Goal: Task Accomplishment & Management: Manage account settings

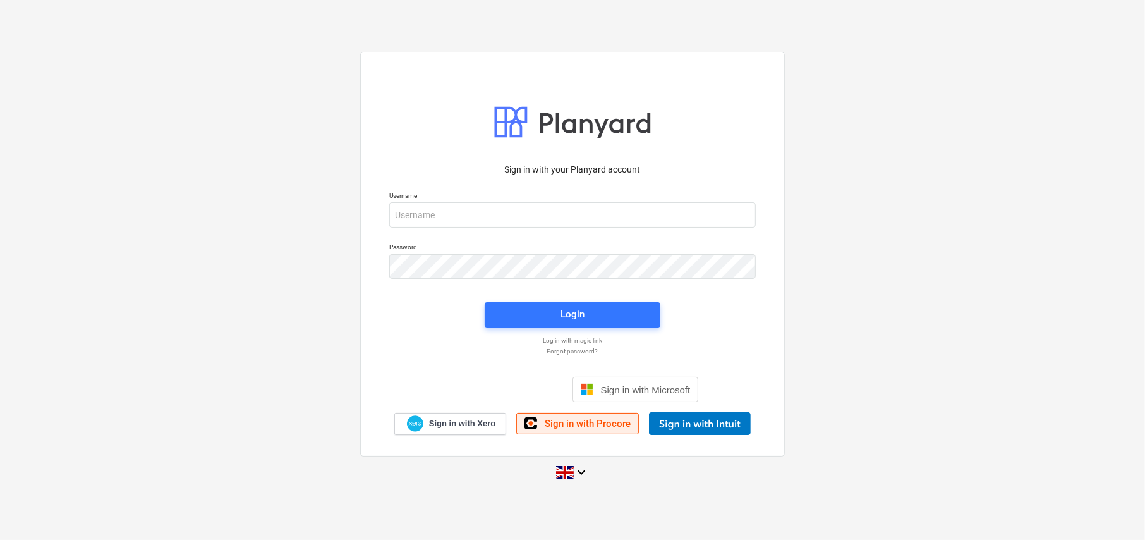
click at [589, 429] on link "Sign in with Procore" at bounding box center [577, 423] width 123 height 21
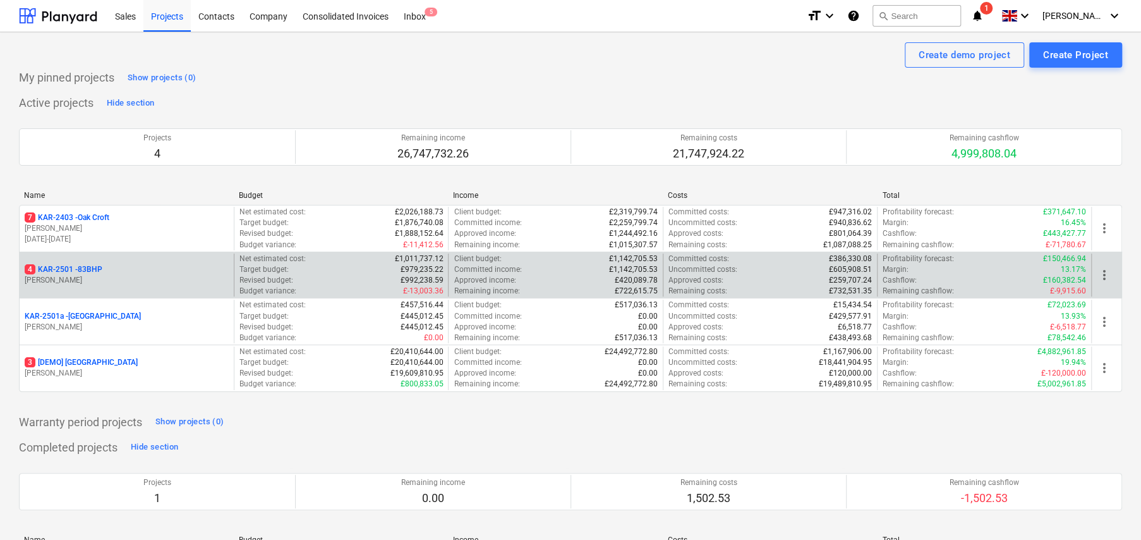
click at [97, 273] on p "4 KAR-2501 - 83BHP" at bounding box center [64, 269] width 78 height 11
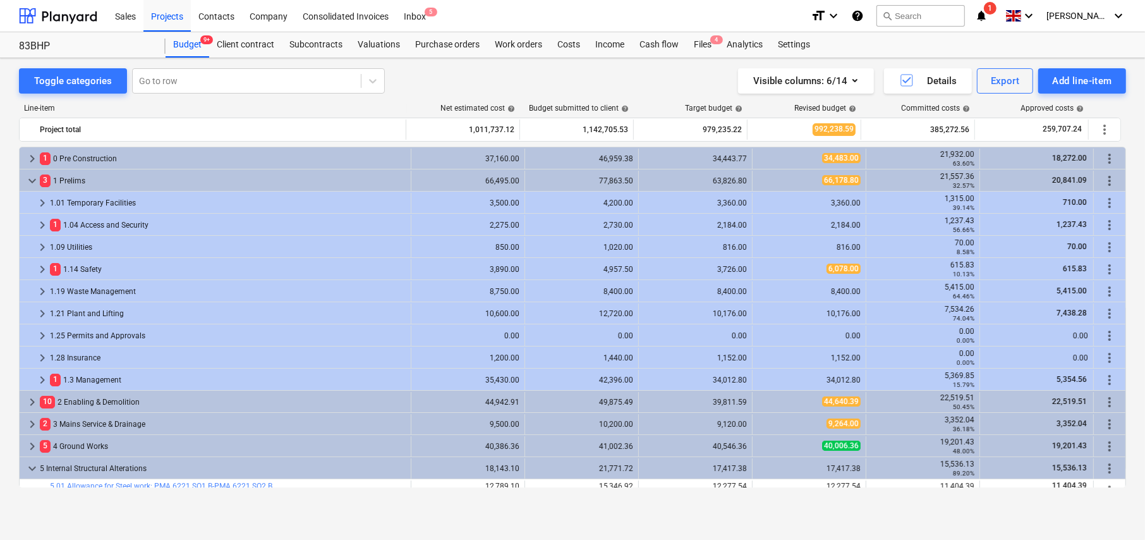
scroll to position [265, 0]
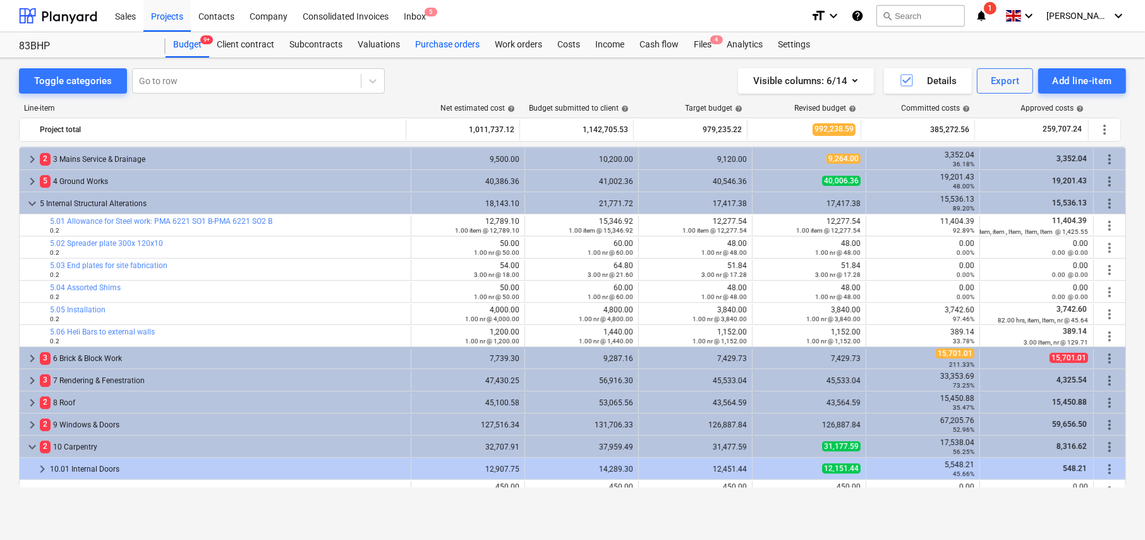
click at [459, 44] on div "Purchase orders" at bounding box center [448, 44] width 80 height 25
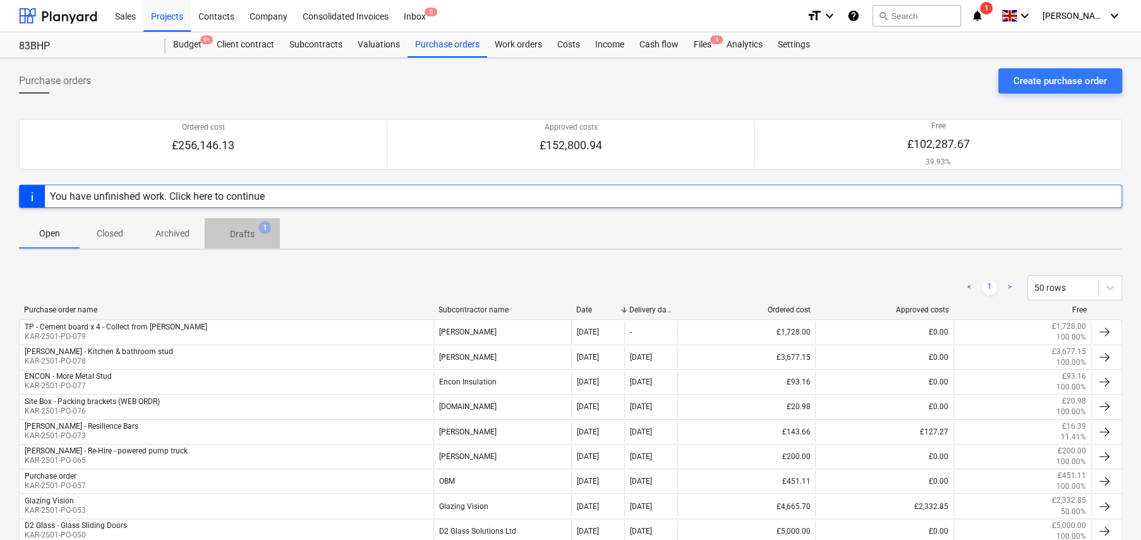
click at [244, 232] on p "Drafts" at bounding box center [242, 233] width 25 height 13
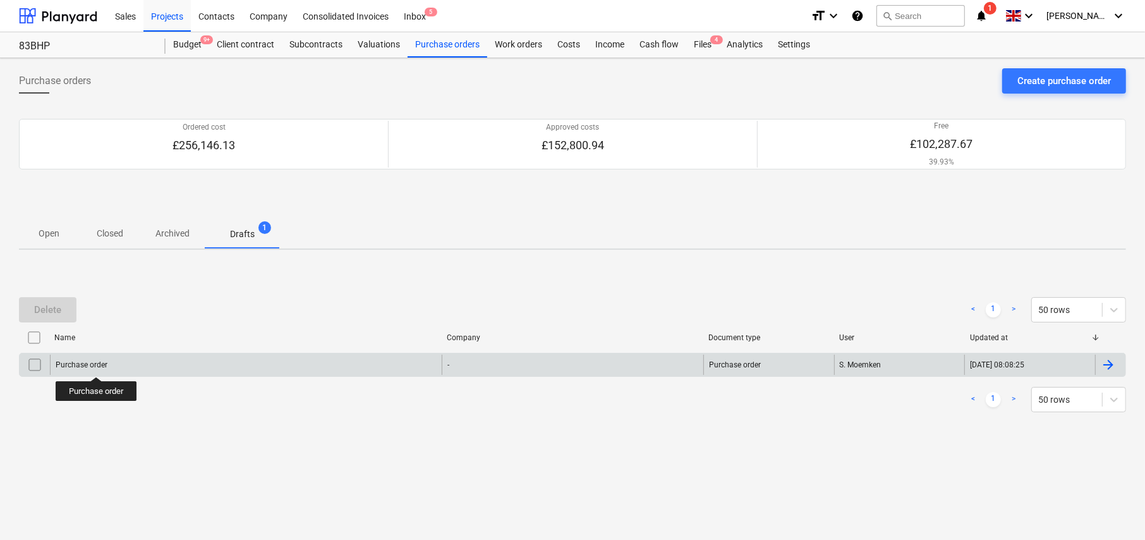
click at [97, 365] on div "Purchase order" at bounding box center [82, 364] width 52 height 9
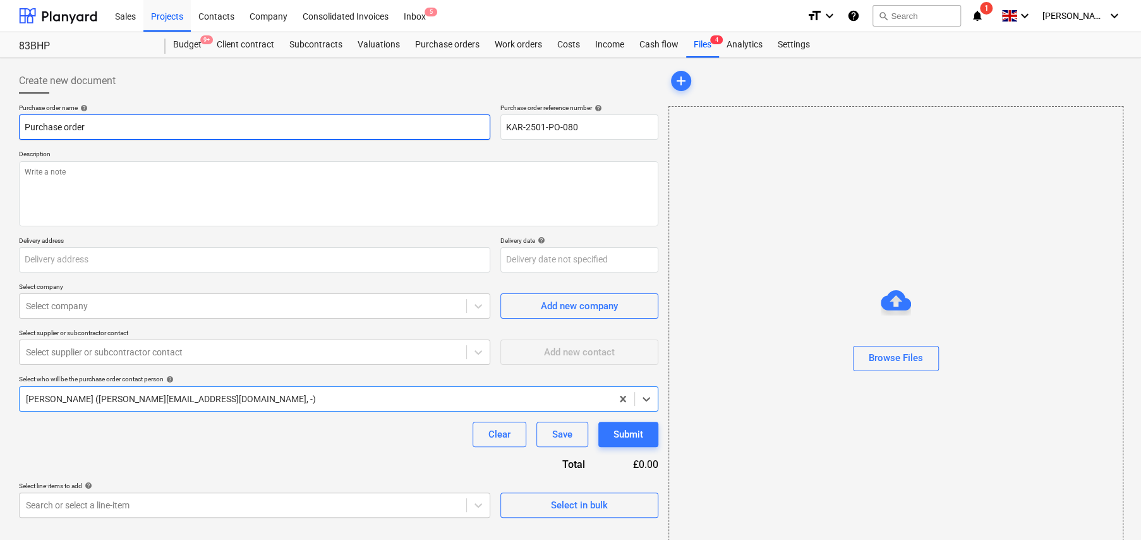
click at [224, 116] on input "Purchase order" at bounding box center [254, 126] width 471 height 25
type textarea "x"
type input "T"
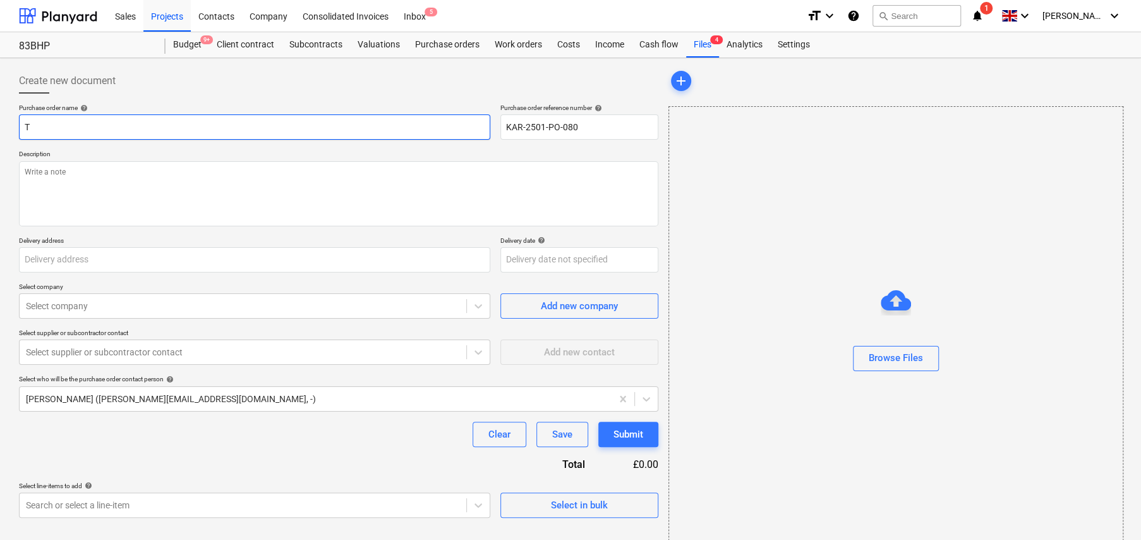
type textarea "x"
type input "TR"
type textarea "x"
type input "TRA"
type textarea "x"
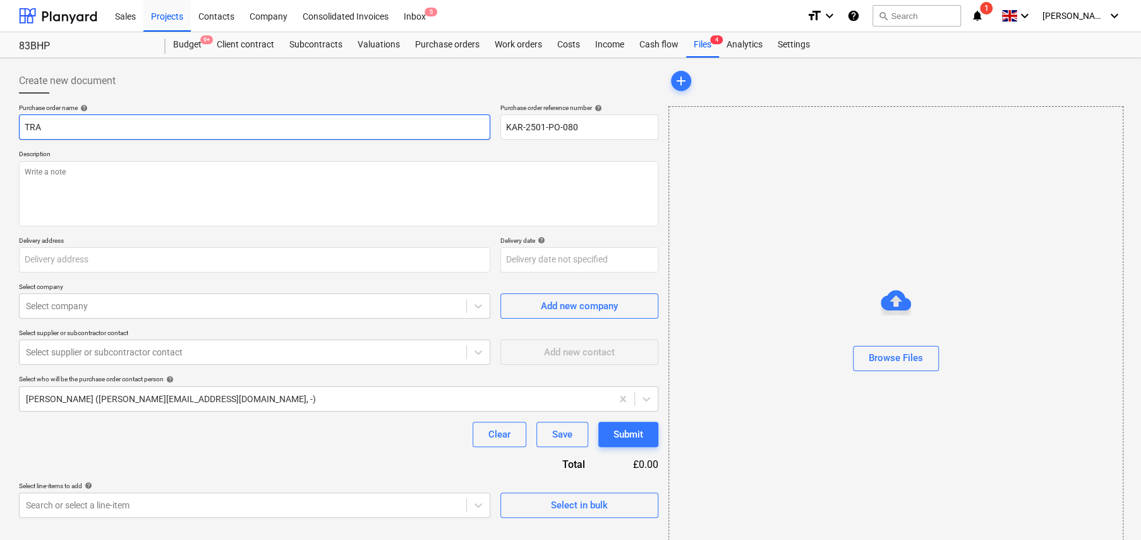
type input "TRAV"
type textarea "x"
type input "TRAVI"
type textarea "x"
type input "[PERSON_NAME]"
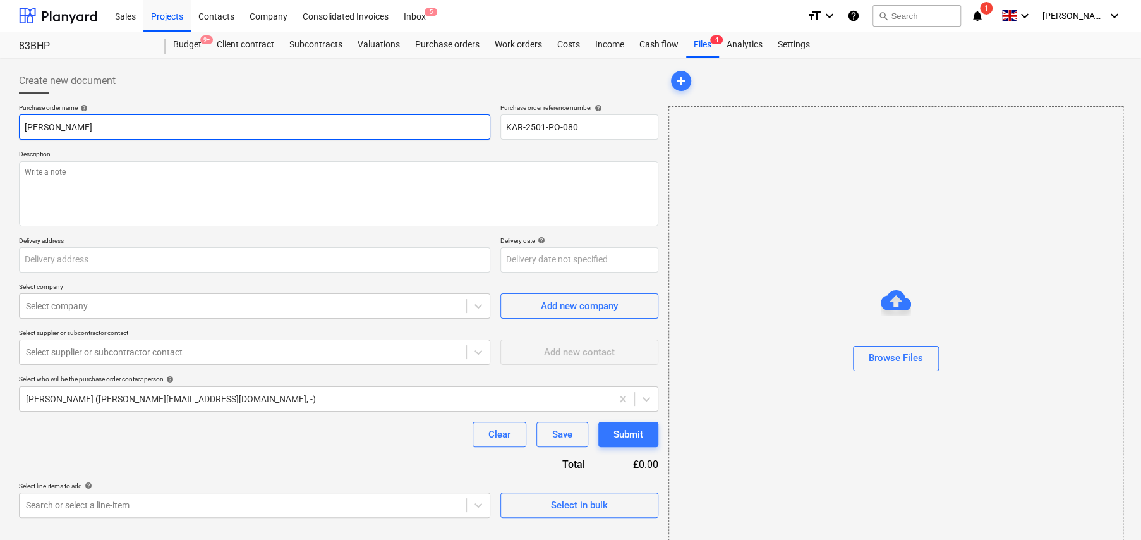
type textarea "x"
type input "[PERSON_NAME]"
type textarea "x"
type input "[PERSON_NAME] -"
type textarea "x"
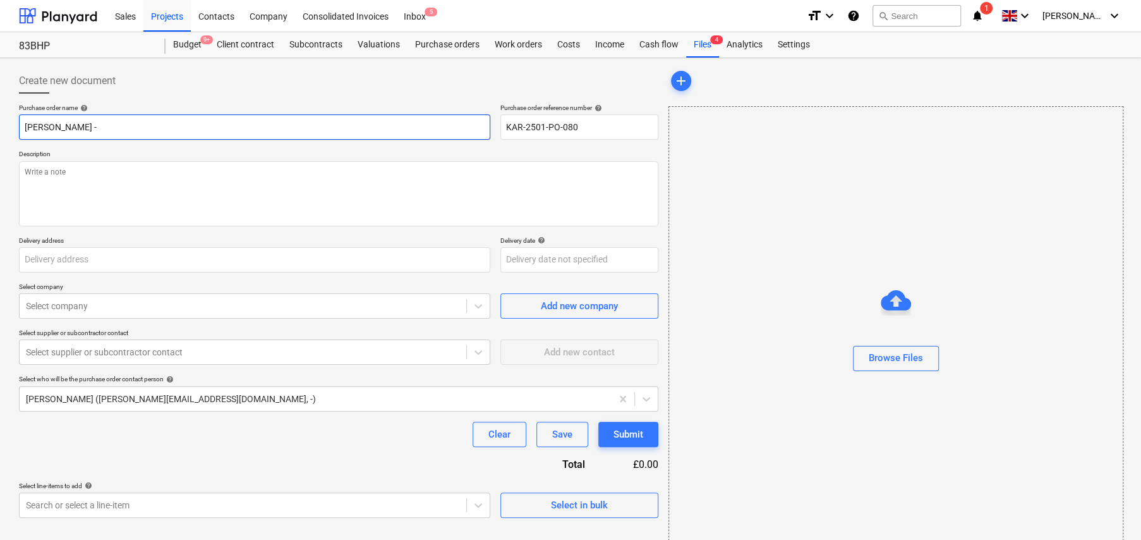
type input "[PERSON_NAME] -"
type textarea "x"
type input "[PERSON_NAME]"
type textarea "x"
type input "[PERSON_NAME] - To"
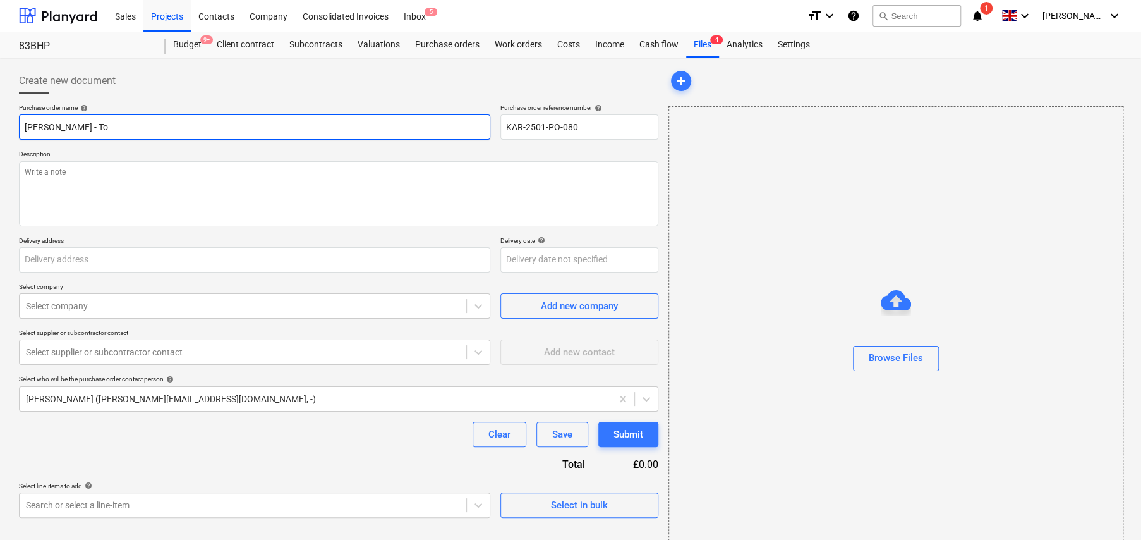
type textarea "x"
type input "[PERSON_NAME] - Too"
type textarea "x"
type input "[PERSON_NAME]"
type textarea "x"
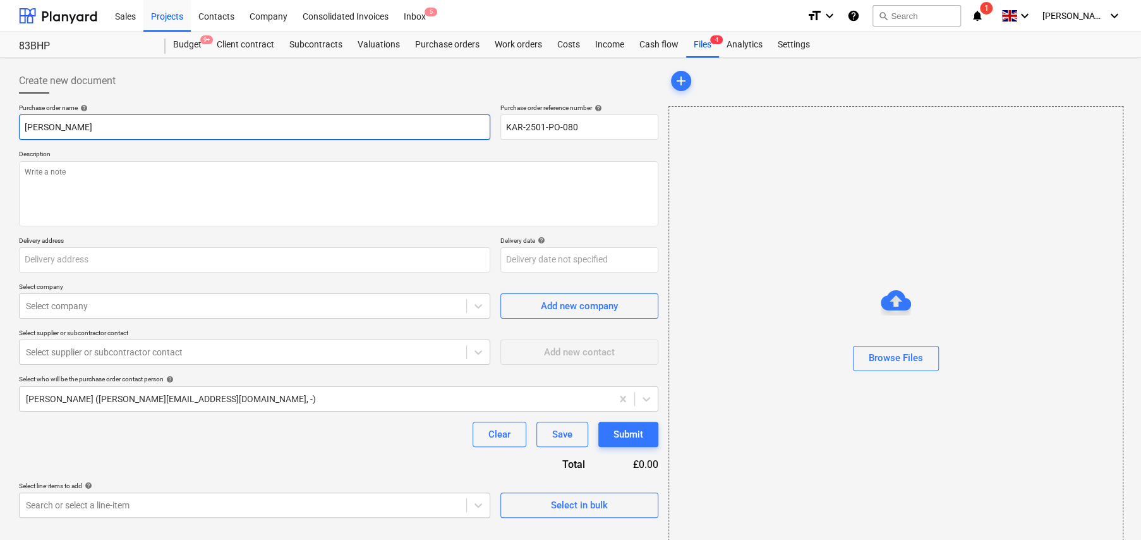
type input "[PERSON_NAME]"
type textarea "x"
type input "[PERSON_NAME]"
type textarea "x"
type input "[PERSON_NAME] - Tool Hi"
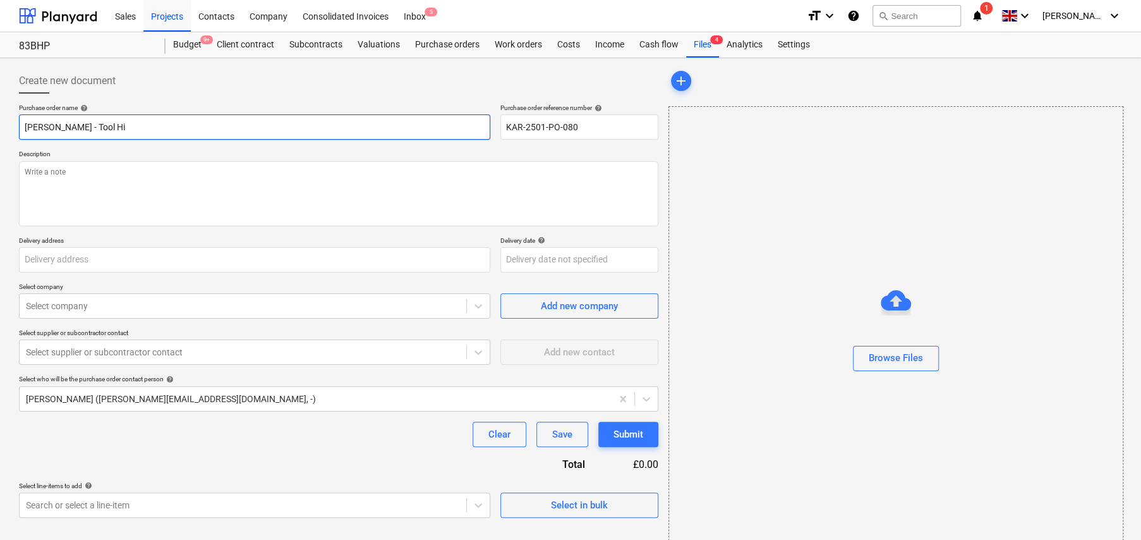
type textarea "x"
type input "[PERSON_NAME] - Tool Hir"
type textarea "x"
type input "[PERSON_NAME] - Tool Hire"
type textarea "x"
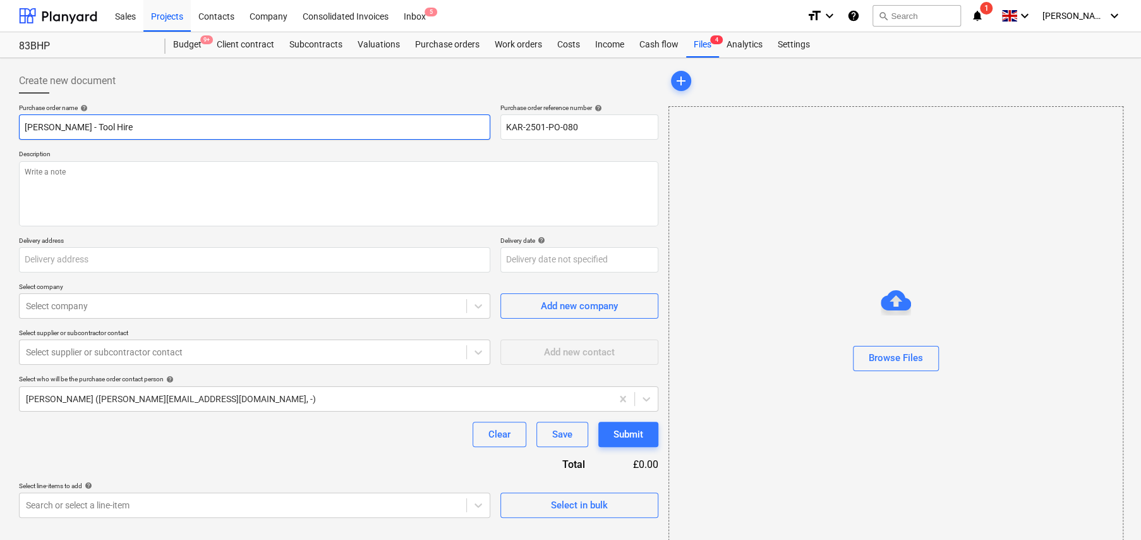
type input "[PERSON_NAME] - Tool Hire"
type textarea "x"
type input "[PERSON_NAME] - Tool Hire -"
type textarea "x"
type input "[PERSON_NAME] - Tool Hire -"
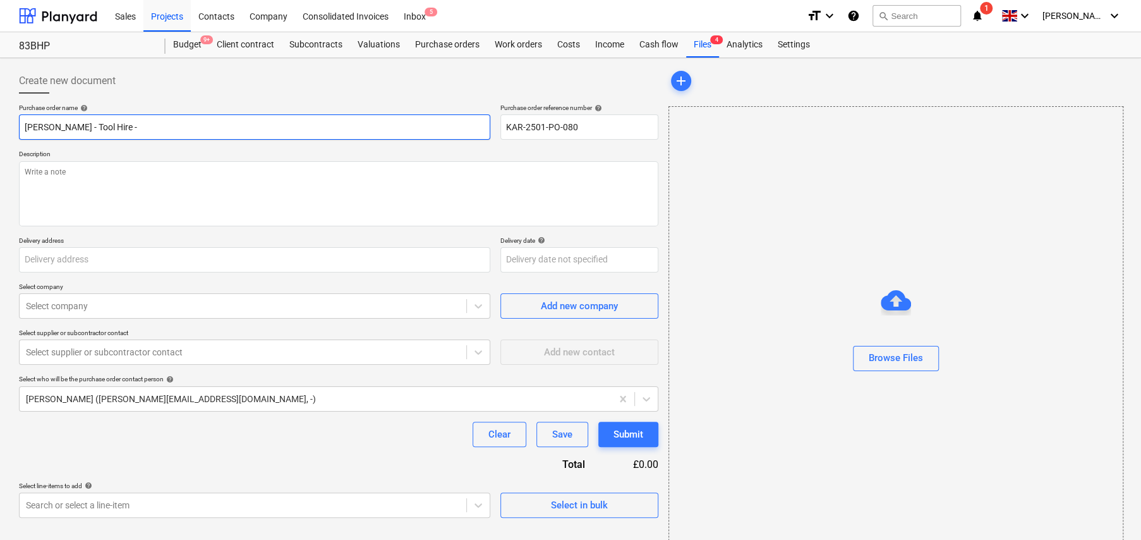
type textarea "x"
type input "[PERSON_NAME] - Tool Hire - R"
type textarea "x"
type input "[PERSON_NAME] - Tool Hire - Ro"
type textarea "x"
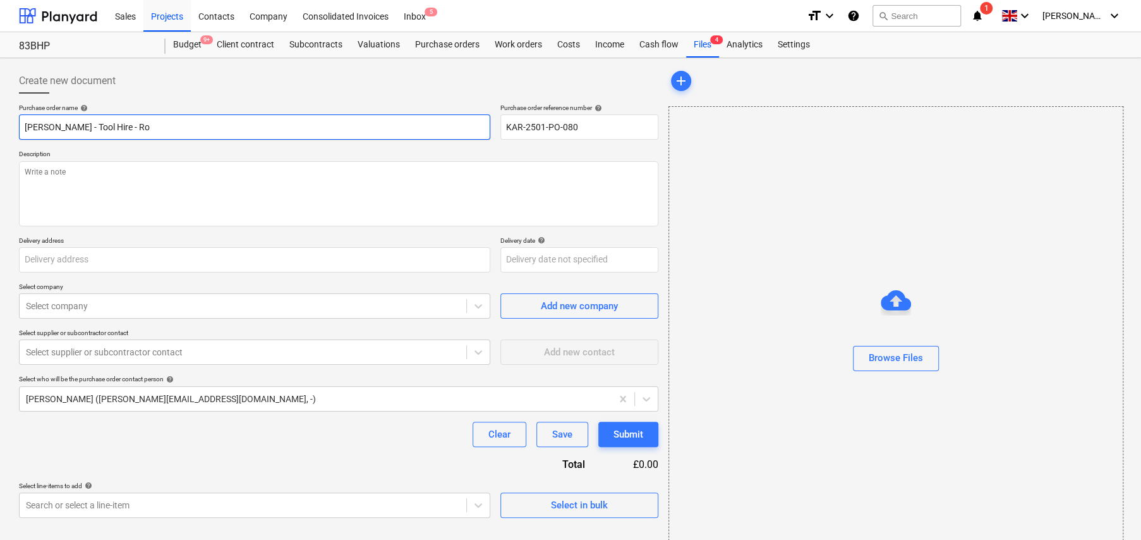
type input "[PERSON_NAME] - Tool Hire - Roo"
type textarea "x"
type input "[PERSON_NAME] - Tool Hire - Roof"
type textarea "x"
type input "[PERSON_NAME] - Tool Hire - Roof"
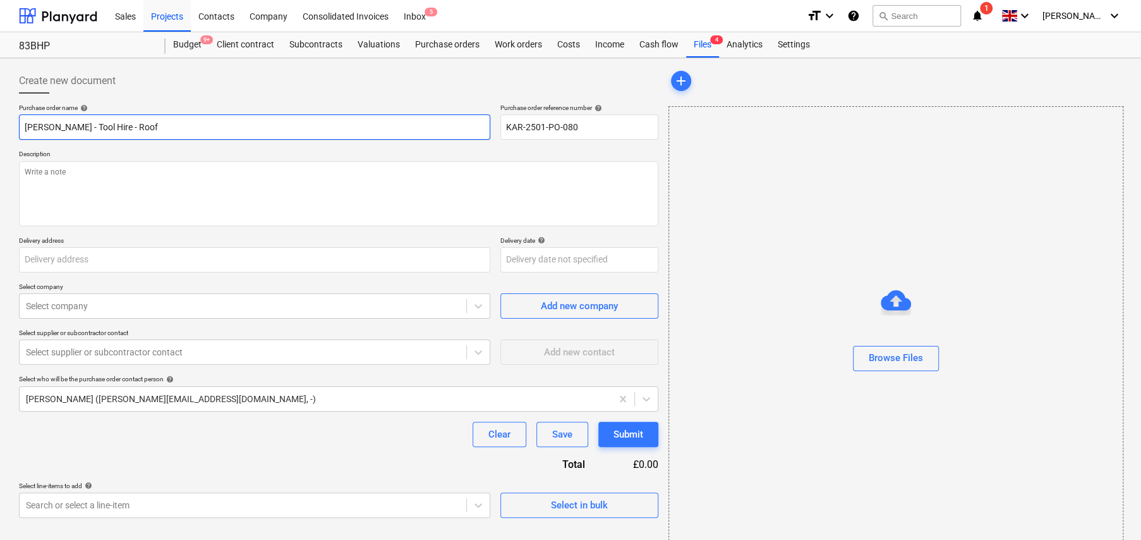
type textarea "x"
type input "[PERSON_NAME] - Tool Hire - Roof L"
type textarea "x"
type input "[PERSON_NAME] - Tool Hire - Roof La"
type textarea "x"
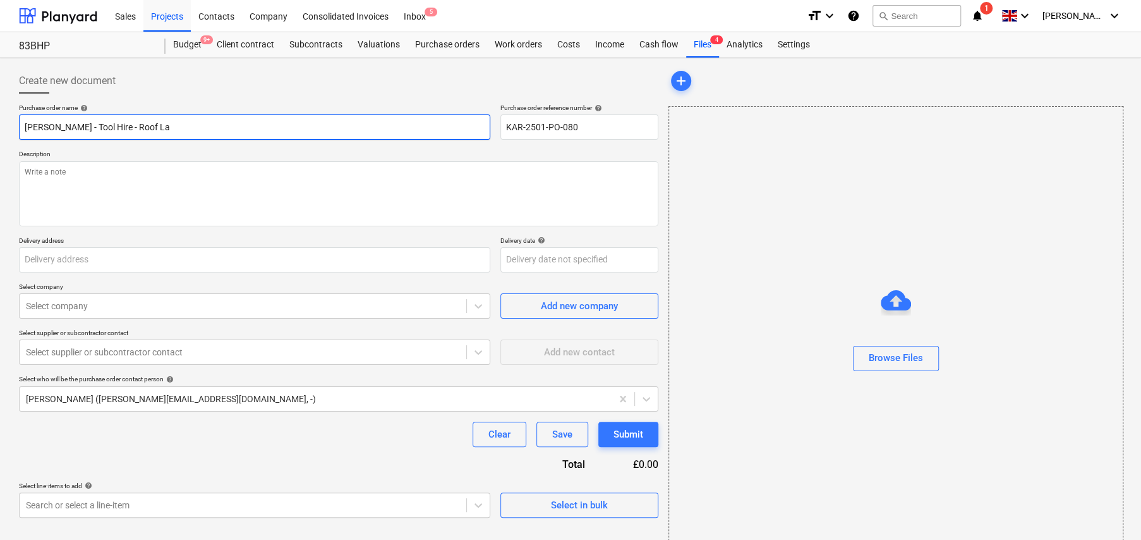
type input "[PERSON_NAME] - Tool Hire - Roof Lad"
type textarea "x"
type input "[PERSON_NAME] - Tool Hire - Roof [PERSON_NAME]"
type textarea "x"
type input "[PERSON_NAME] - Tool Hire - Roof Ladde"
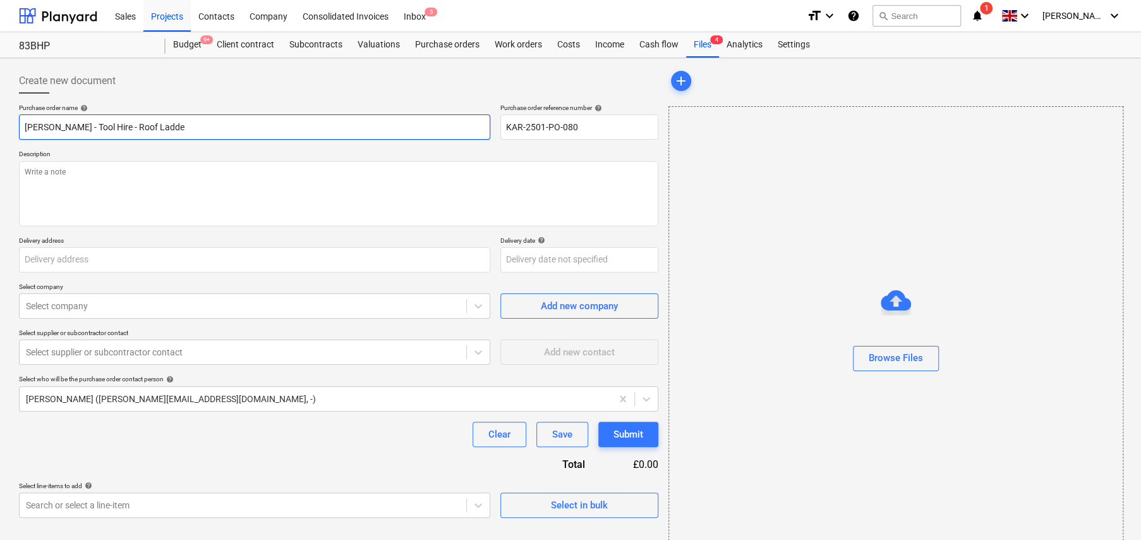
type textarea "x"
type input "[PERSON_NAME] - Tool Hire - Roof Ladder"
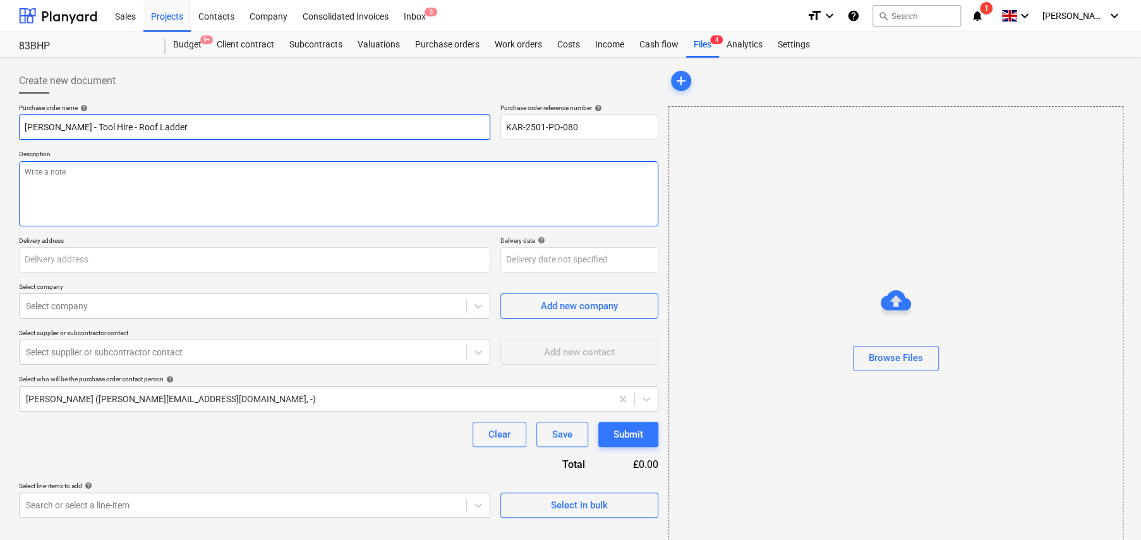
type textarea "x"
type textarea "F"
type textarea "x"
type textarea "Fo"
type textarea "x"
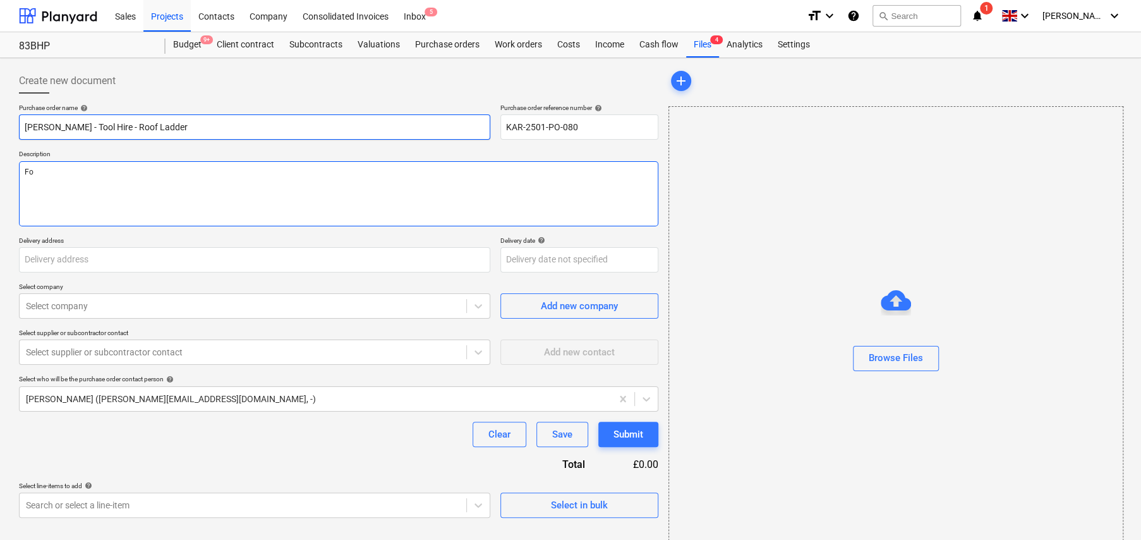
type textarea "For"
type textarea "x"
type textarea "For"
type textarea "x"
type textarea "For d"
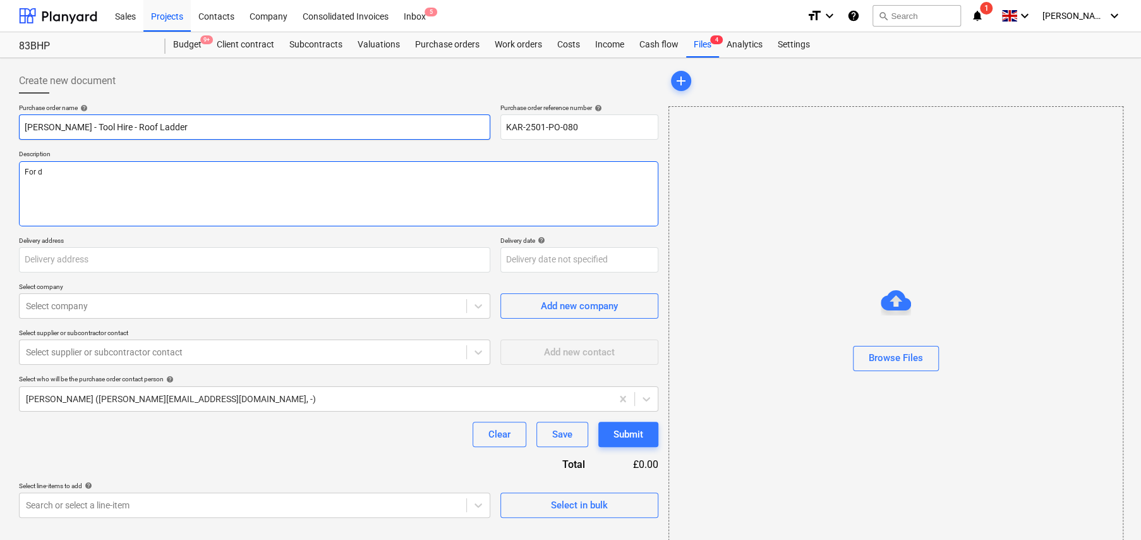
type textarea "x"
type textarea "For del"
type textarea "x"
type textarea "For deli"
type textarea "x"
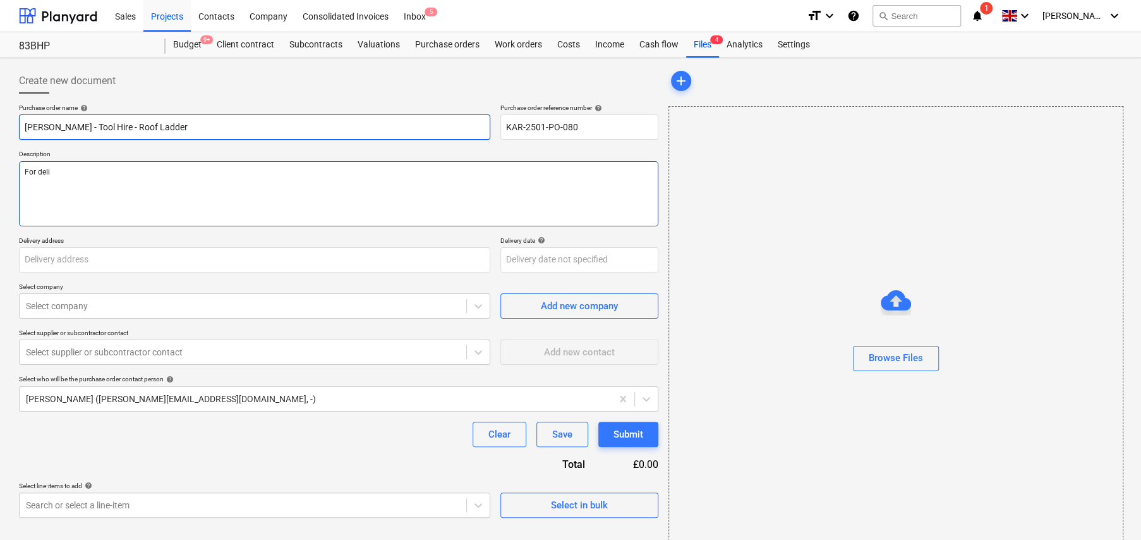
type textarea "For deliv"
type textarea "x"
type textarea "For delive"
type textarea "x"
type textarea "For deliver"
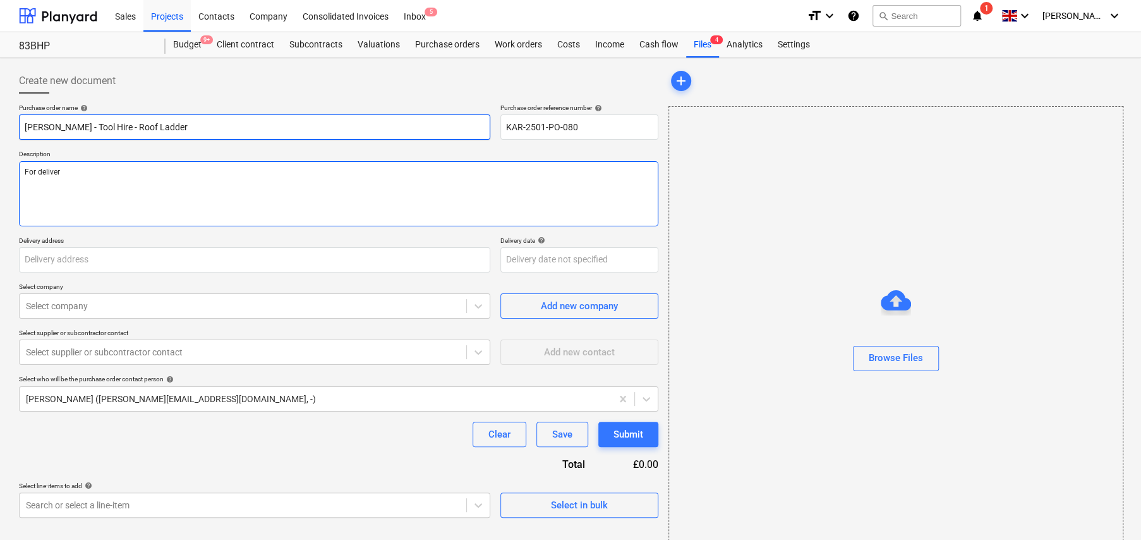
type textarea "x"
type textarea "For delivery"
type textarea "x"
type textarea "For delivery"
type textarea "x"
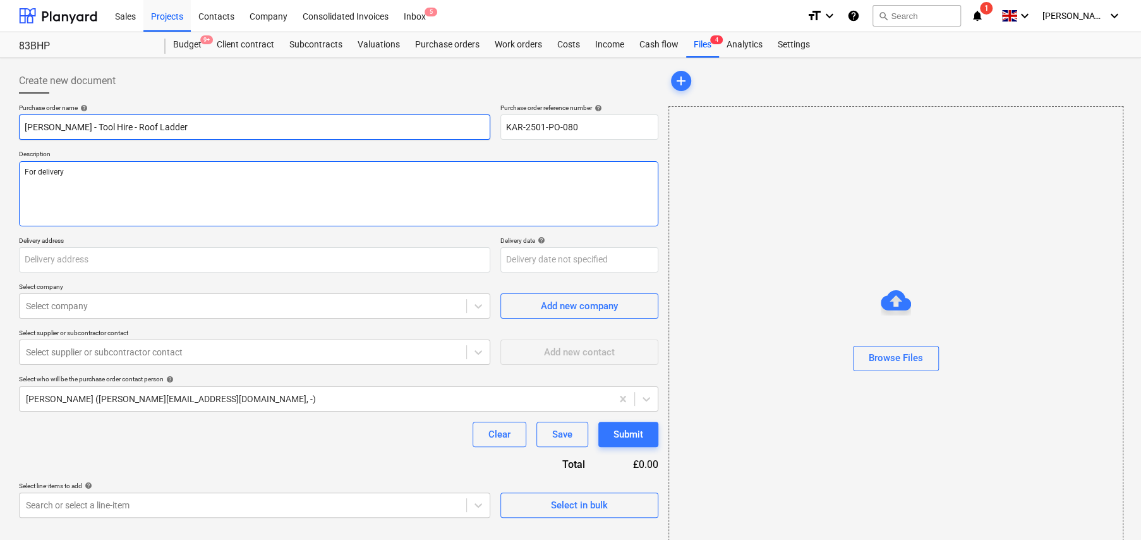
type textarea "For delivery t"
type textarea "x"
type textarea "For delivery to"
type textarea "x"
type textarea "For delivery to s"
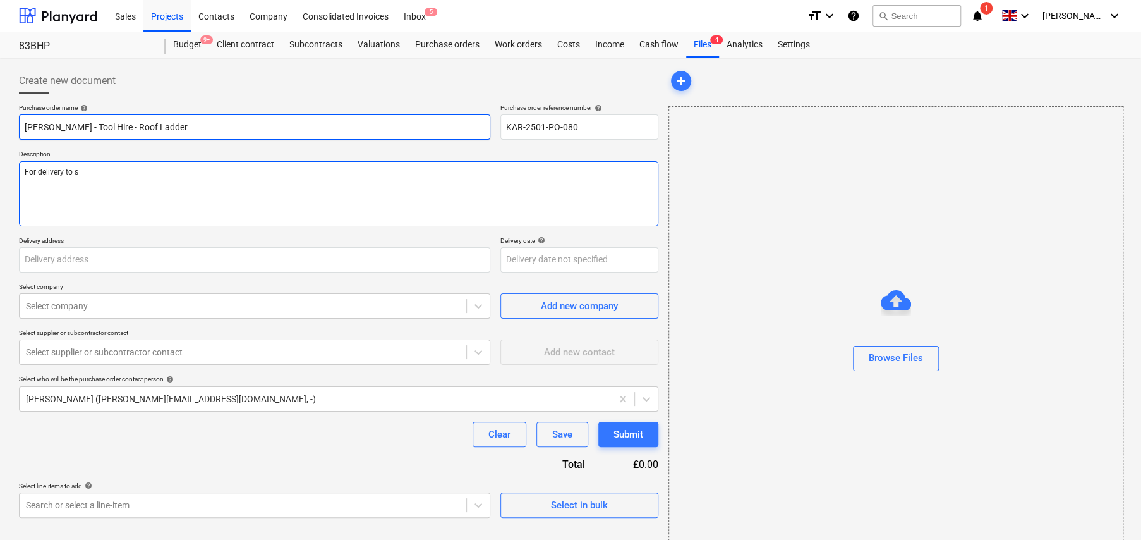
type textarea "x"
type textarea "For delivery to si"
type textarea "x"
type textarea "For delivery to sit"
type textarea "x"
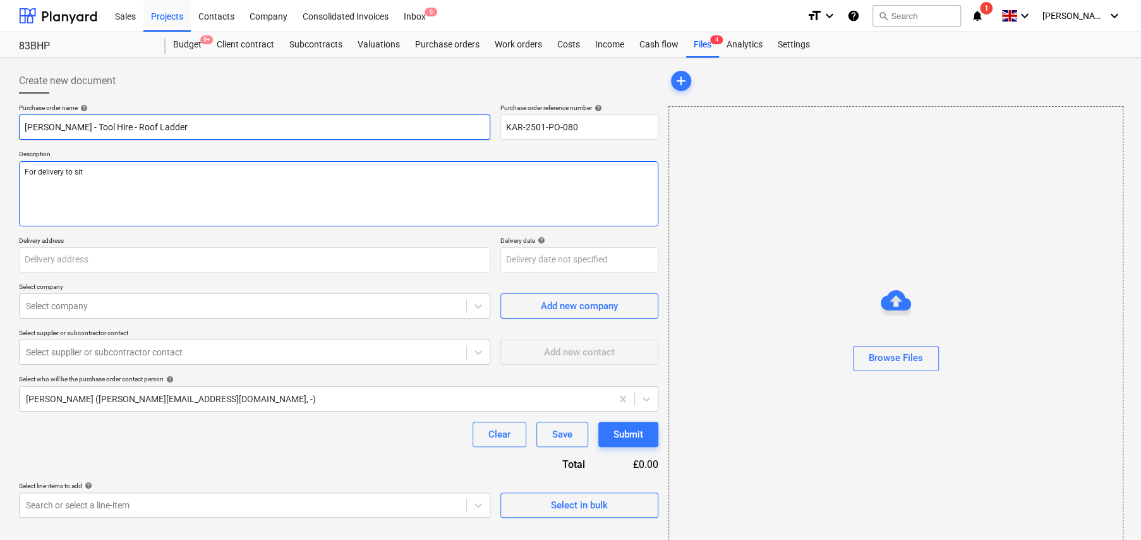
type textarea "For delivery to site"
type textarea "x"
type textarea "For delivery to site"
type textarea "x"
type textarea "For delivery to site t"
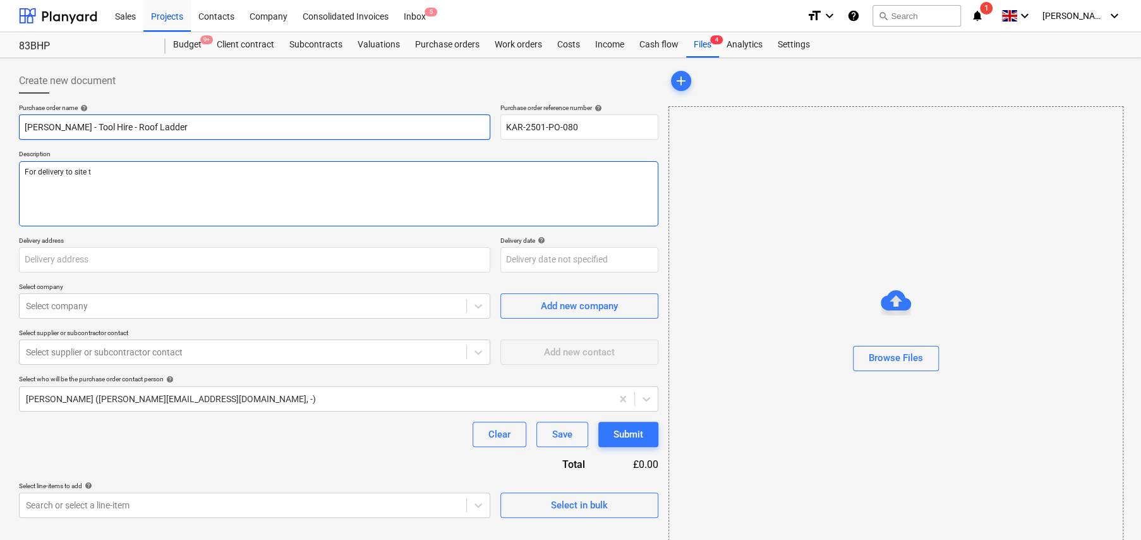
type textarea "x"
type textarea "For delivery to site to"
type textarea "x"
type textarea "For delivery to site [PERSON_NAME]"
type textarea "x"
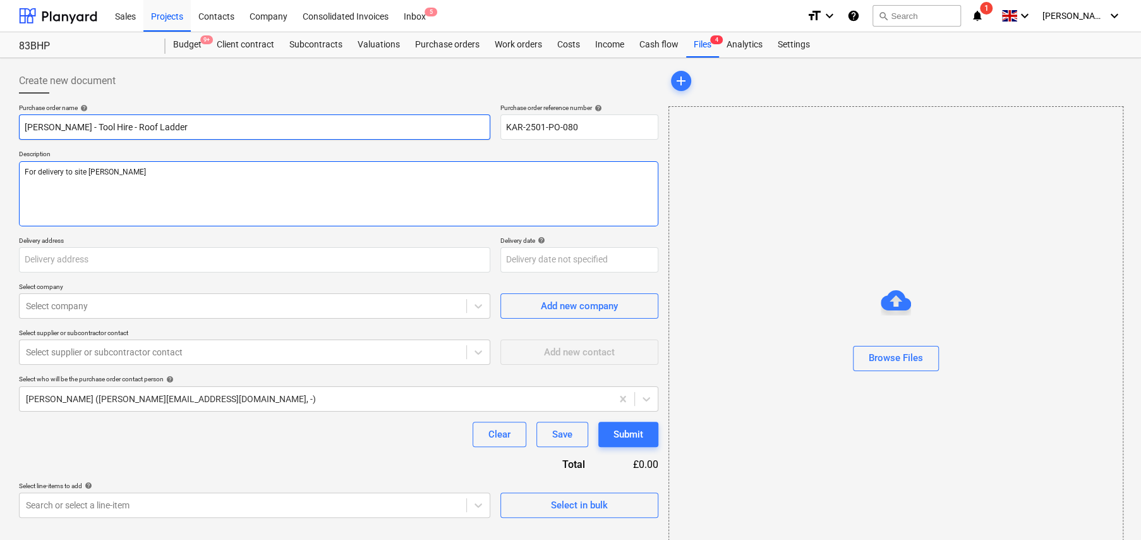
type textarea "For delivery to site toda"
type textarea "x"
type textarea "For delivery to site [DATE]"
type textarea "x"
type textarea "For delivery to site [DATE]"
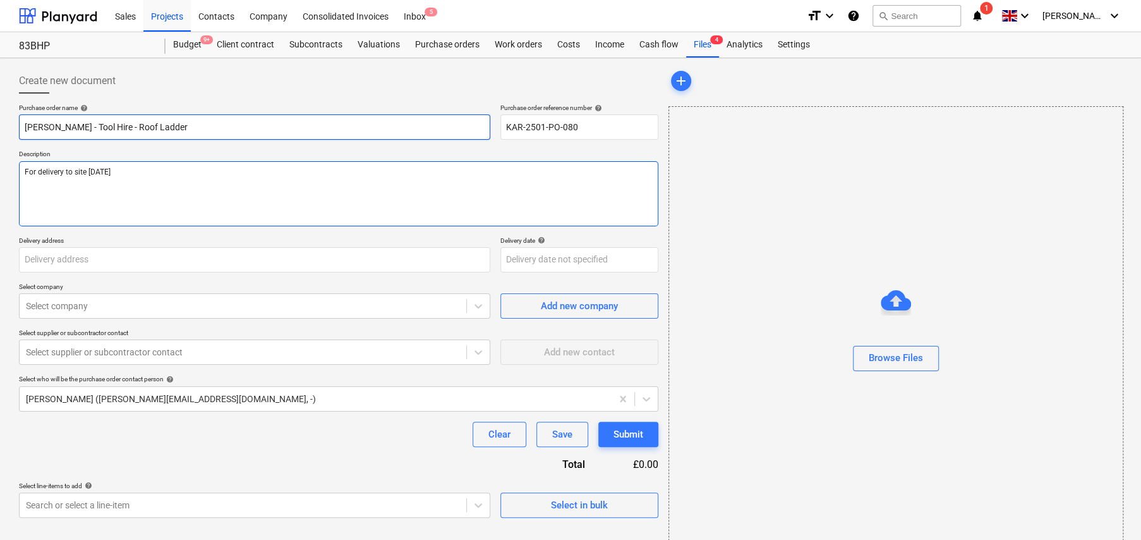
type textarea "x"
type textarea "For delivery to site [DATE] b"
type textarea "x"
type textarea "For delivery to site [DATE] by"
type textarea "x"
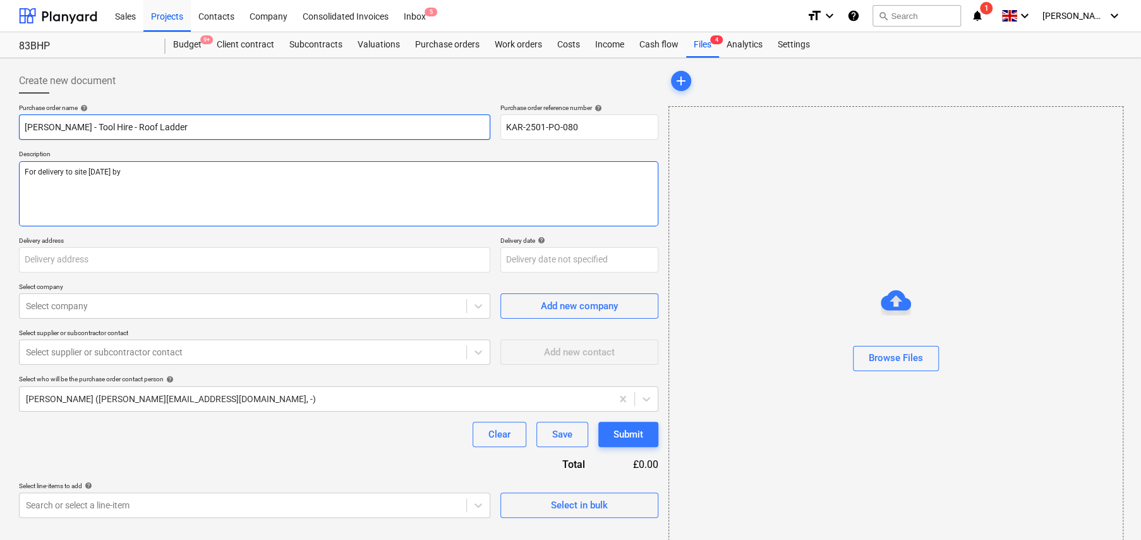
type textarea "For delivery to site [DATE] by"
type textarea "x"
type textarea "For delivery to site [DATE] by m"
type textarea "x"
type textarea "For delivery to site [DATE] by mi"
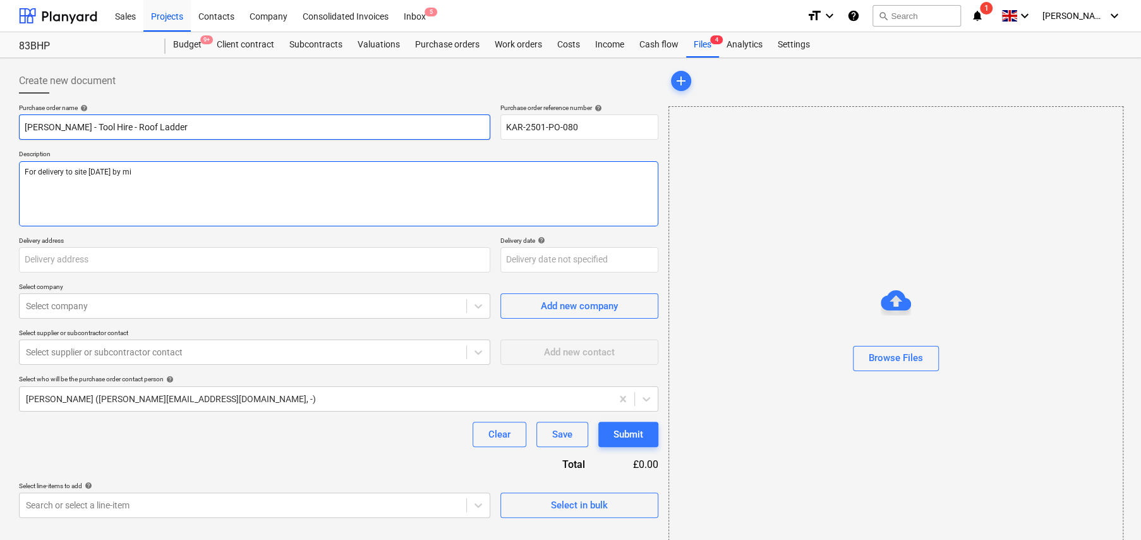
type textarea "x"
type textarea "For delivery to site [DATE] by mid"
type textarea "x"
type textarea "For delivery to site [DATE] by midd"
type textarea "x"
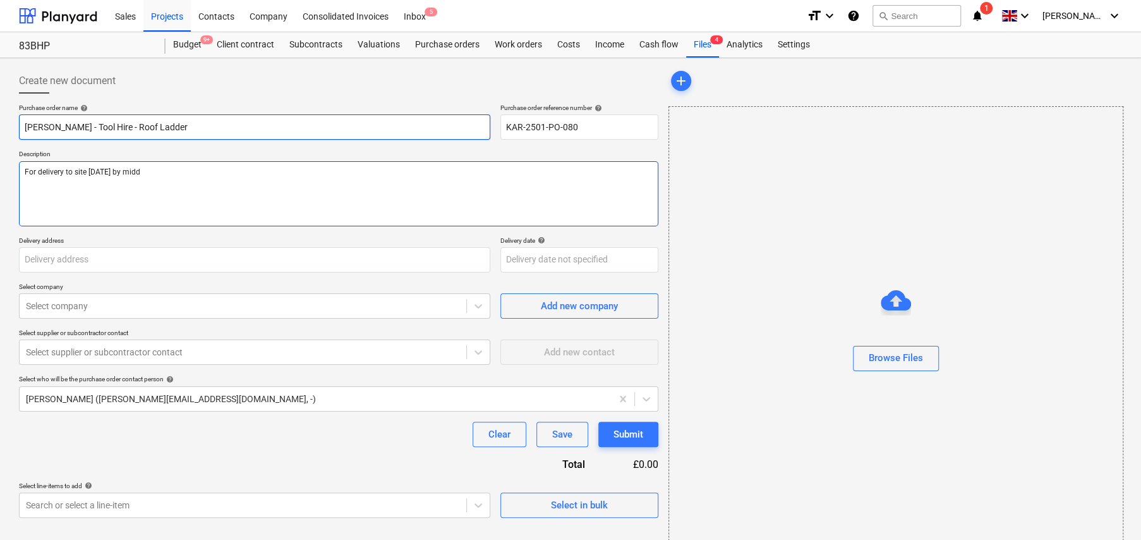
type textarea "For delivery to site [DATE] by midda"
type textarea "x"
type textarea "For delivery to site [DATE] by midday"
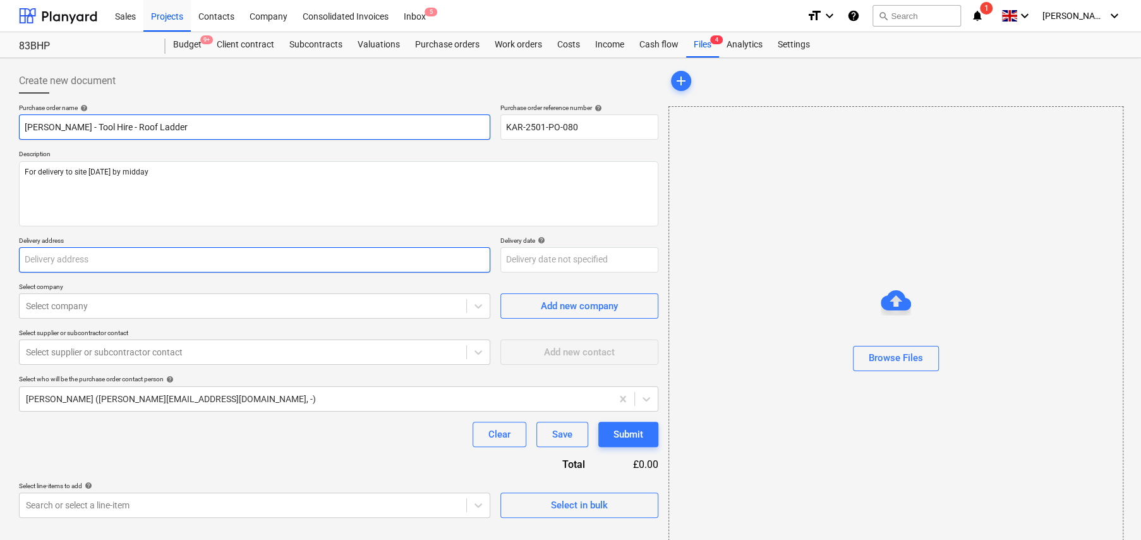
type textarea "x"
type input "8"
type textarea "x"
type input "83"
type textarea "x"
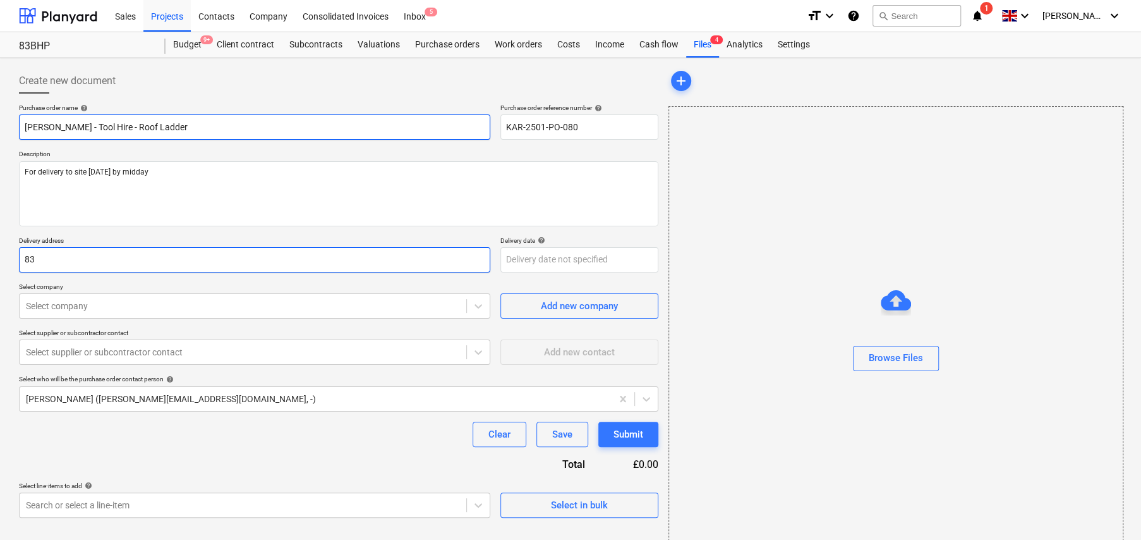
type input "83"
type textarea "x"
type input "83 B"
type textarea "x"
type input "83 Bl"
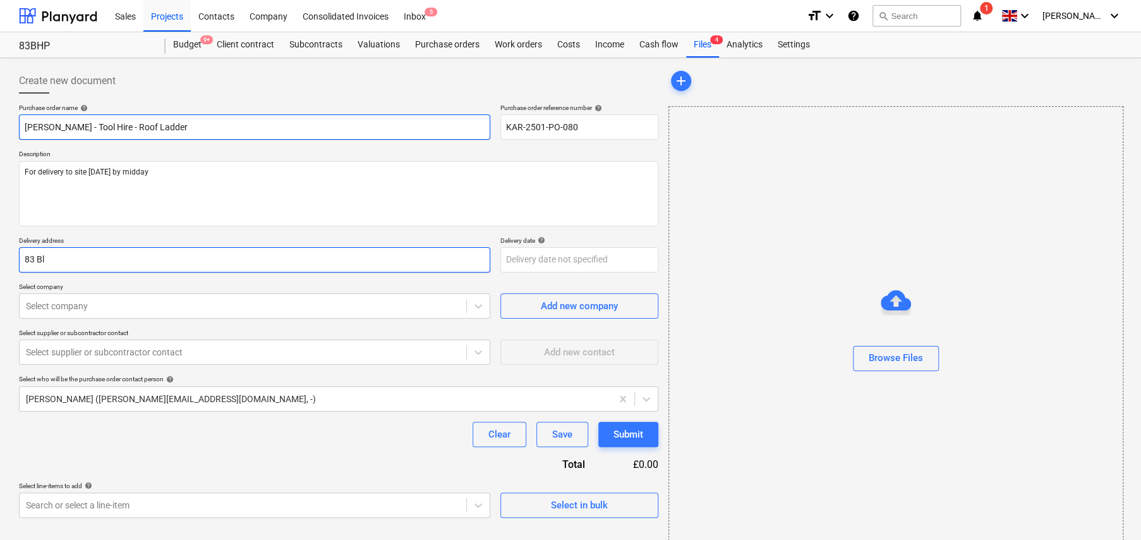
type textarea "x"
type input "83 Bla"
type textarea "x"
type input "83 Blac"
type textarea "x"
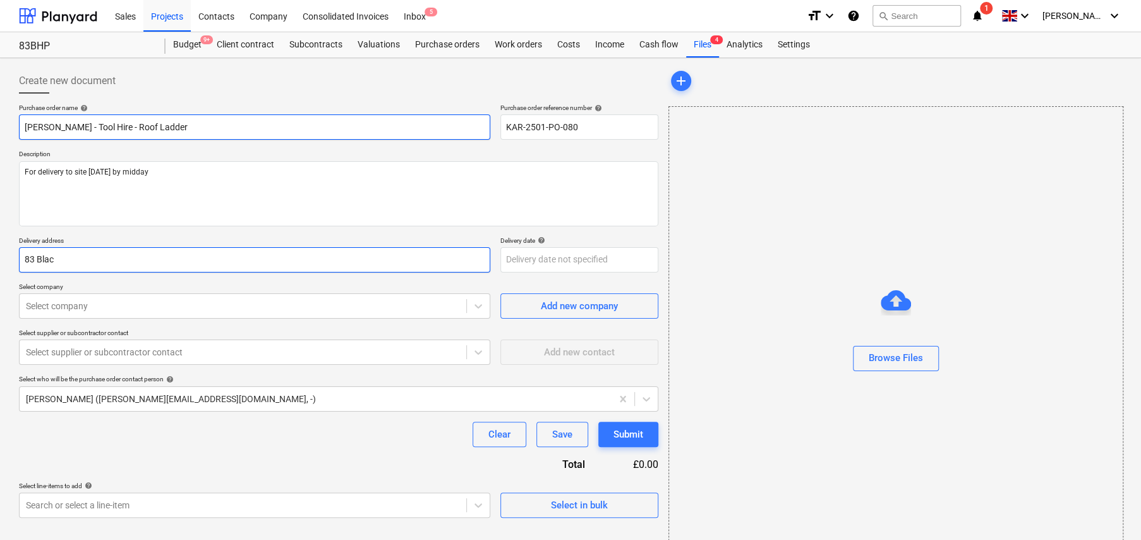
type input "83 Black"
type textarea "x"
type input "83 Blackh"
type textarea "x"
type input "83 Blackhe"
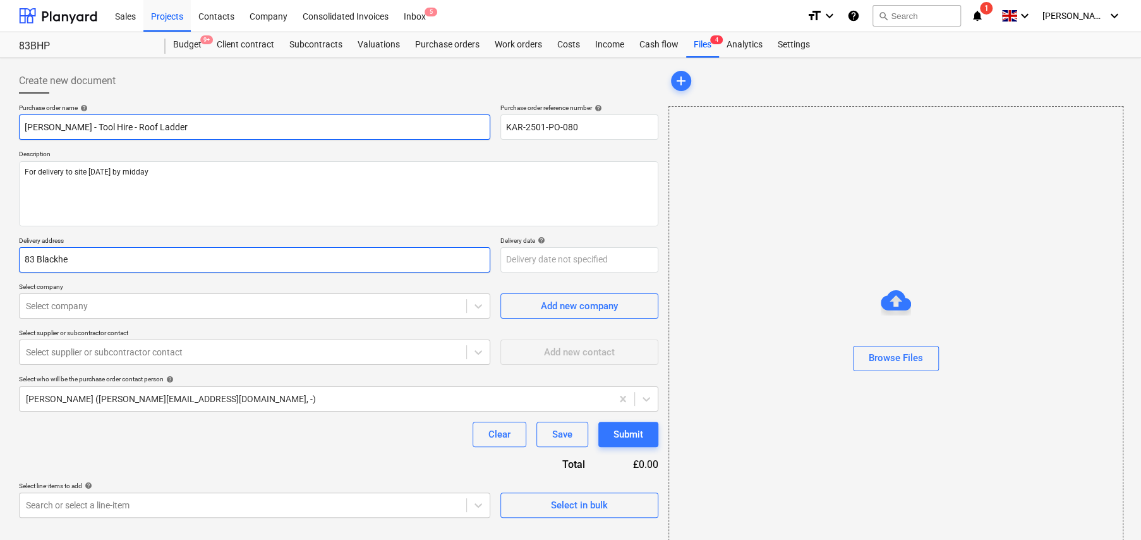
type textarea "x"
type input "83 Blackhea"
type textarea "x"
type input "83 Blackheat"
type textarea "x"
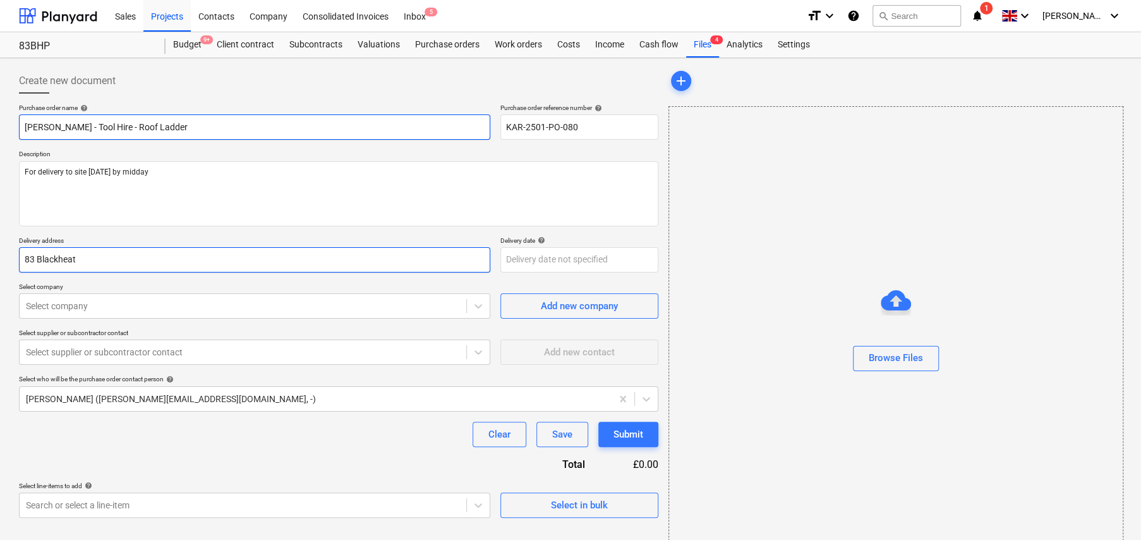
type input "83 Blackheath"
type textarea "x"
type input "83 Blackheath"
type textarea "x"
type input "[STREET_ADDRESS]"
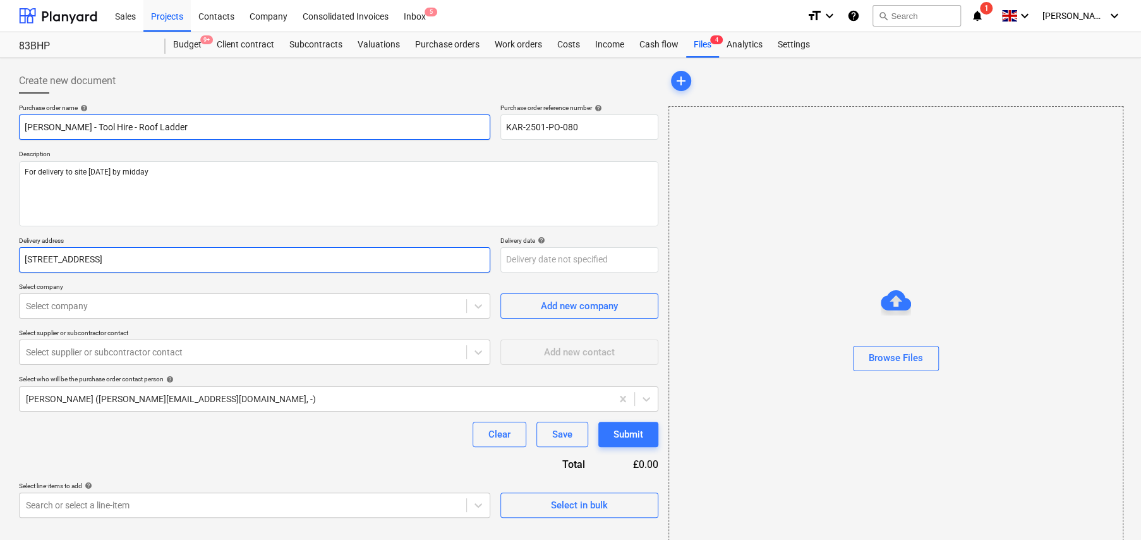
type textarea "x"
type input "[STREET_ADDRESS]"
type textarea "x"
type input "[STREET_ADDRESS]"
type textarea "x"
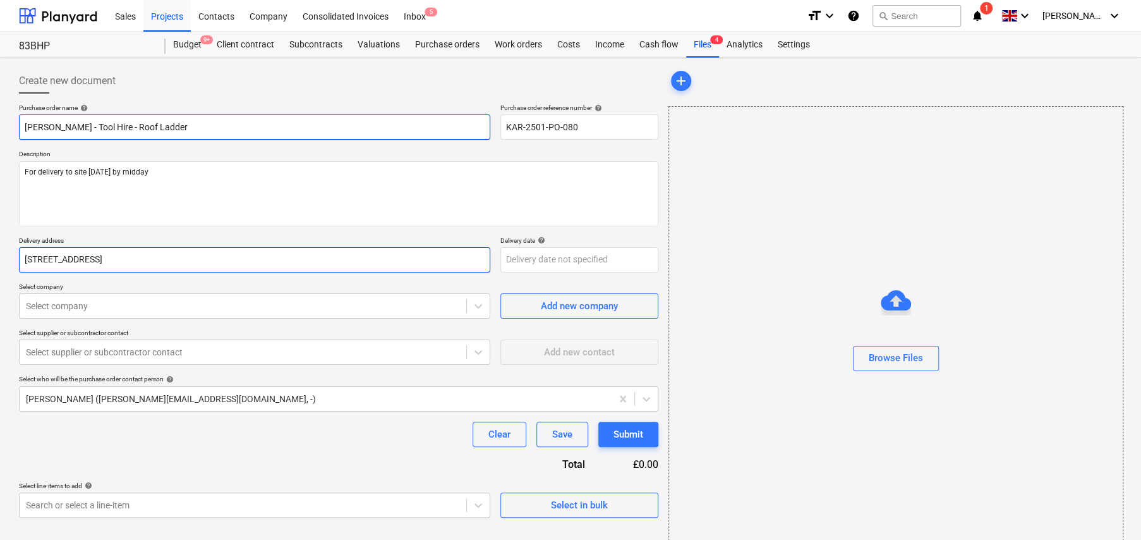
type input "[STREET_ADDRESS]"
type textarea "x"
type input "[STREET_ADDRESS],"
type textarea "x"
type input "[STREET_ADDRESS],"
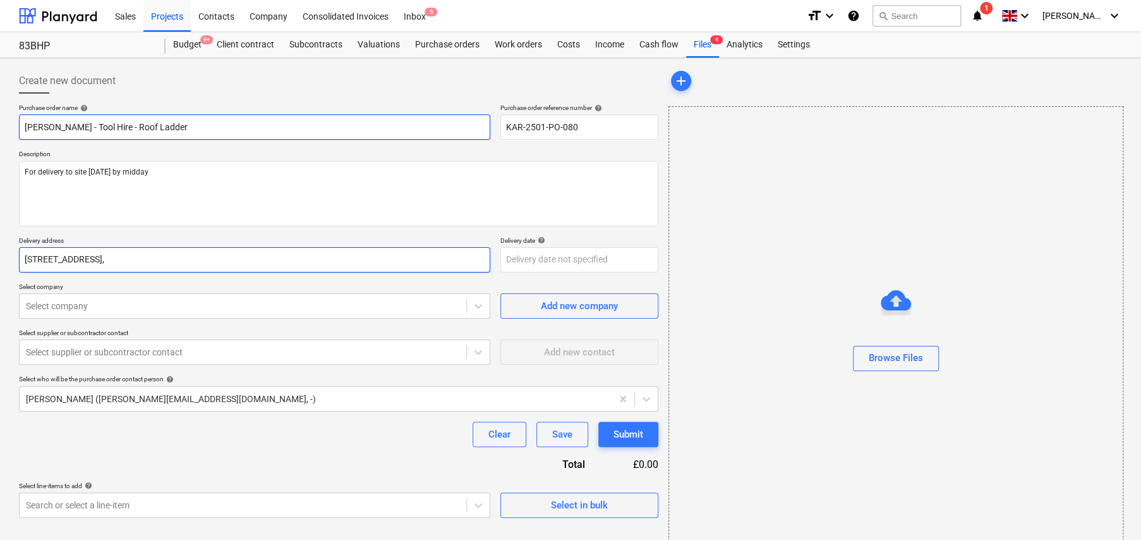
type textarea "x"
type input "[STREET_ADDRESS]"
type textarea "x"
type input "[STREET_ADDRESS]"
type textarea "x"
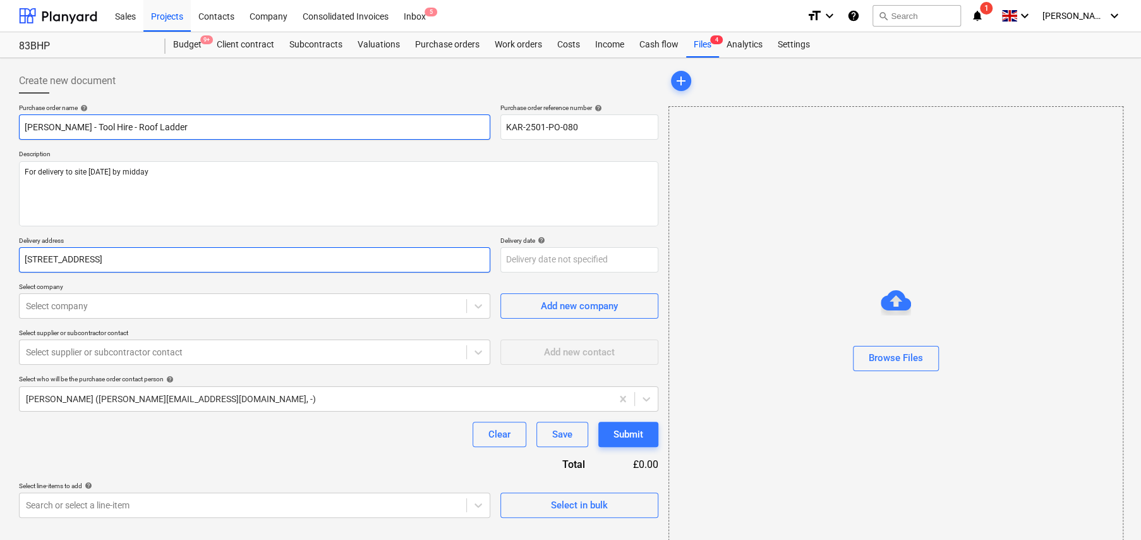
type input "[STREET_ADDRESS]"
type textarea "x"
type input "[STREET_ADDRESS]"
type textarea "x"
type input "[STREET_ADDRESS]"
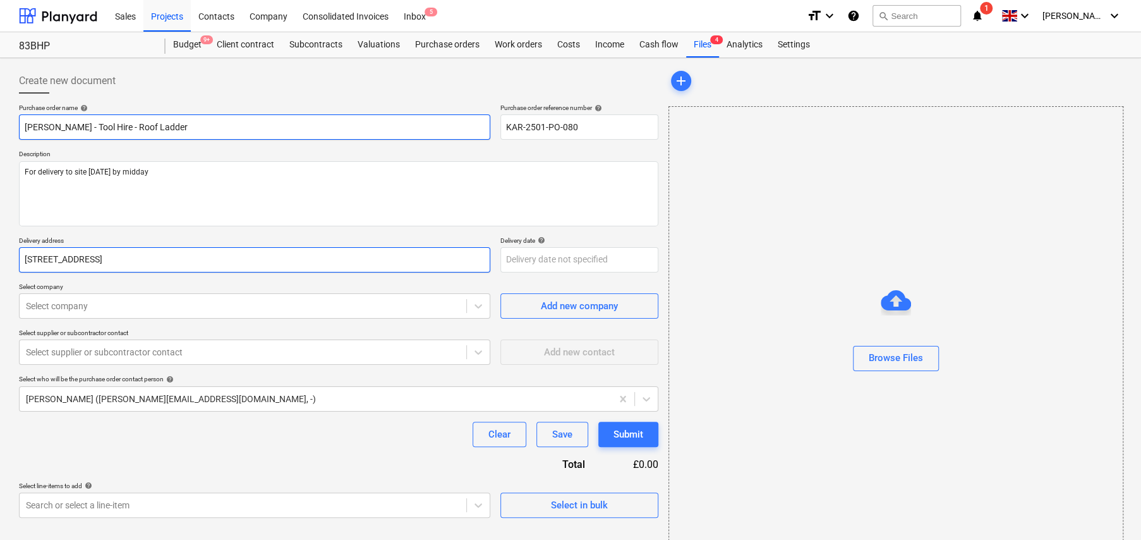
type textarea "x"
type input "[STREET_ADDRESS]"
type textarea "x"
type input "[STREET_ADDRESS]"
type textarea "x"
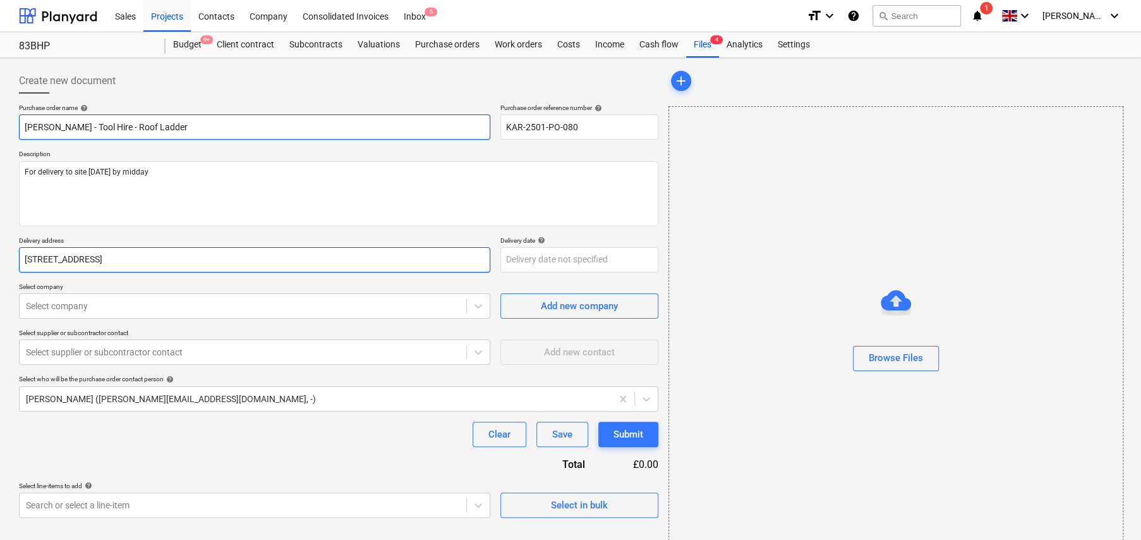
type input "[STREET_ADDRESS]"
type textarea "x"
type input "[STREET_ADDRESS]"
type textarea "x"
type input "[STREET_ADDRESS]"
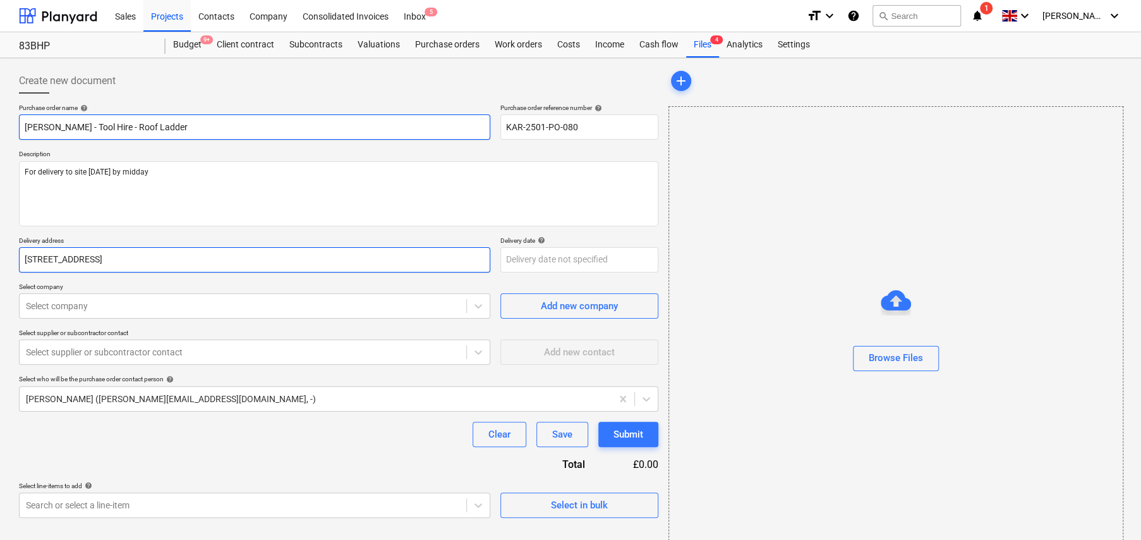
type textarea "x"
type input "[STREET_ADDRESS]"
type textarea "x"
type input "[STREET_ADDRESS]"
type textarea "x"
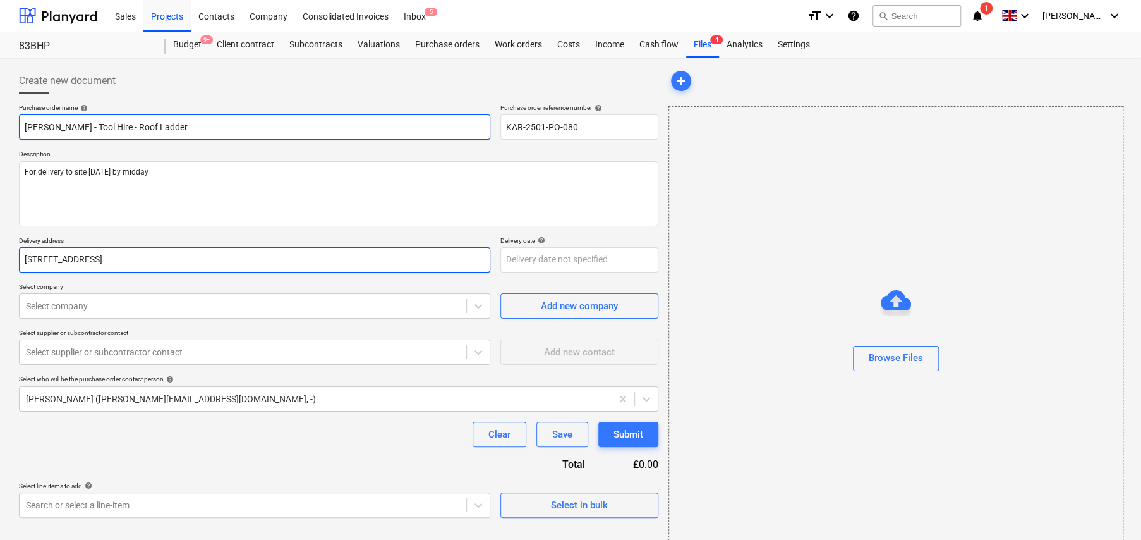
type input "[STREET_ADDRESS]"
type textarea "x"
type input "[STREET_ADDRESS]"
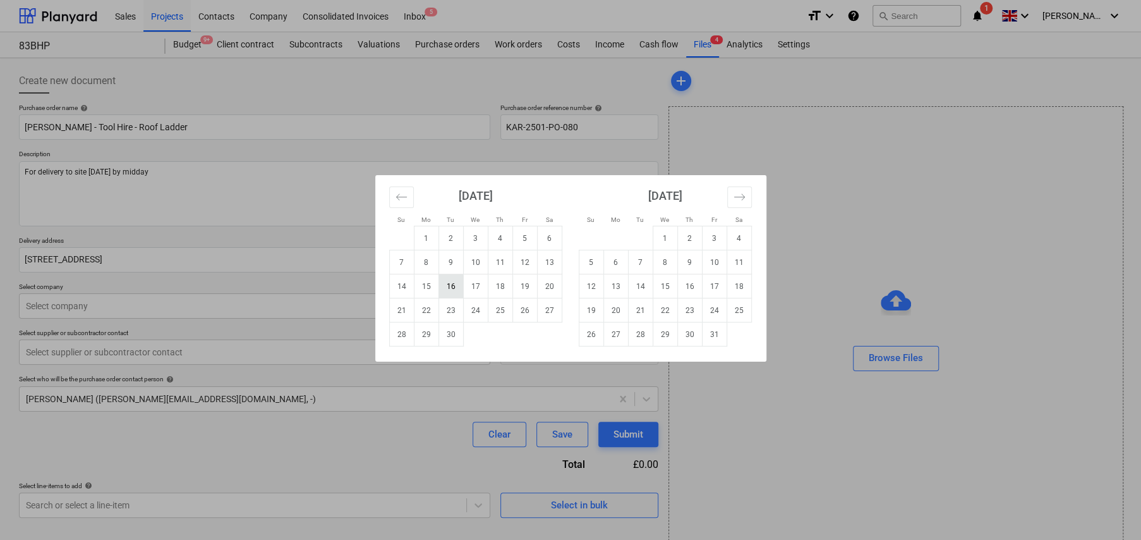
click at [447, 292] on td "16" at bounding box center [450, 286] width 25 height 24
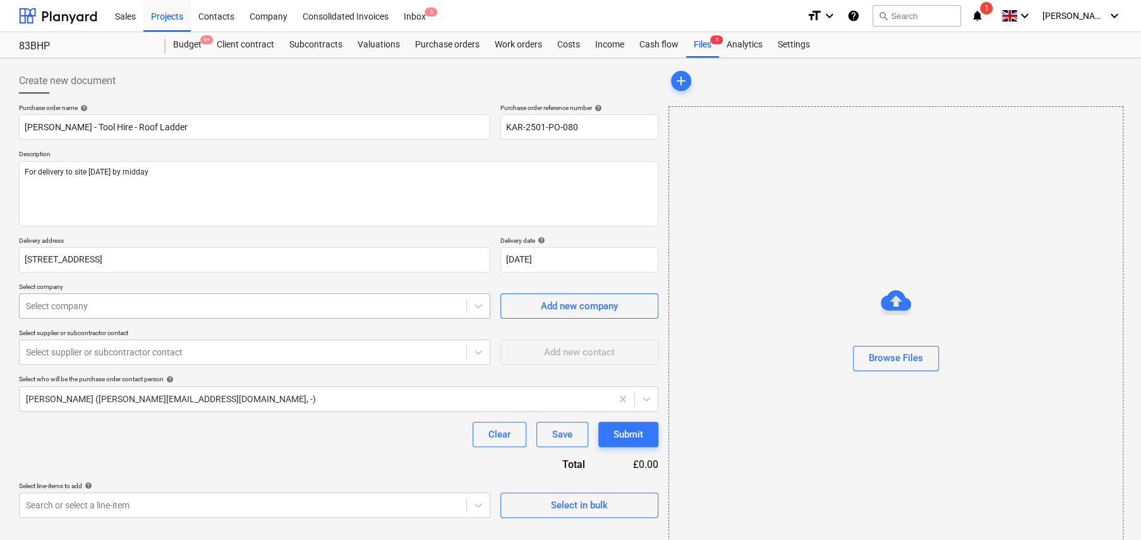
click at [173, 301] on div at bounding box center [243, 305] width 434 height 13
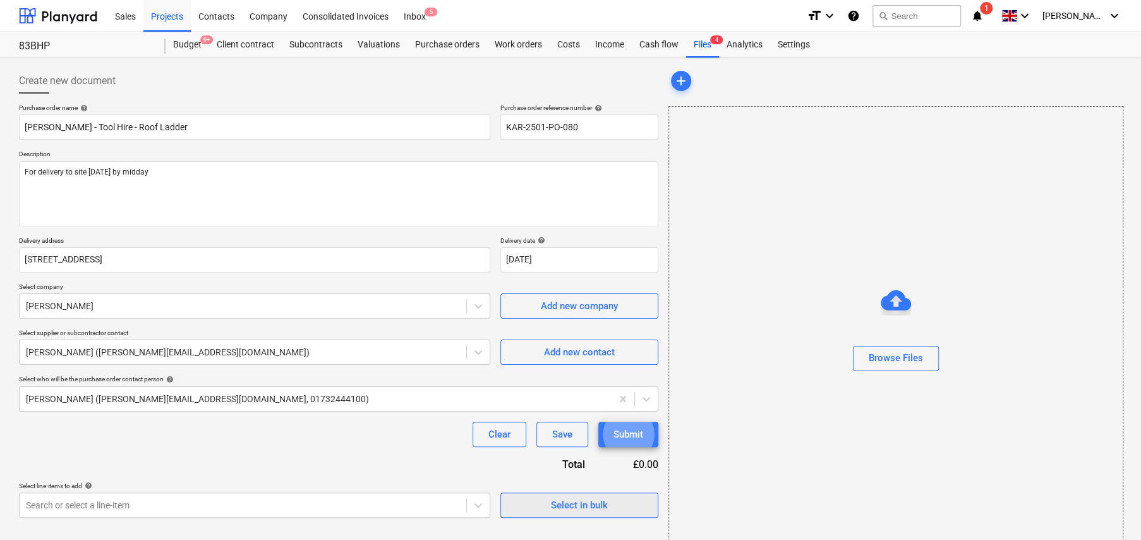
click at [599, 506] on div "Select in bulk" at bounding box center [579, 505] width 57 height 16
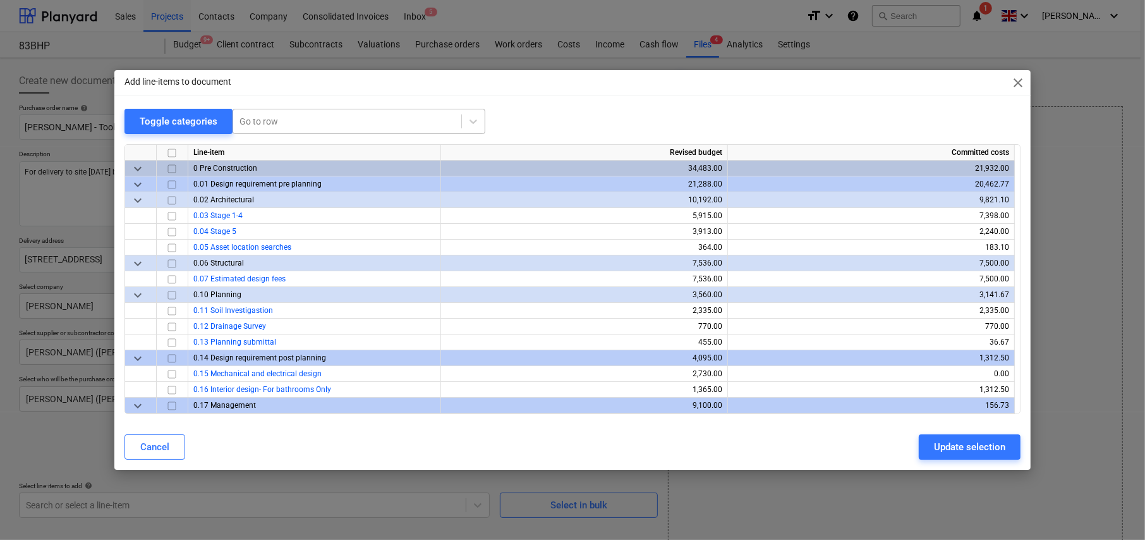
click at [306, 124] on div at bounding box center [346, 121] width 215 height 13
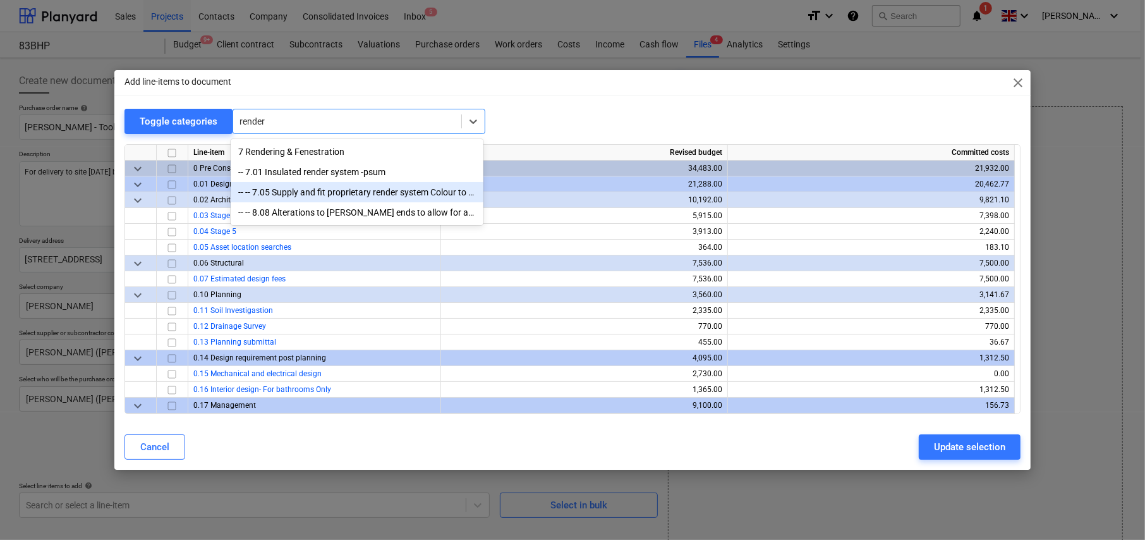
click at [359, 197] on div "-- -- 7.05 Supply and fit proprietary render system Colour to be agreed - Allow…" at bounding box center [357, 192] width 253 height 20
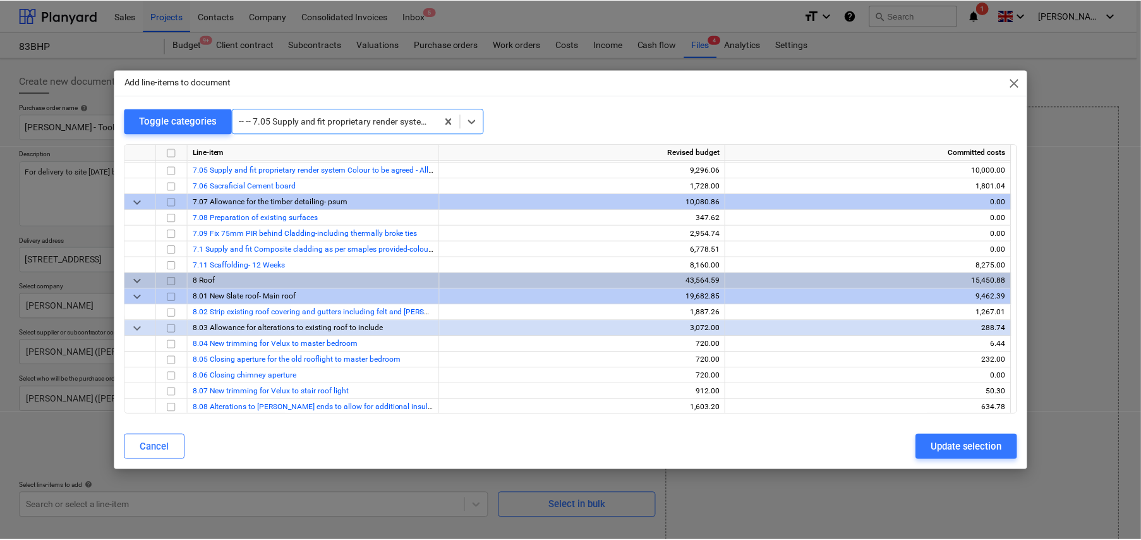
scroll to position [2890, 0]
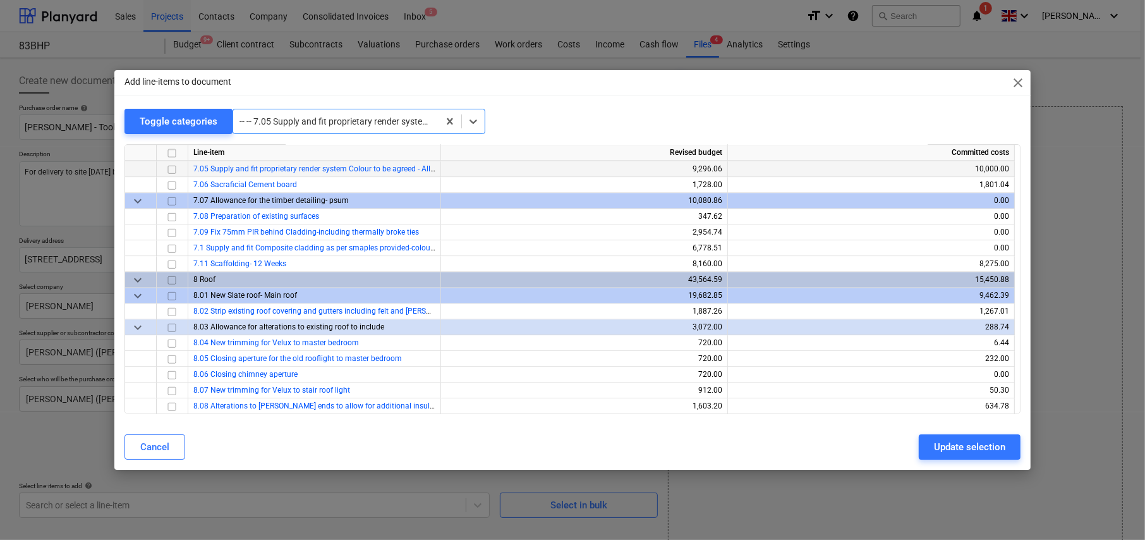
click at [173, 166] on input "checkbox" at bounding box center [171, 169] width 15 height 15
click at [975, 446] on div "Update selection" at bounding box center [969, 446] width 71 height 16
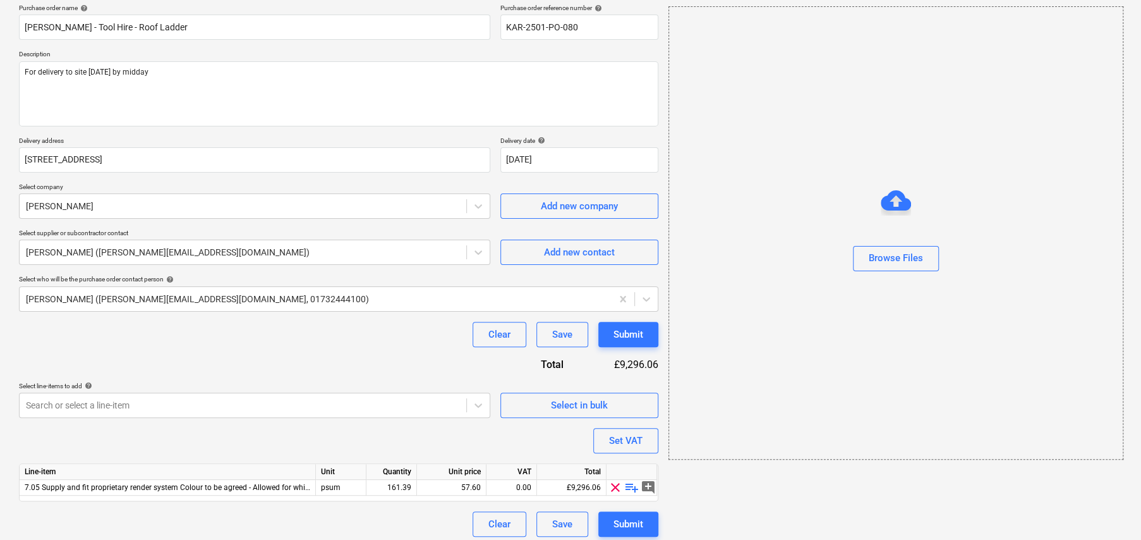
scroll to position [106, 0]
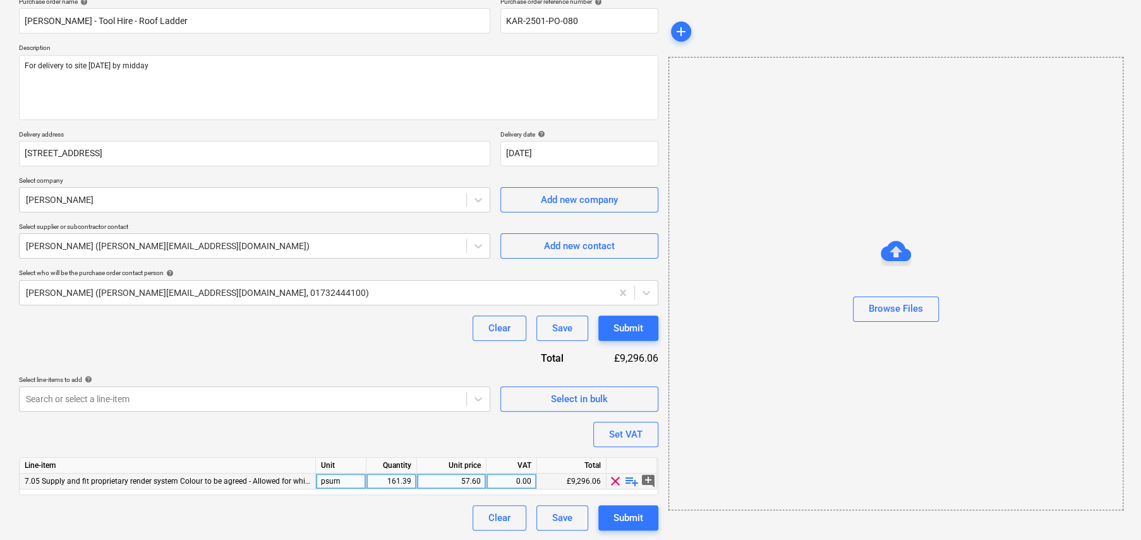
click at [633, 478] on span "playlist_add" at bounding box center [631, 480] width 15 height 15
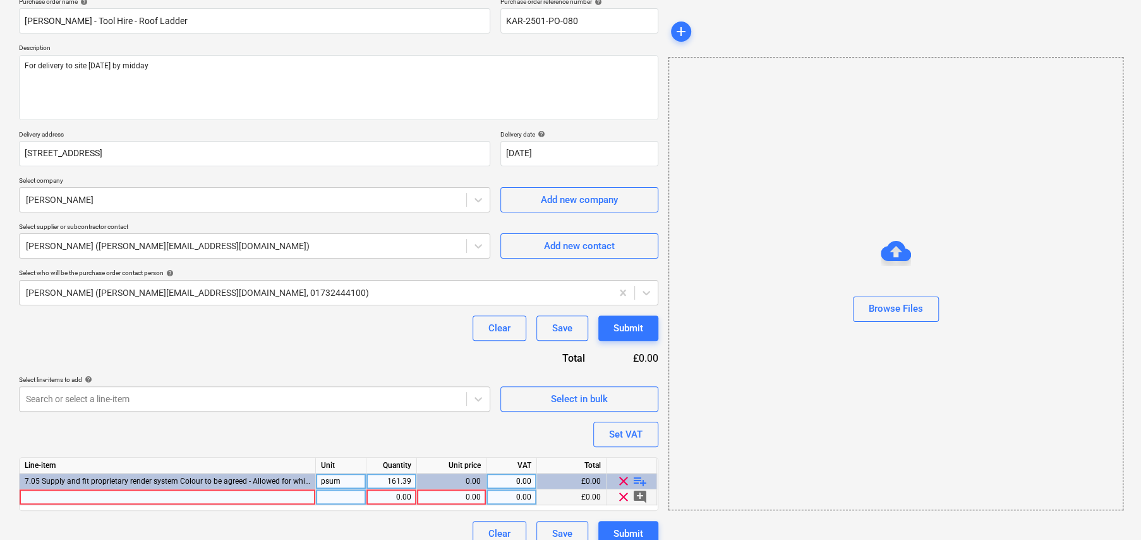
click at [249, 492] on div at bounding box center [168, 497] width 296 height 16
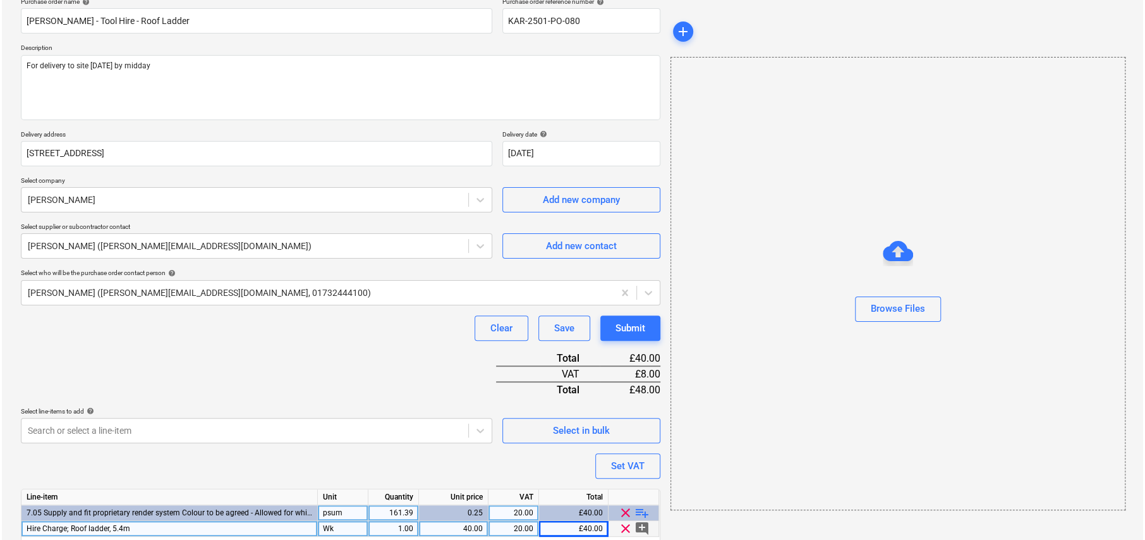
scroll to position [154, 0]
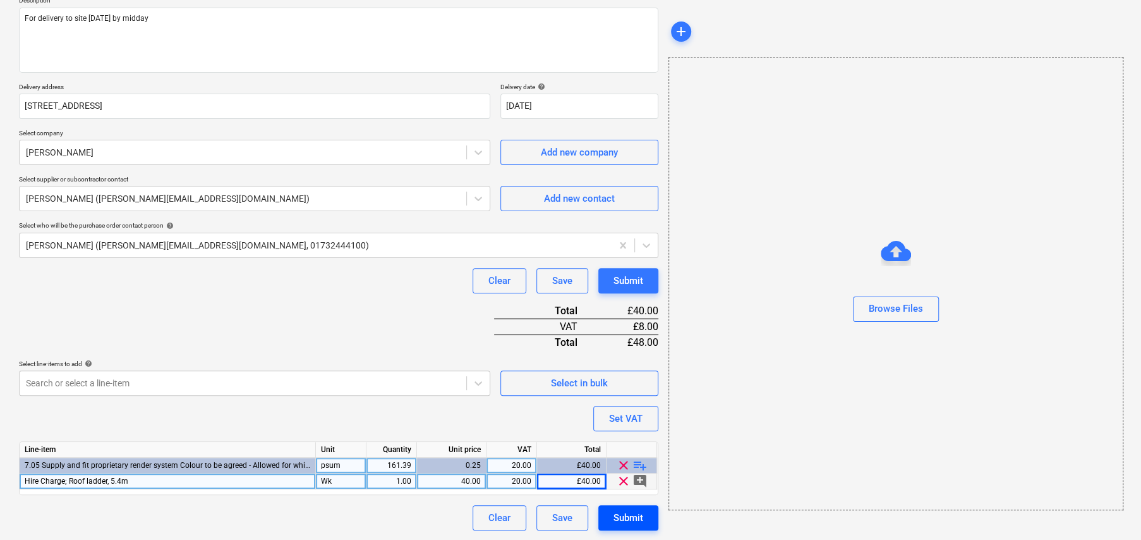
click at [639, 522] on div "Submit" at bounding box center [628, 517] width 30 height 16
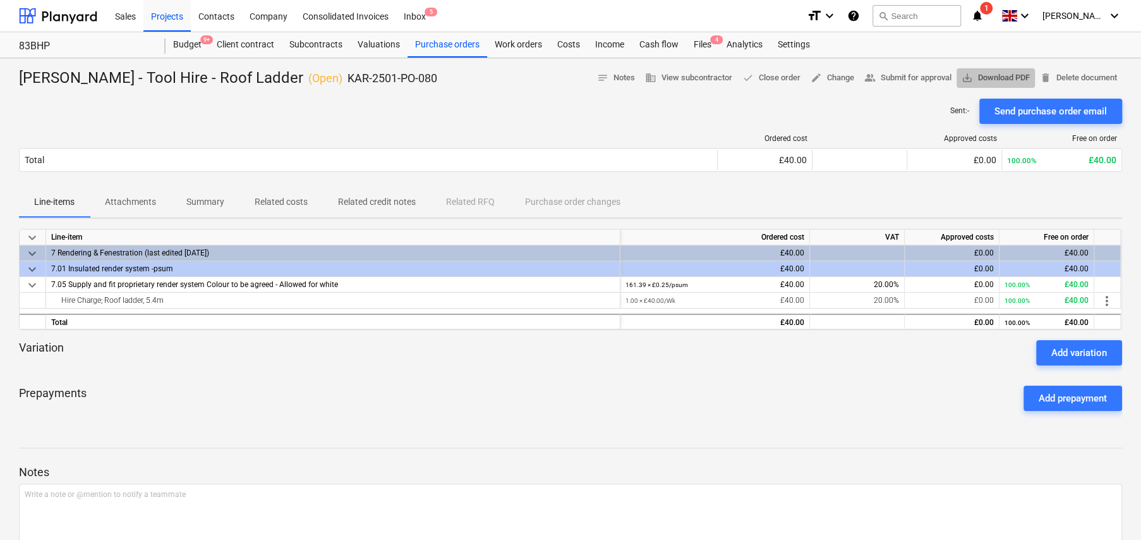
click at [965, 81] on span "save_alt" at bounding box center [967, 77] width 11 height 11
click at [171, 12] on div "Projects" at bounding box center [166, 15] width 47 height 32
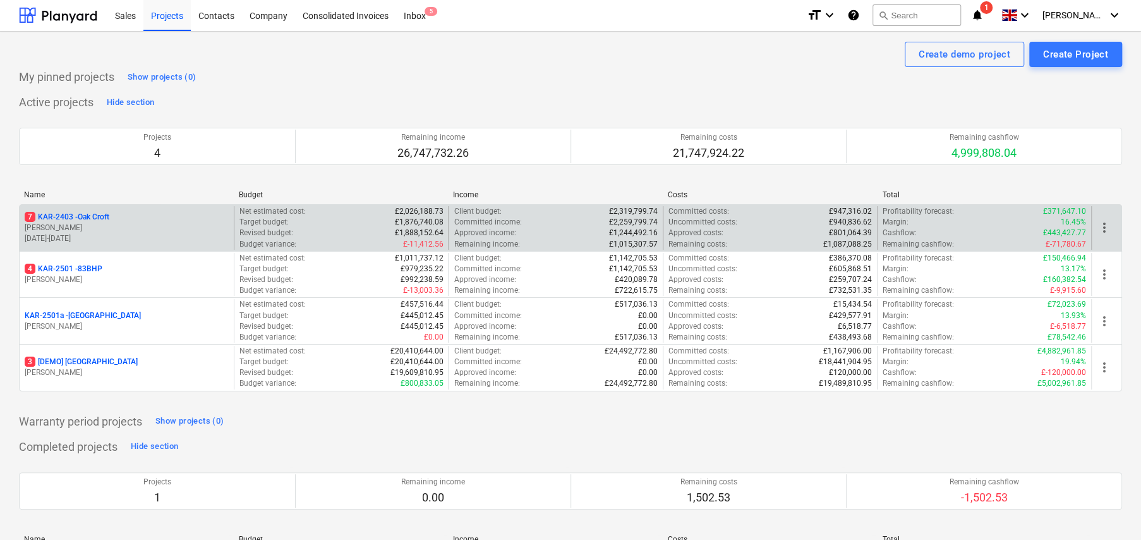
scroll to position [1, 0]
click at [99, 216] on p "7 KAR-2403 - Oak Croft" at bounding box center [67, 216] width 85 height 11
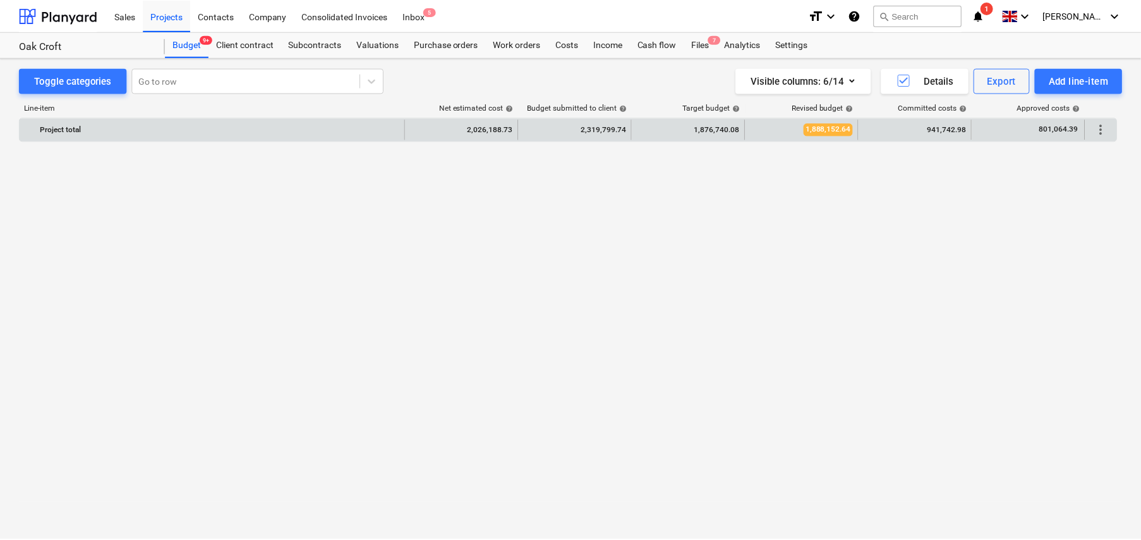
scroll to position [885, 0]
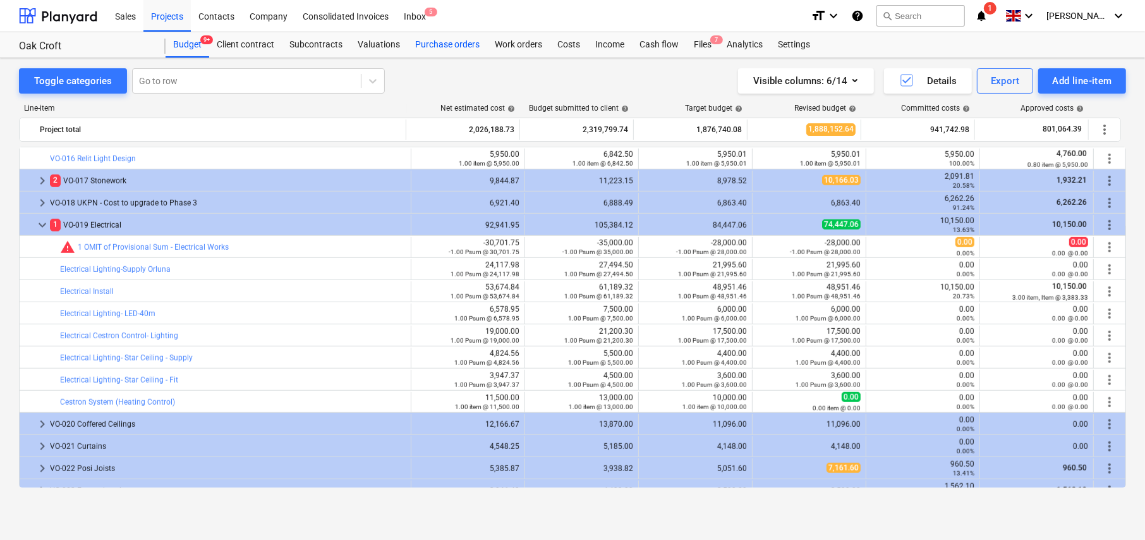
click at [445, 46] on div "Purchase orders" at bounding box center [448, 44] width 80 height 25
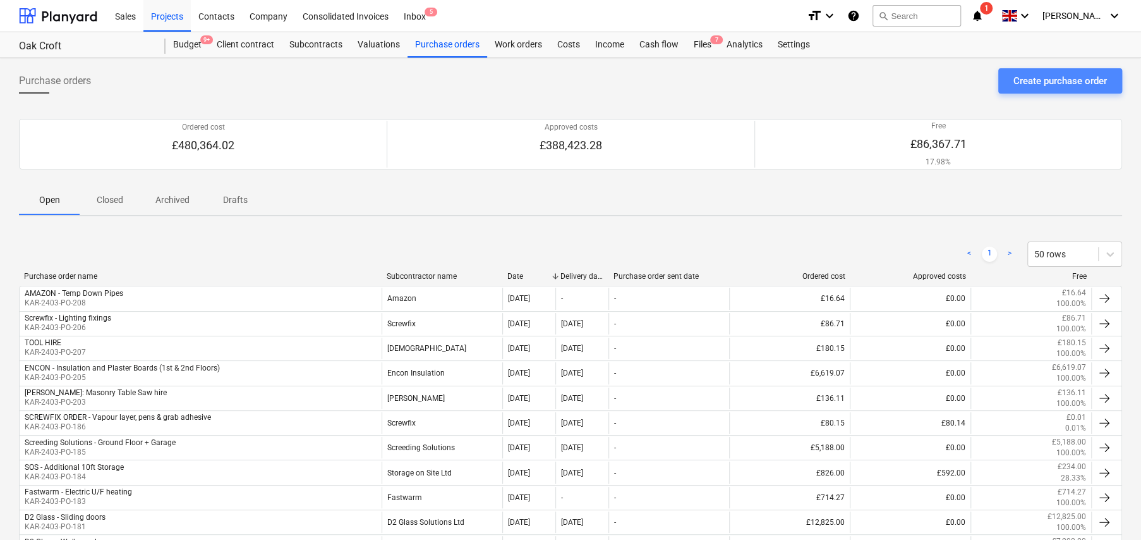
click at [1062, 82] on div "Create purchase order" at bounding box center [1060, 81] width 94 height 16
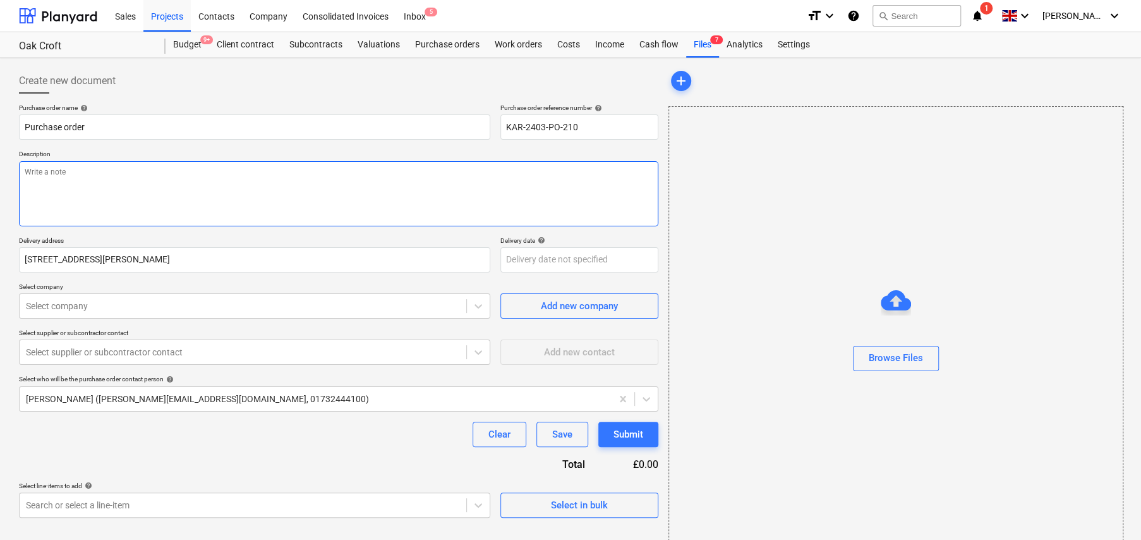
click at [271, 183] on textarea at bounding box center [338, 193] width 639 height 65
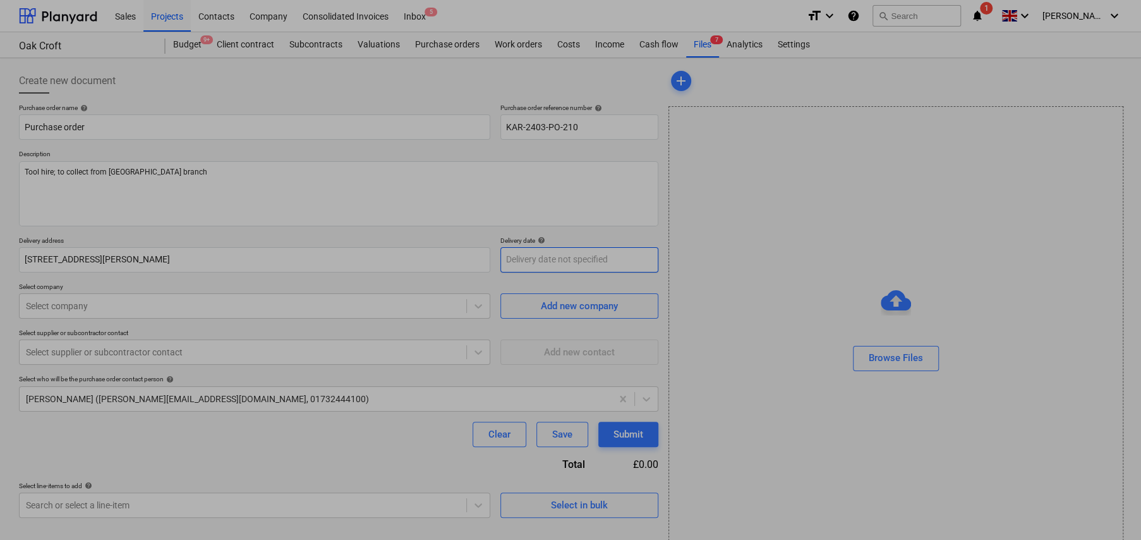
click at [560, 260] on body "Sales Projects Contacts Company Consolidated Invoices Inbox 5 format_size keybo…" at bounding box center [570, 270] width 1141 height 540
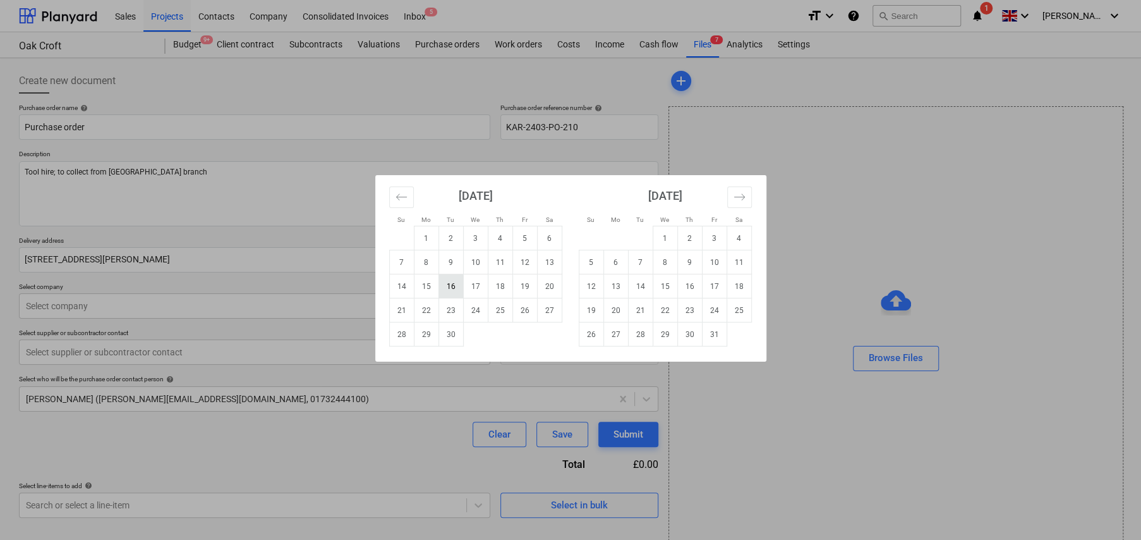
click at [454, 281] on td "16" at bounding box center [450, 286] width 25 height 24
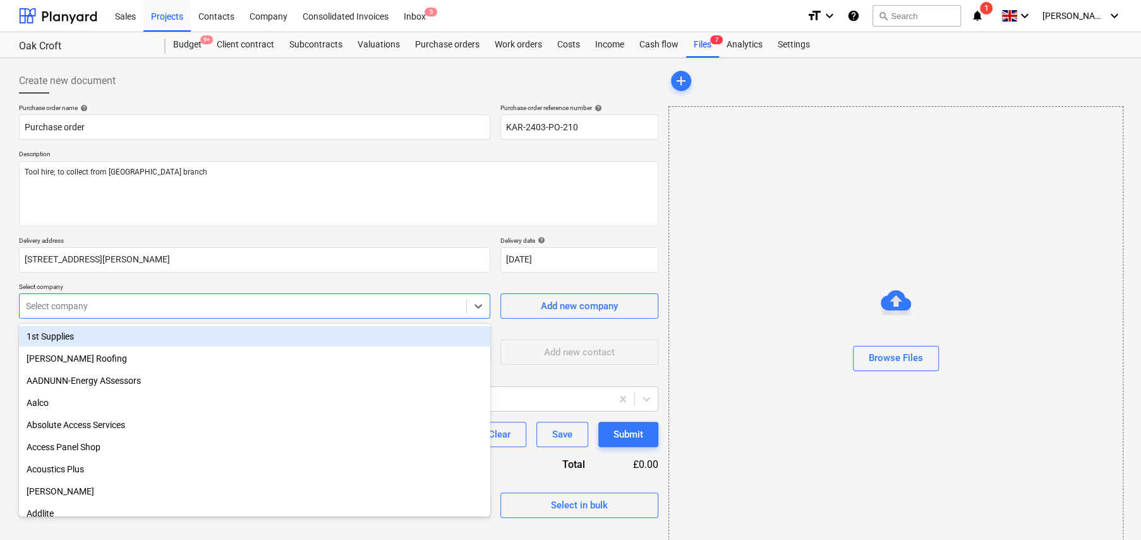
click at [223, 303] on div at bounding box center [243, 305] width 434 height 13
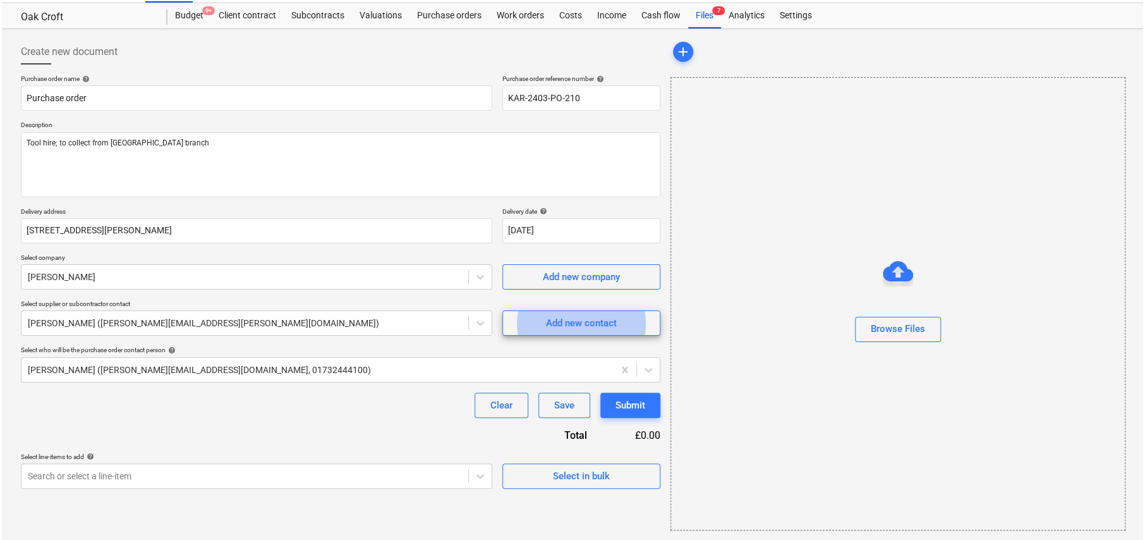
scroll to position [30, 0]
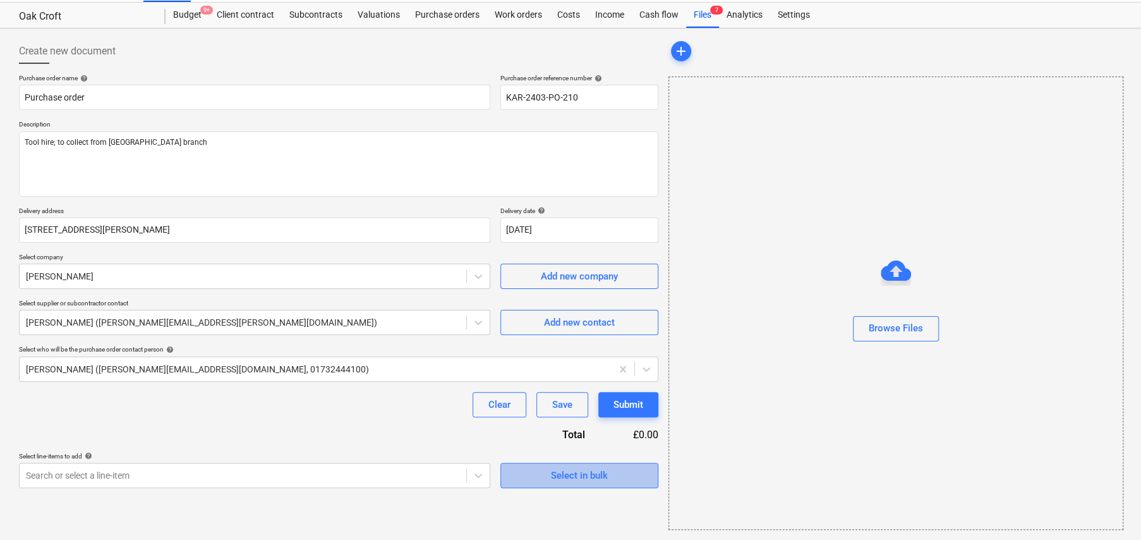
click at [571, 471] on div "Select in bulk" at bounding box center [579, 475] width 57 height 16
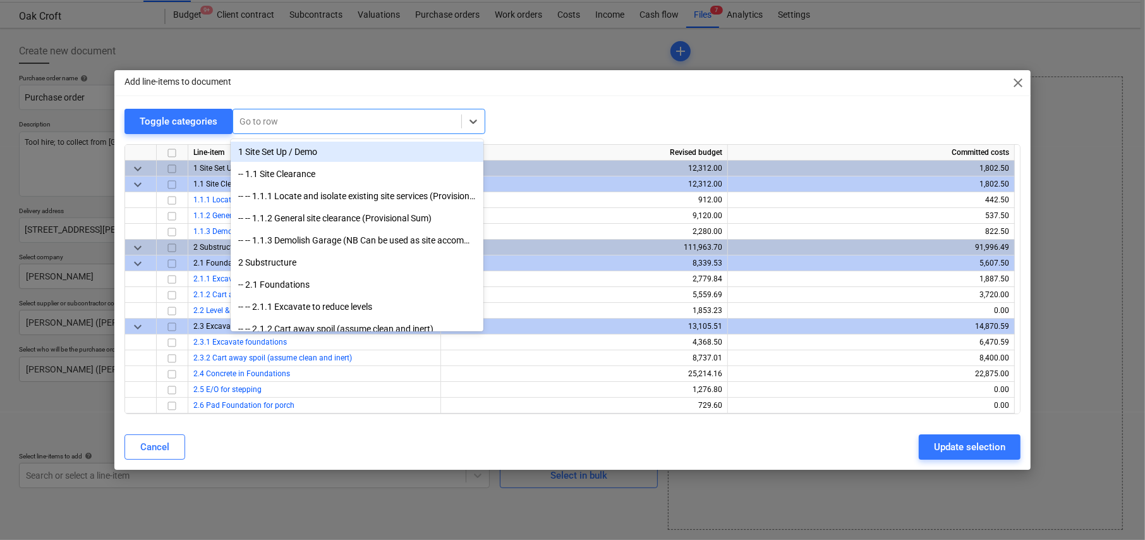
click at [293, 119] on div at bounding box center [346, 121] width 215 height 13
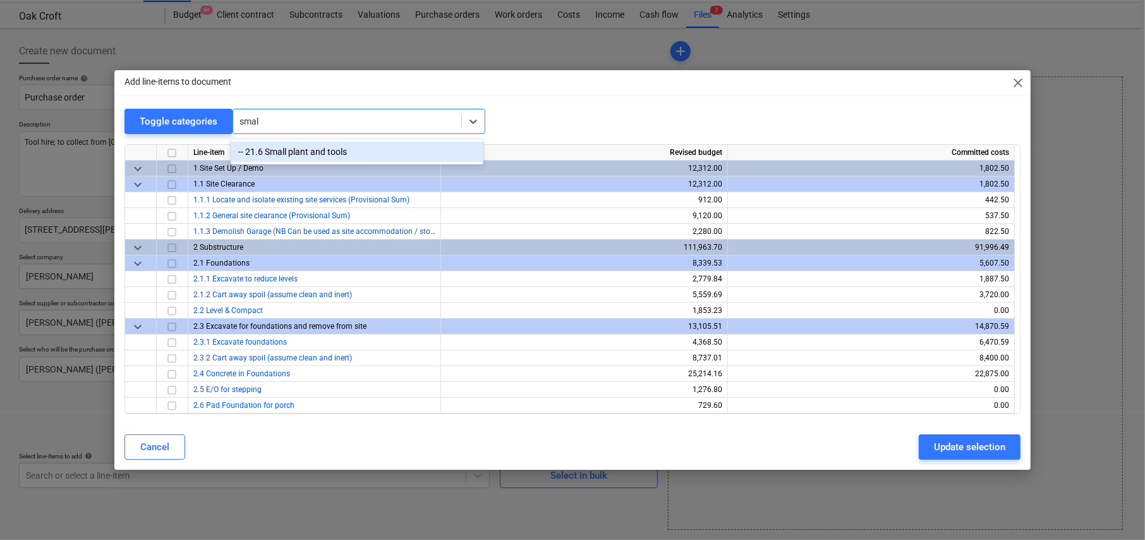
click at [315, 152] on div "-- 21.6 Small plant and tools" at bounding box center [357, 152] width 253 height 20
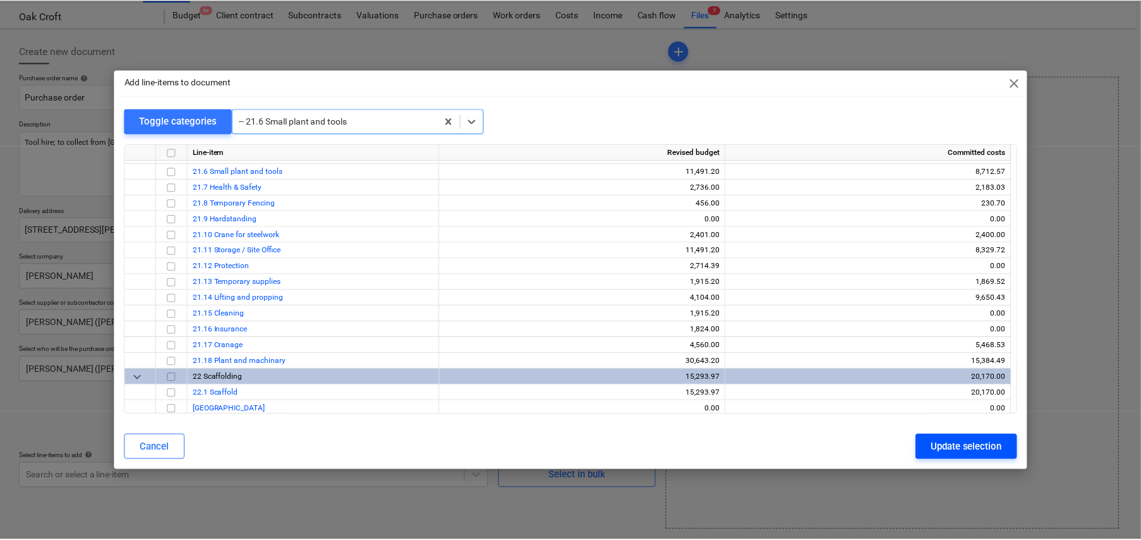
scroll to position [3648, 0]
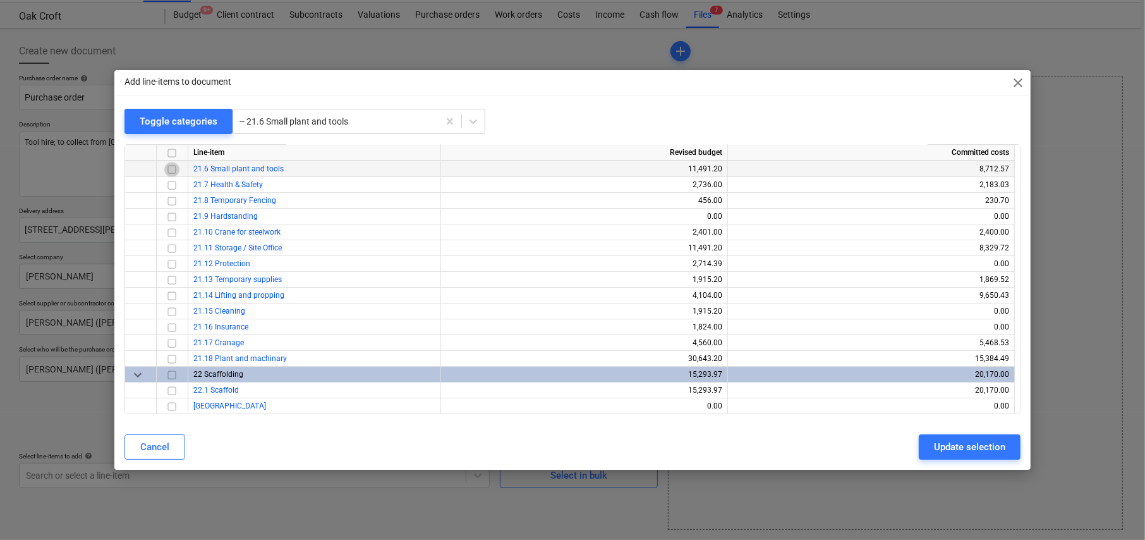
click at [172, 166] on input "checkbox" at bounding box center [171, 169] width 15 height 15
click at [951, 450] on div "Update selection" at bounding box center [969, 446] width 71 height 16
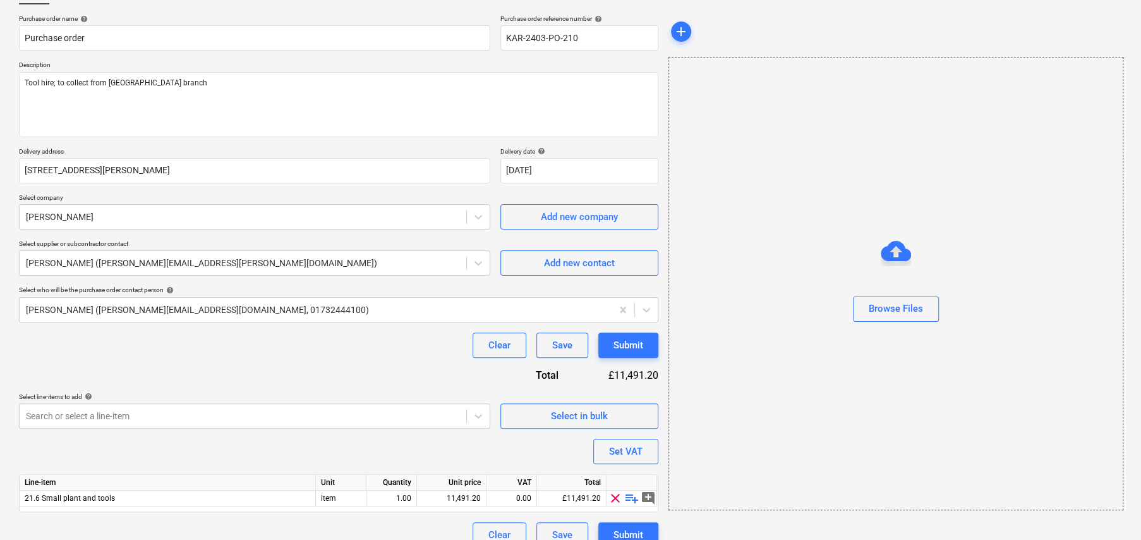
scroll to position [106, 0]
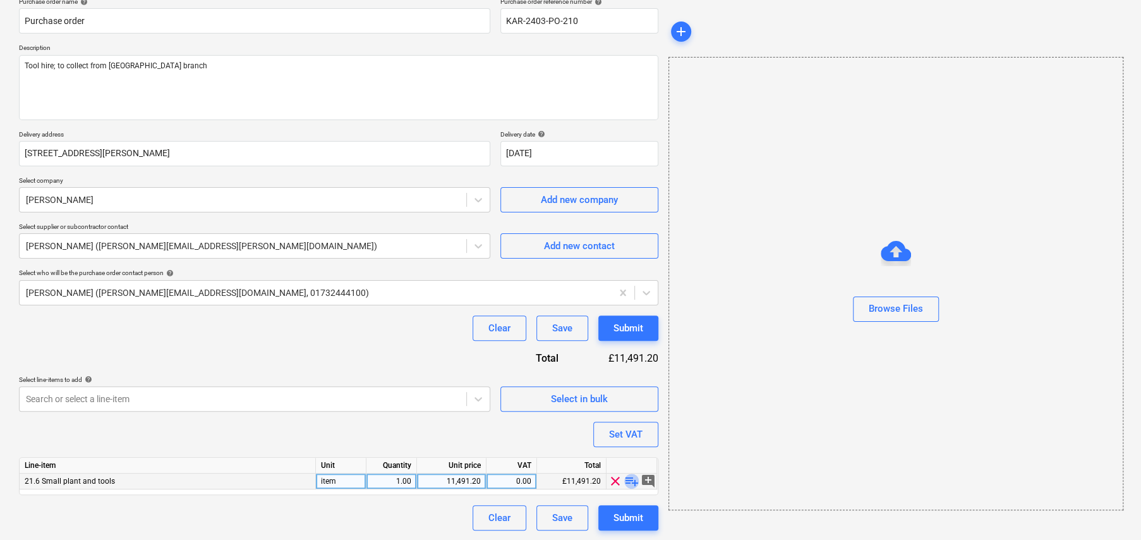
click at [631, 479] on span "playlist_add" at bounding box center [631, 480] width 15 height 15
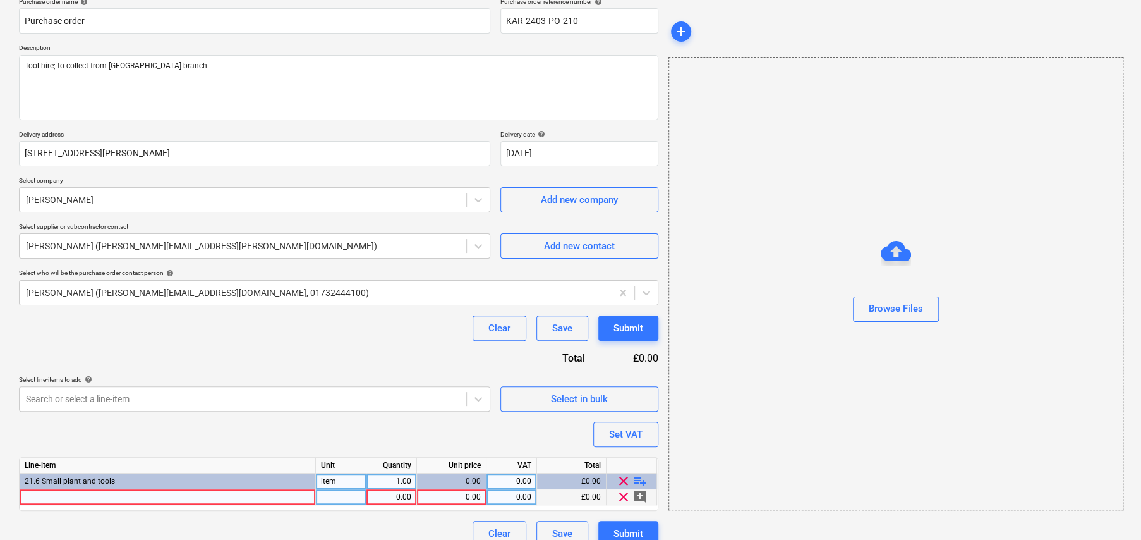
click at [259, 495] on div at bounding box center [168, 497] width 296 height 16
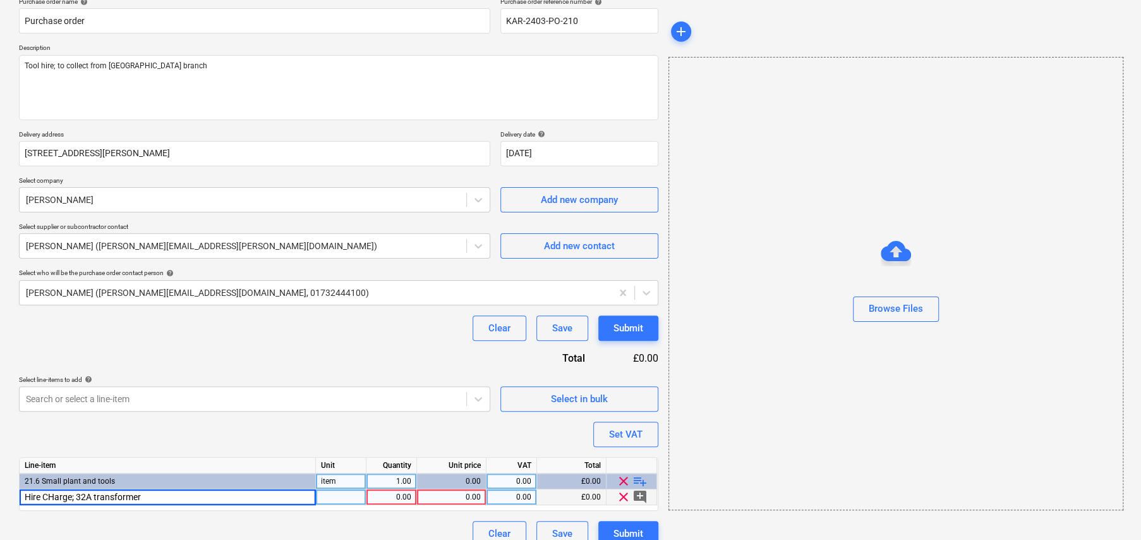
click at [54, 497] on input "Hire CHarge; 32A transformer" at bounding box center [168, 496] width 296 height 15
click at [172, 497] on div "Hire Charge; 32A transformer" at bounding box center [168, 497] width 296 height 16
click at [172, 497] on input "Hire Charge; 32A transformer" at bounding box center [168, 496] width 296 height 15
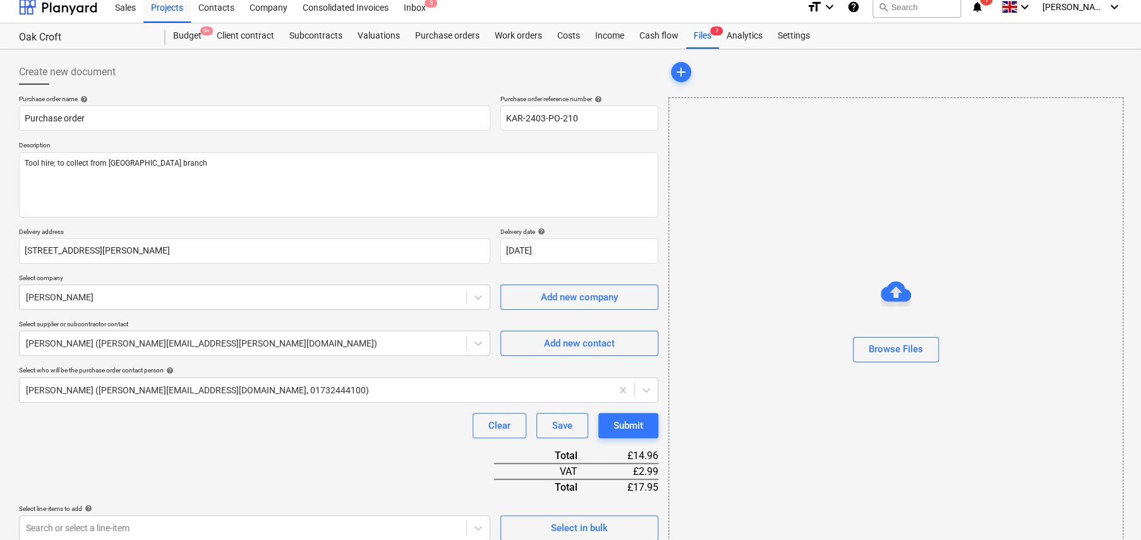
scroll to position [0, 0]
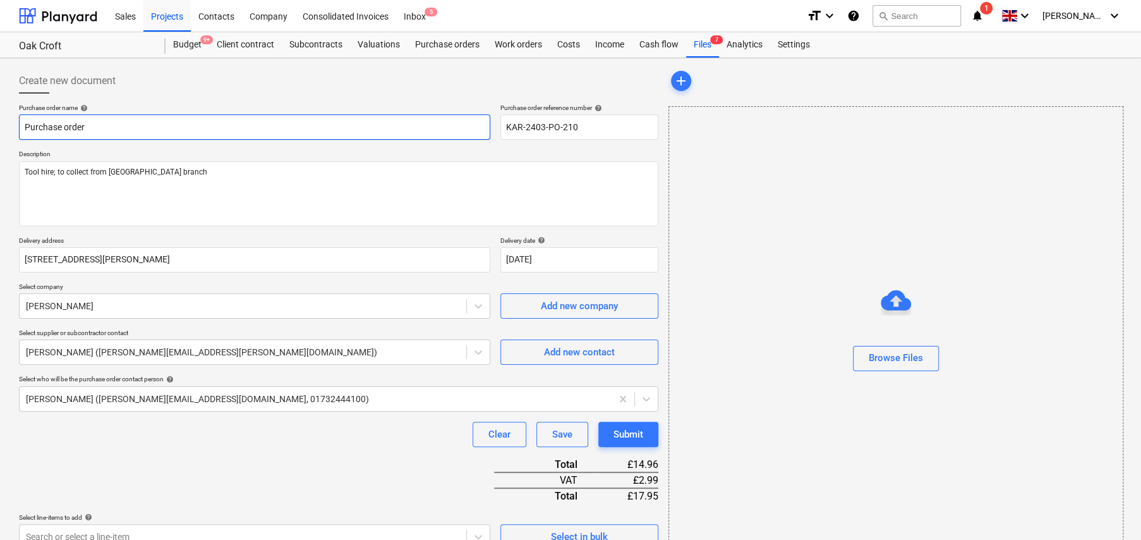
click at [121, 134] on input "Purchase order" at bounding box center [254, 126] width 471 height 25
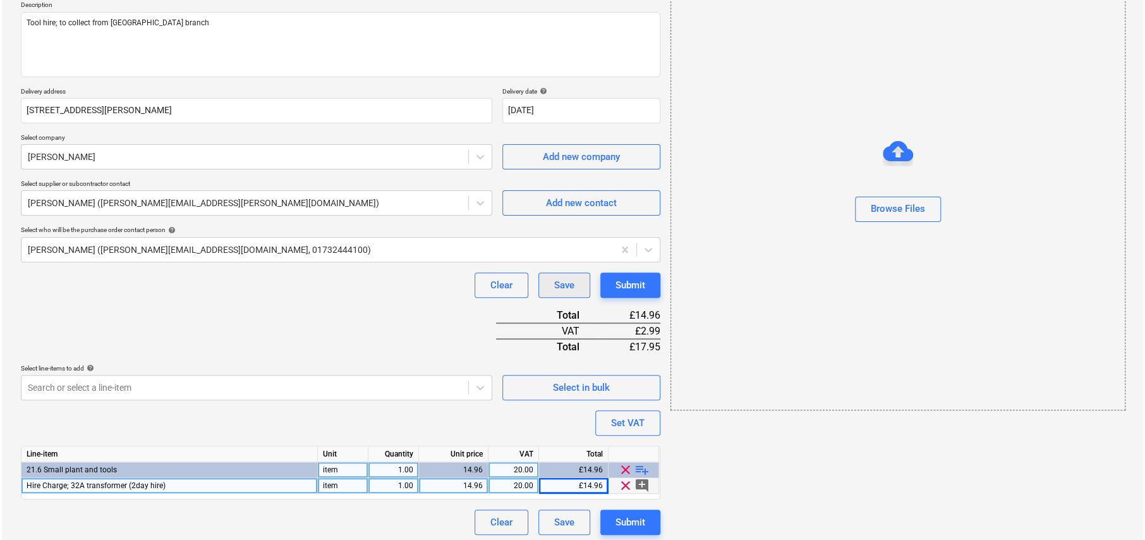
scroll to position [154, 0]
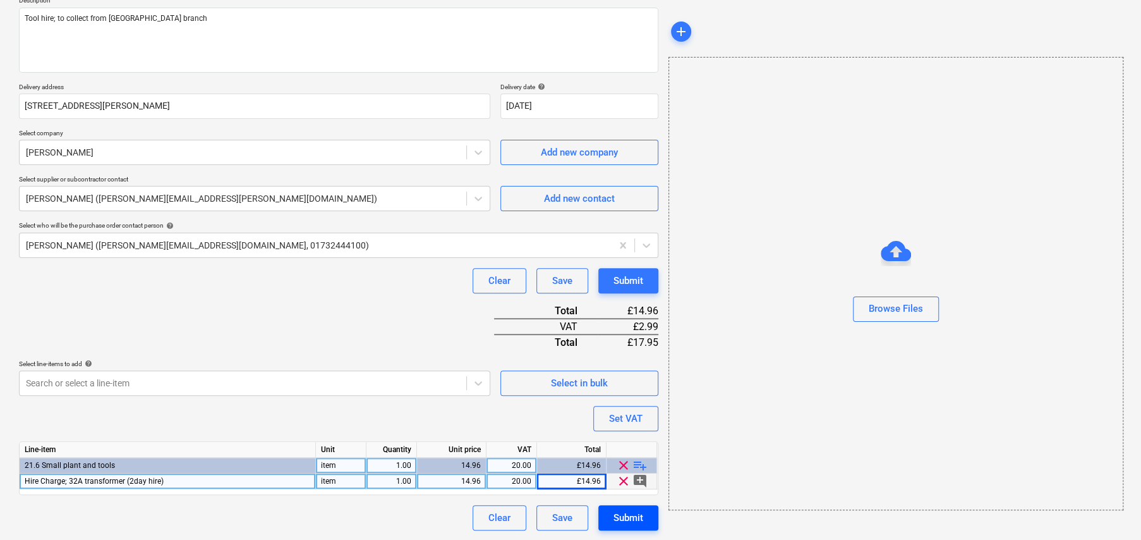
click at [639, 515] on div "Submit" at bounding box center [628, 517] width 30 height 16
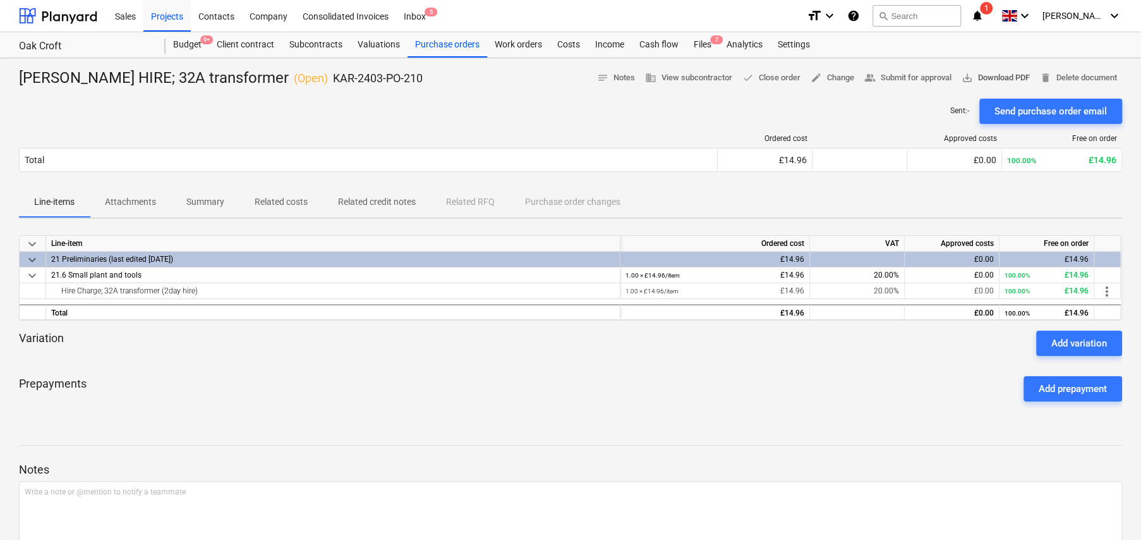
click at [963, 82] on span "save_alt" at bounding box center [967, 77] width 11 height 11
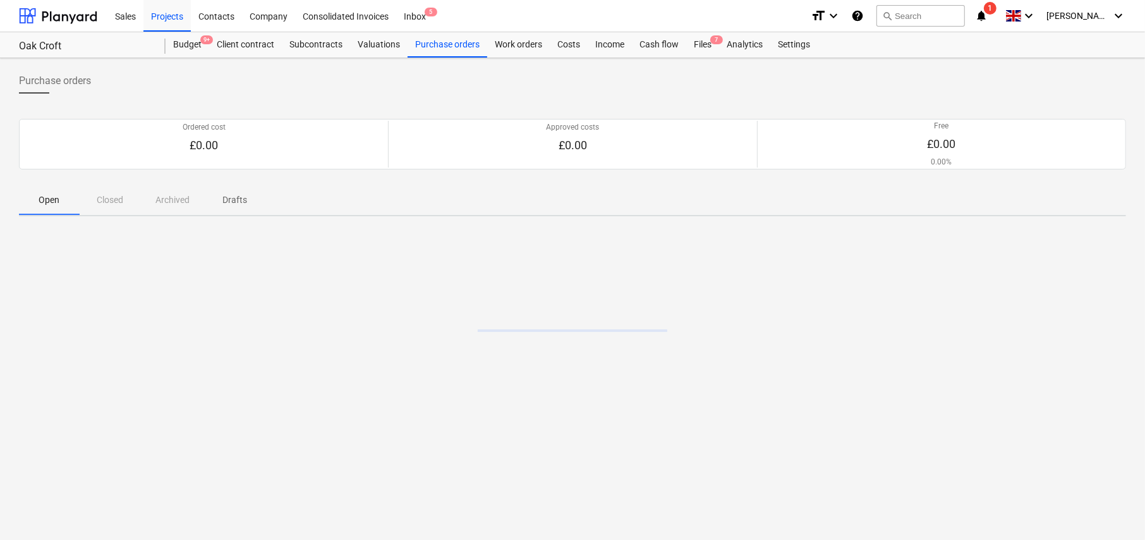
click at [236, 199] on p "Drafts" at bounding box center [235, 199] width 30 height 13
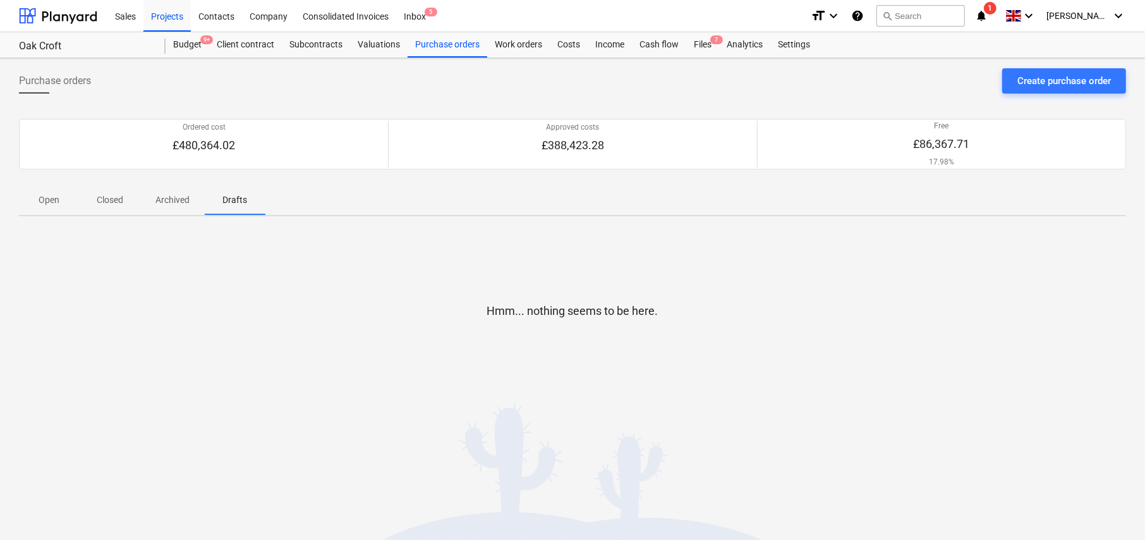
click at [51, 198] on p "Open" at bounding box center [49, 199] width 30 height 13
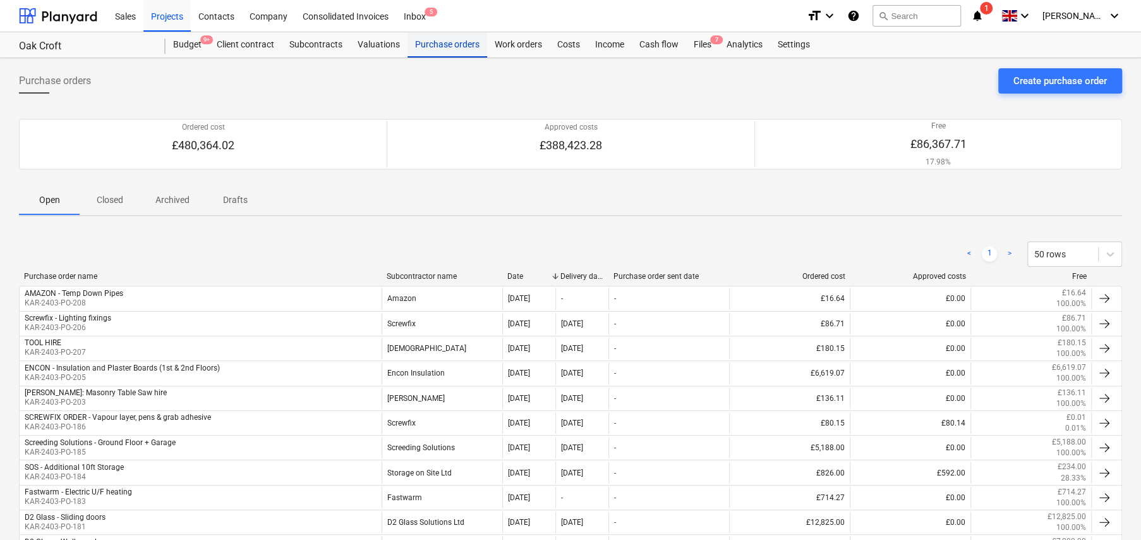
click at [459, 44] on div "Purchase orders" at bounding box center [448, 44] width 80 height 25
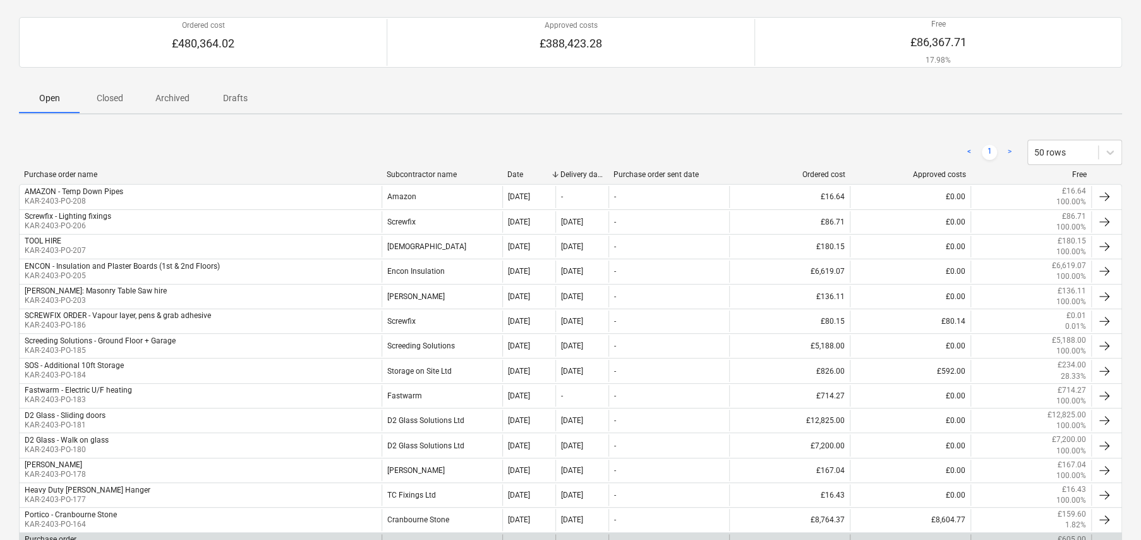
scroll to position [63, 0]
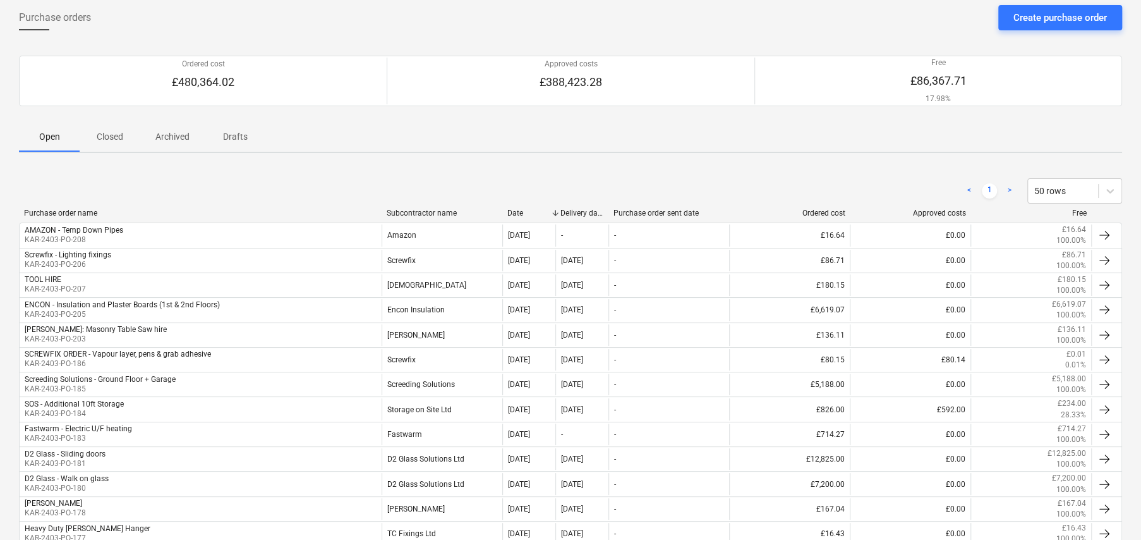
click at [112, 135] on p "Closed" at bounding box center [110, 136] width 30 height 13
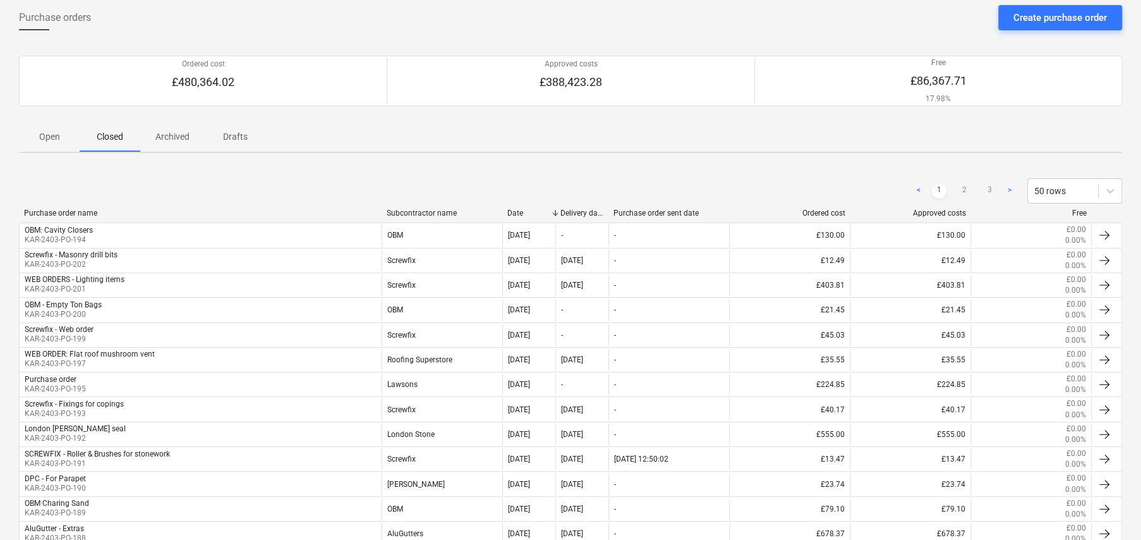
click at [54, 135] on p "Open" at bounding box center [49, 136] width 30 height 13
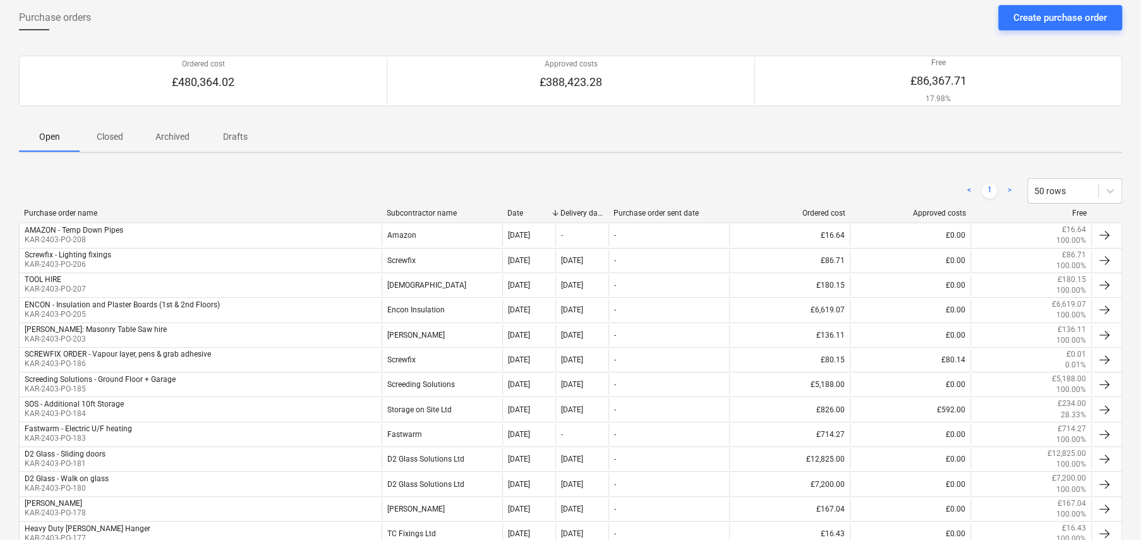
click at [234, 138] on p "Drafts" at bounding box center [235, 136] width 30 height 13
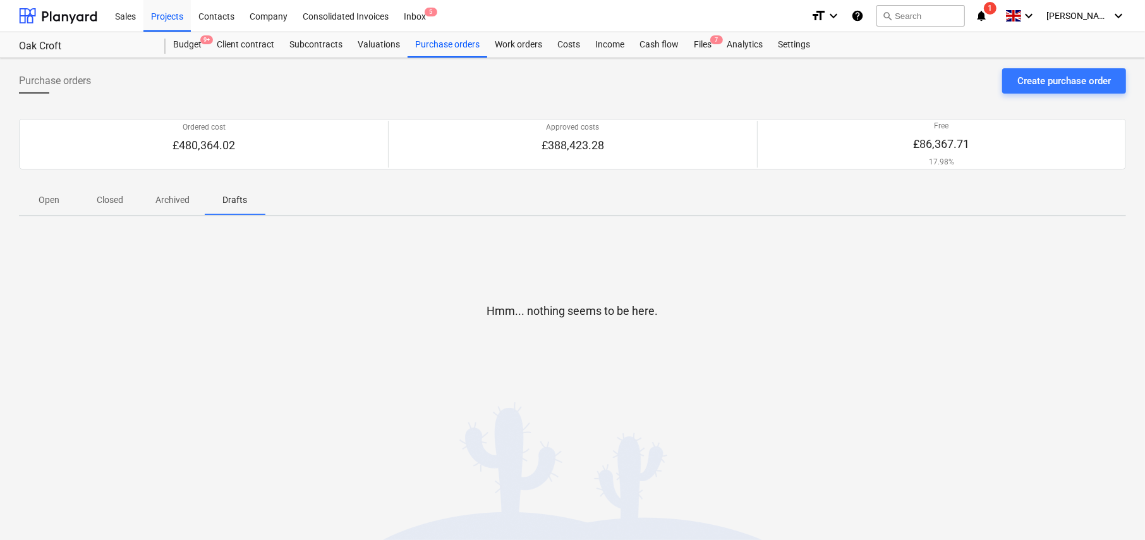
click at [52, 197] on p "Open" at bounding box center [49, 199] width 30 height 13
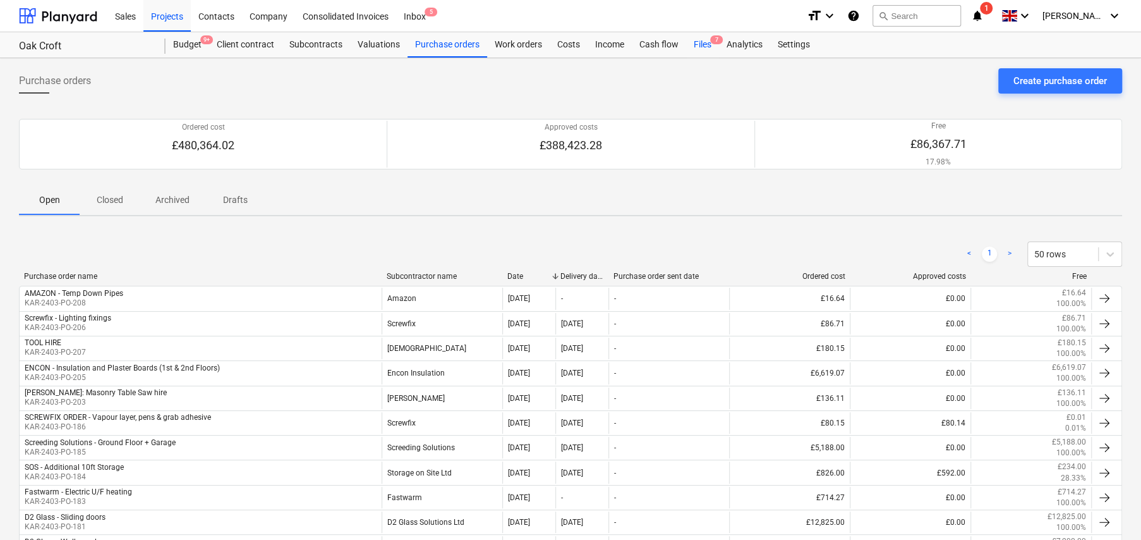
click at [705, 44] on div "Files 7" at bounding box center [702, 44] width 33 height 25
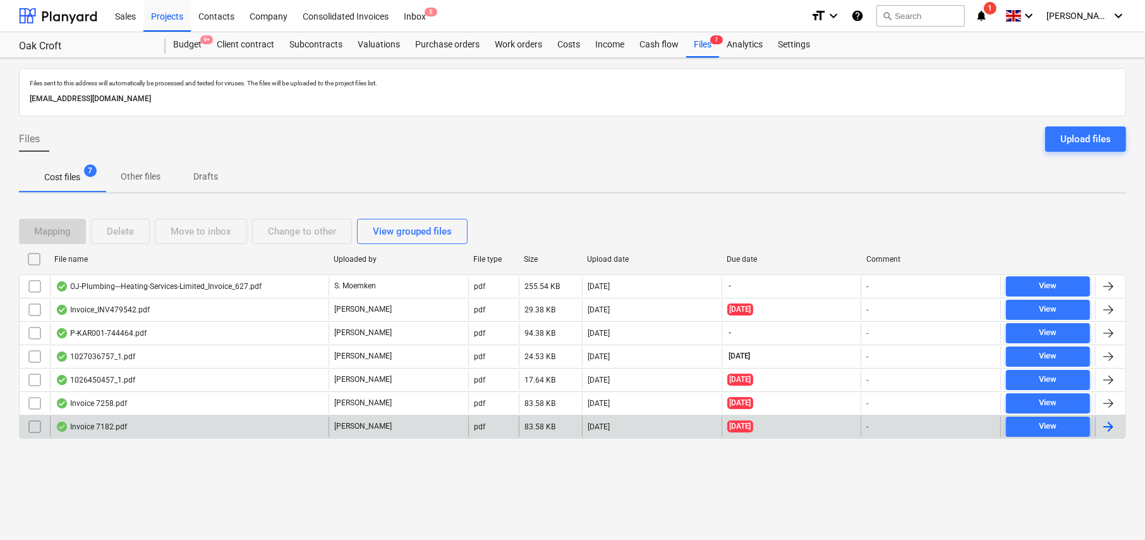
click at [126, 427] on div "Invoice 7182.pdf" at bounding box center [189, 426] width 279 height 20
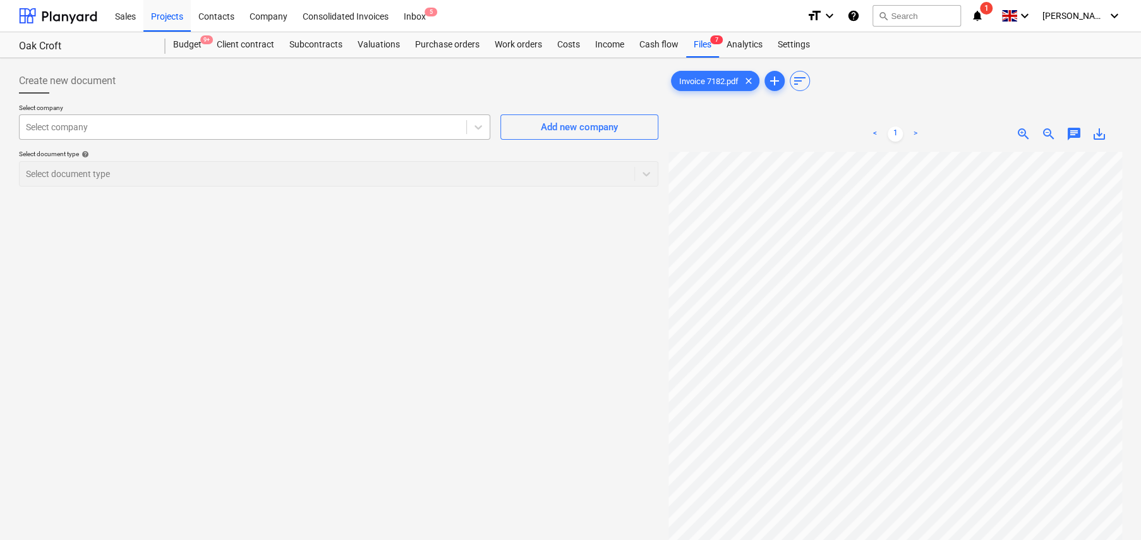
click at [282, 128] on div at bounding box center [243, 127] width 434 height 13
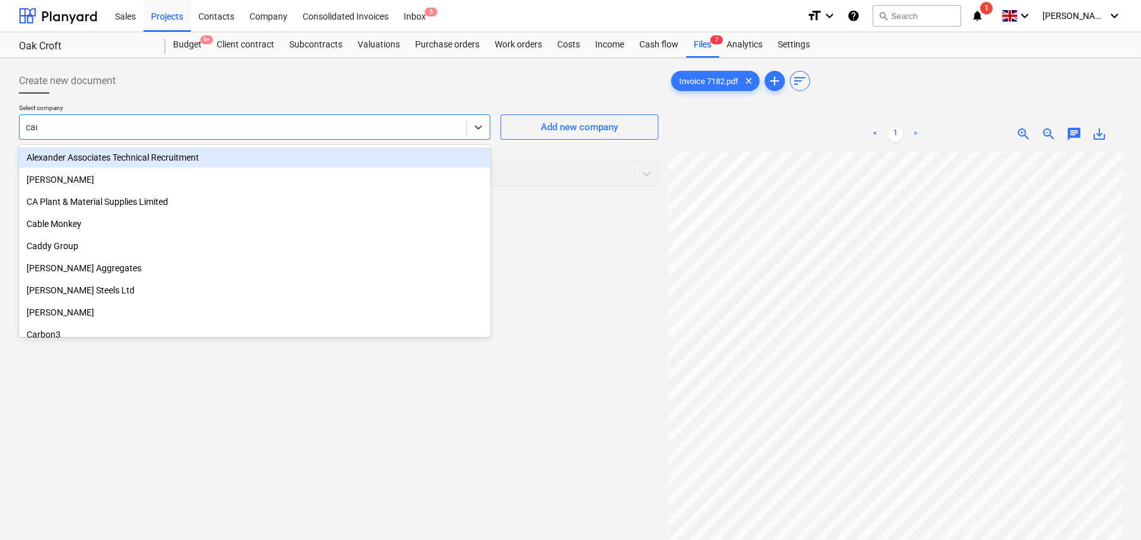
type input "cadd"
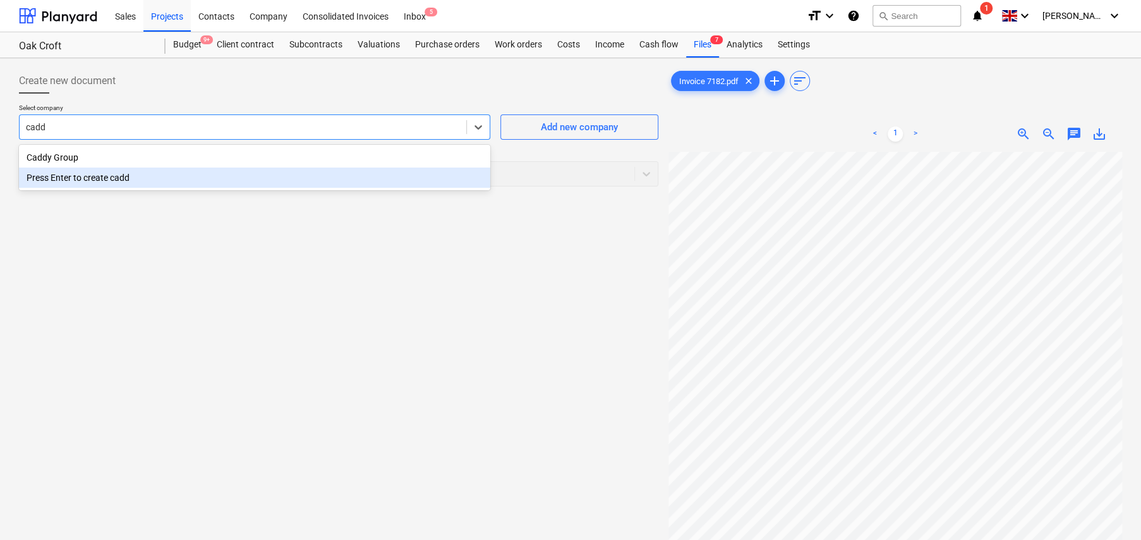
click at [102, 168] on div "Press Enter to create cadd" at bounding box center [254, 177] width 471 height 20
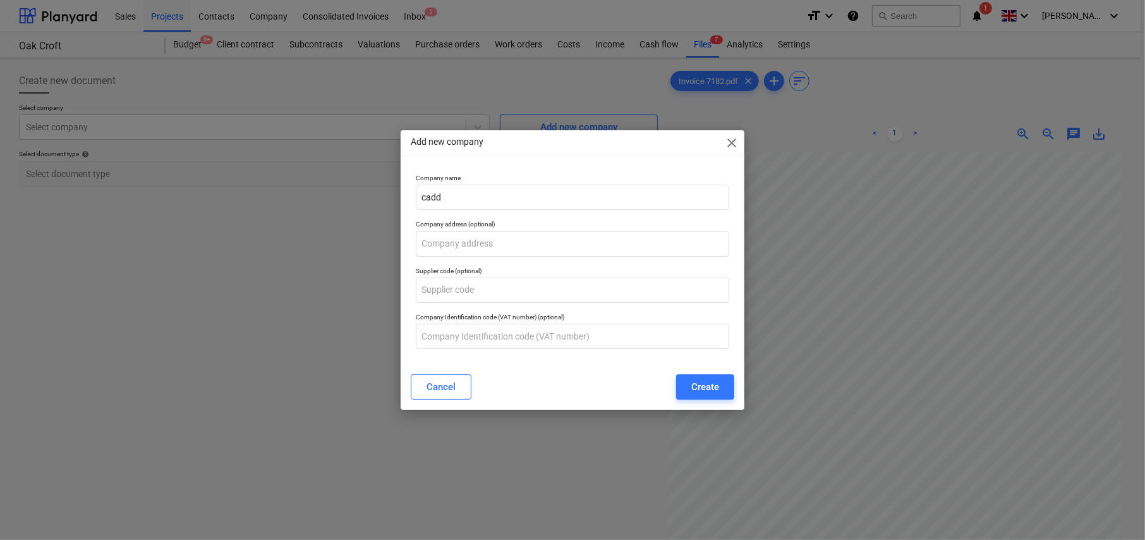
click at [734, 143] on span "close" at bounding box center [731, 142] width 15 height 15
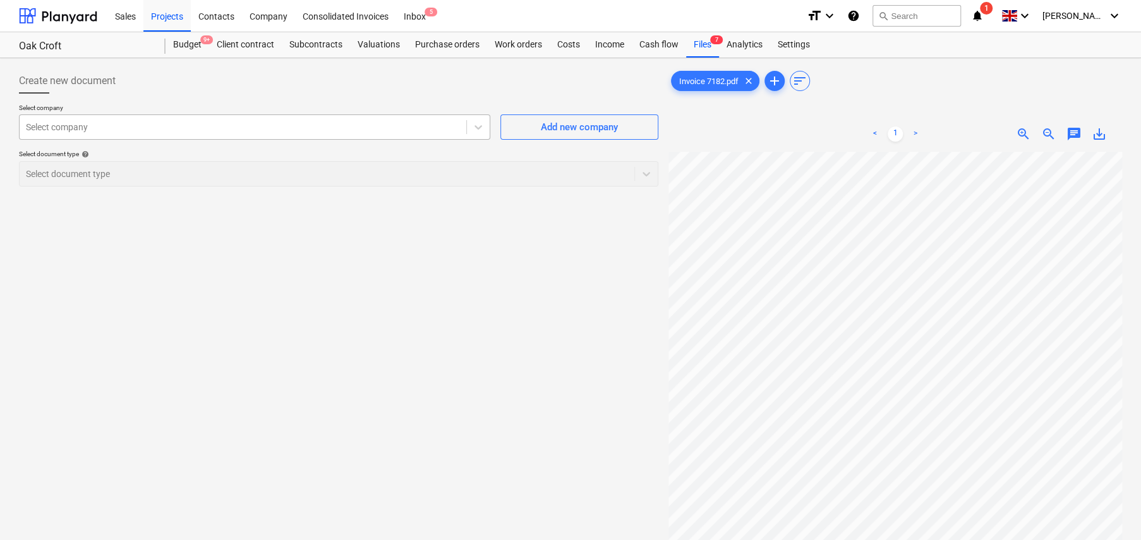
click at [124, 127] on div at bounding box center [243, 127] width 434 height 13
click at [111, 124] on div at bounding box center [243, 127] width 434 height 13
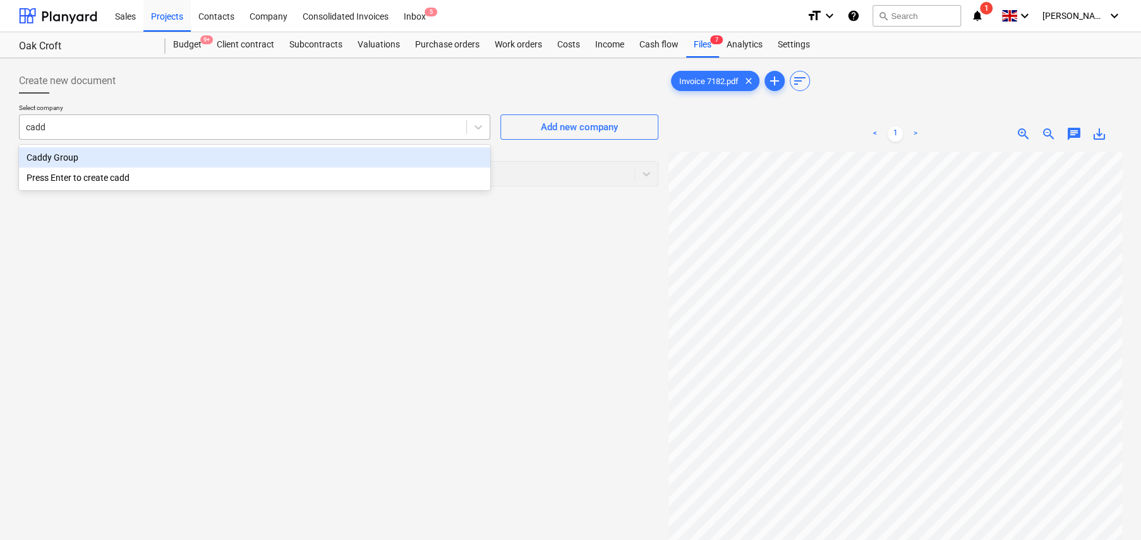
type input "caddy"
click at [62, 154] on div "Caddy Group" at bounding box center [254, 157] width 471 height 20
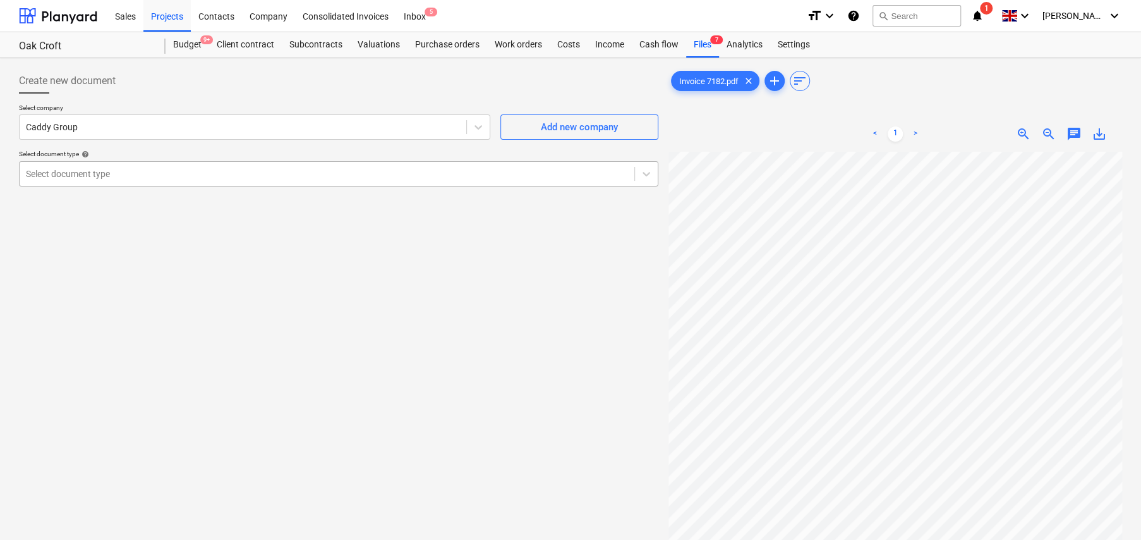
click at [178, 174] on div at bounding box center [327, 173] width 602 height 13
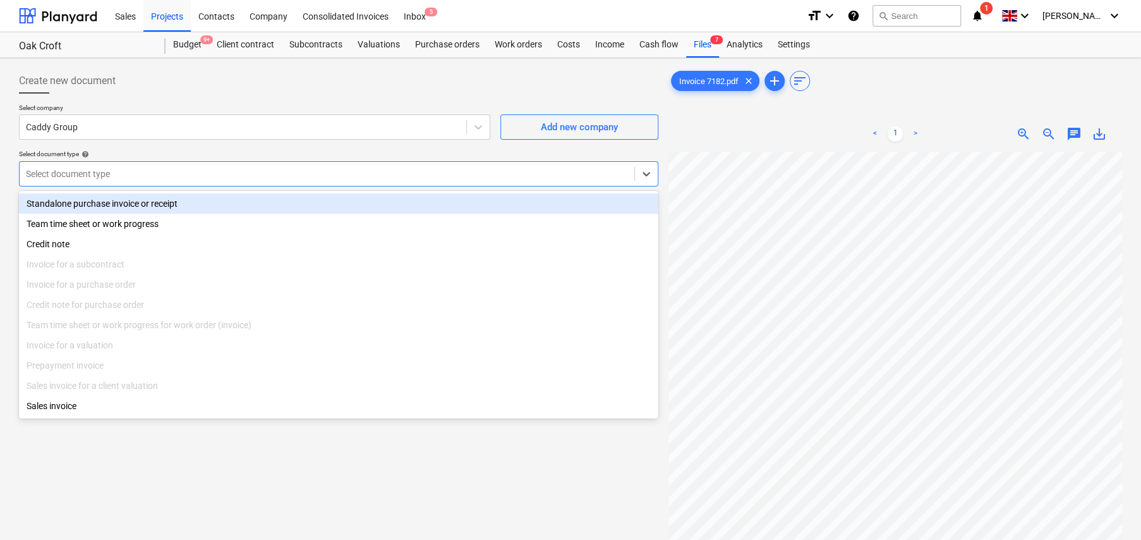
click at [164, 207] on div "Standalone purchase invoice or receipt" at bounding box center [338, 203] width 639 height 20
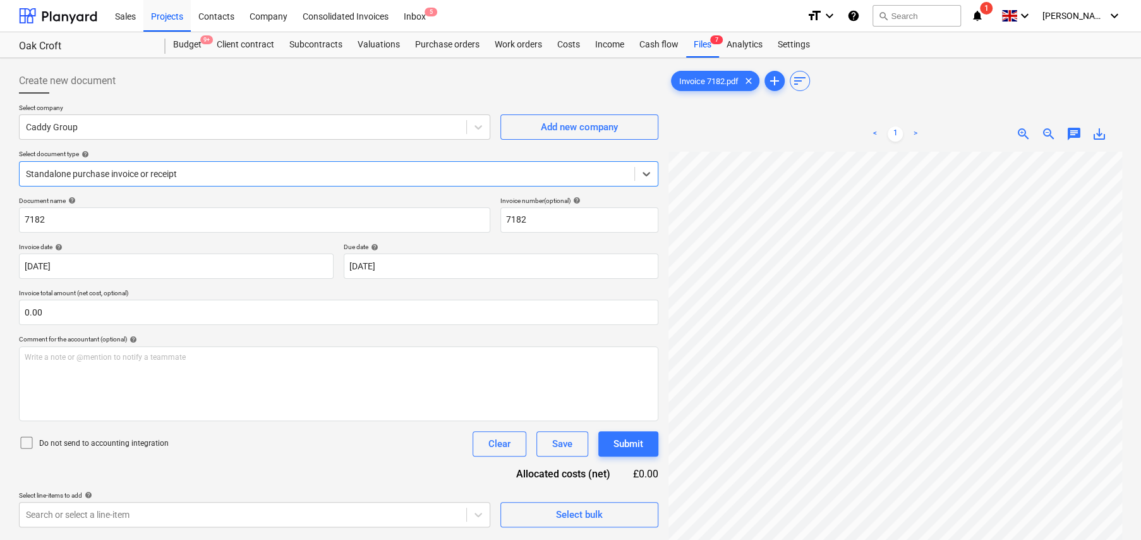
click at [26, 443] on icon at bounding box center [26, 442] width 15 height 15
click at [185, 42] on div "Budget 9+" at bounding box center [188, 44] width 44 height 25
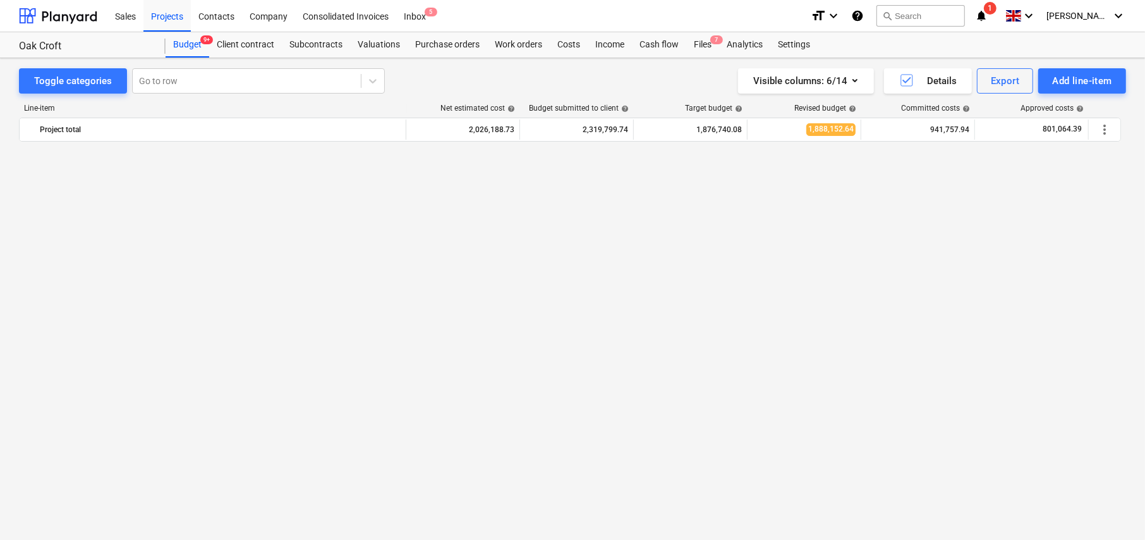
scroll to position [885, 0]
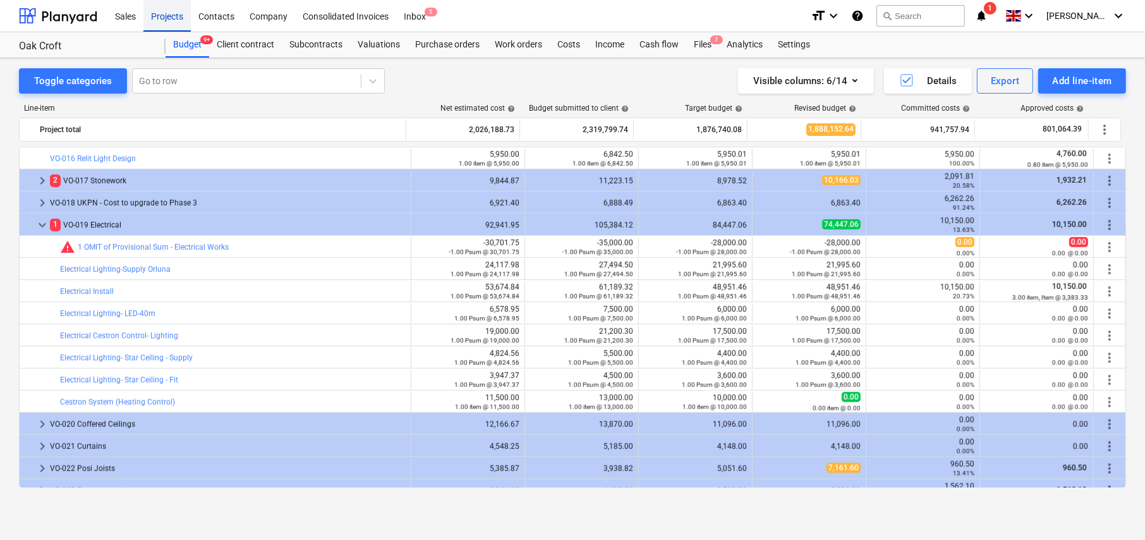
click at [176, 16] on div "Projects" at bounding box center [166, 15] width 47 height 32
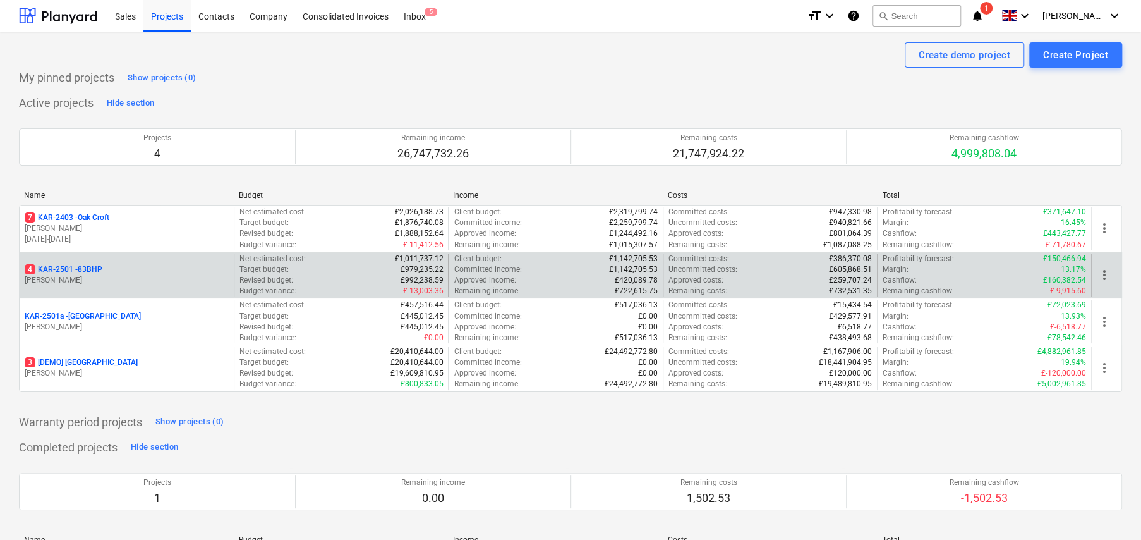
click at [83, 262] on div "4 KAR-2501 - 83BHP [PERSON_NAME]" at bounding box center [127, 275] width 214 height 44
click at [88, 264] on p "4 KAR-2501 - 83BHP" at bounding box center [64, 269] width 78 height 11
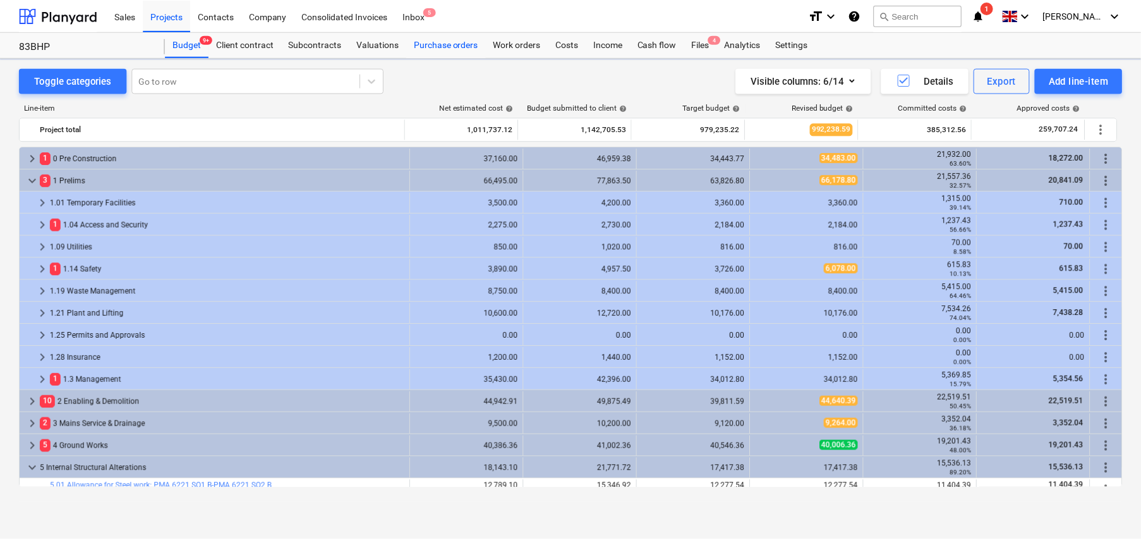
scroll to position [265, 0]
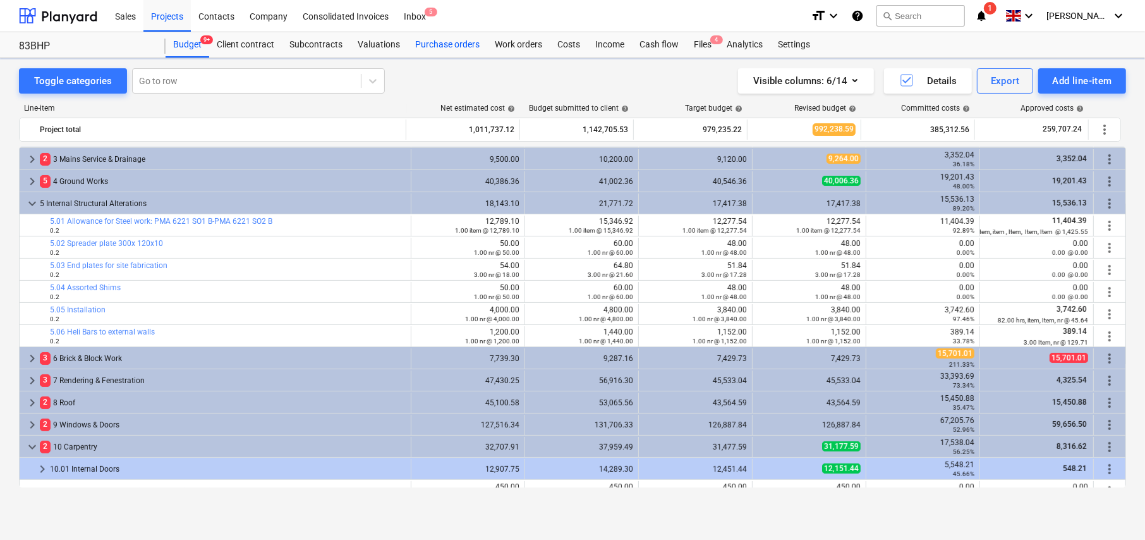
click at [438, 46] on div "Purchase orders" at bounding box center [448, 44] width 80 height 25
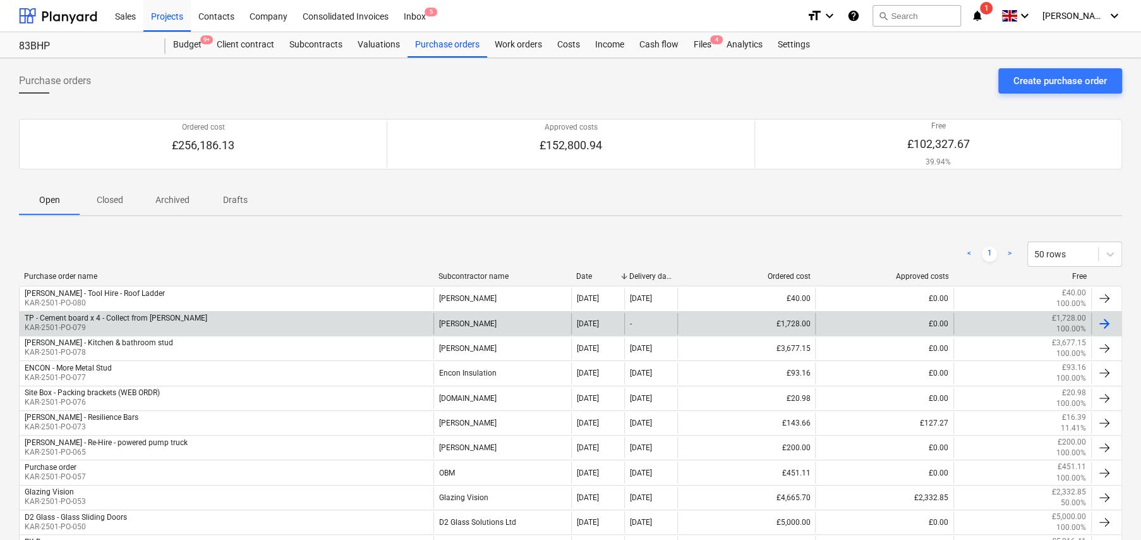
click at [123, 324] on p "KAR-2501-PO-079" at bounding box center [116, 327] width 183 height 11
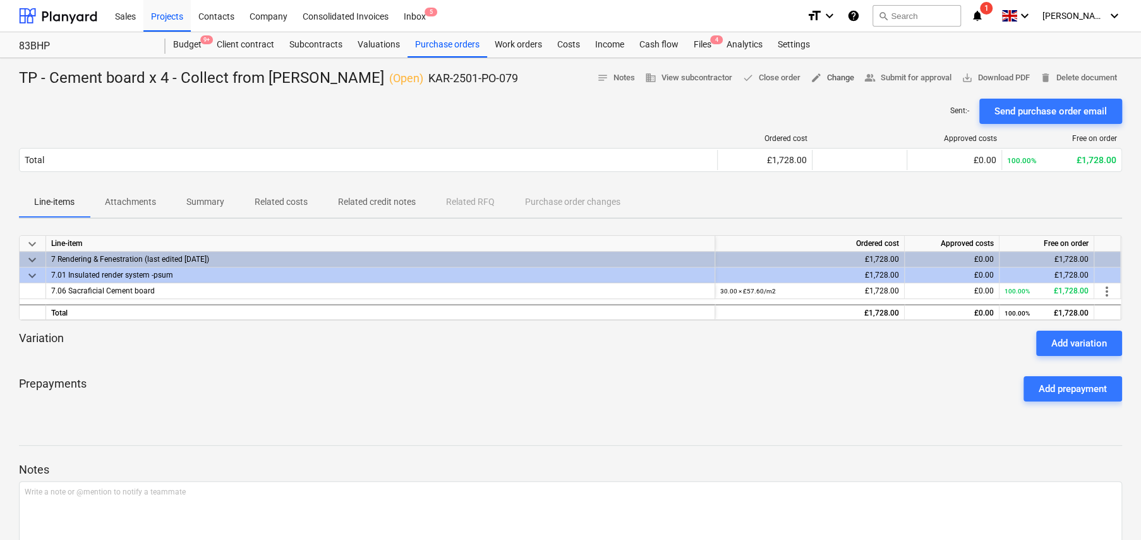
click at [829, 77] on span "edit Change" at bounding box center [833, 78] width 44 height 15
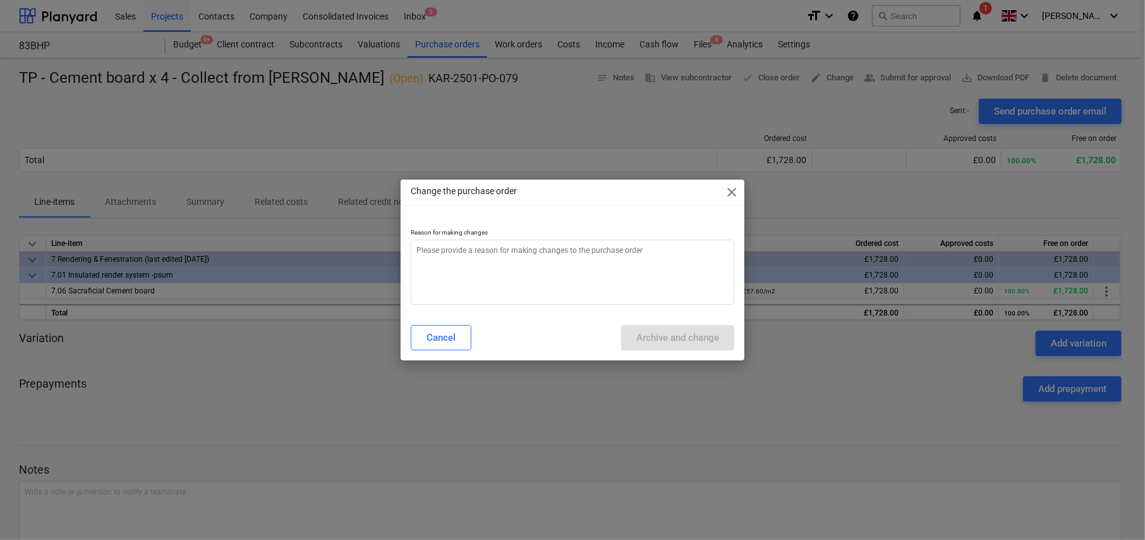
type textarea "x"
click at [563, 253] on textarea at bounding box center [572, 271] width 323 height 65
type textarea "."
type textarea "x"
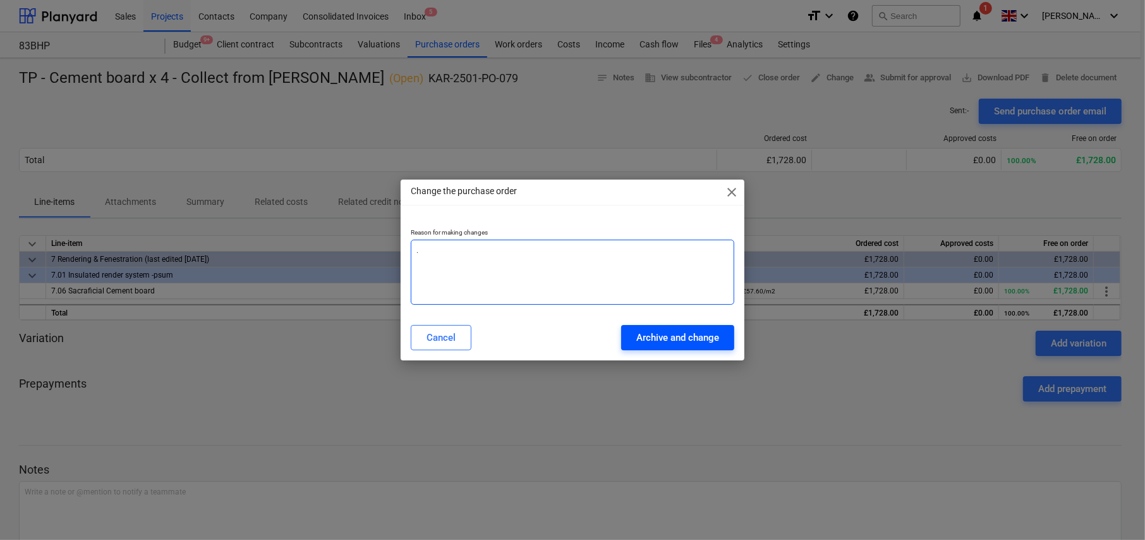
type textarea "."
click at [694, 344] on div "Archive and change" at bounding box center [677, 337] width 83 height 16
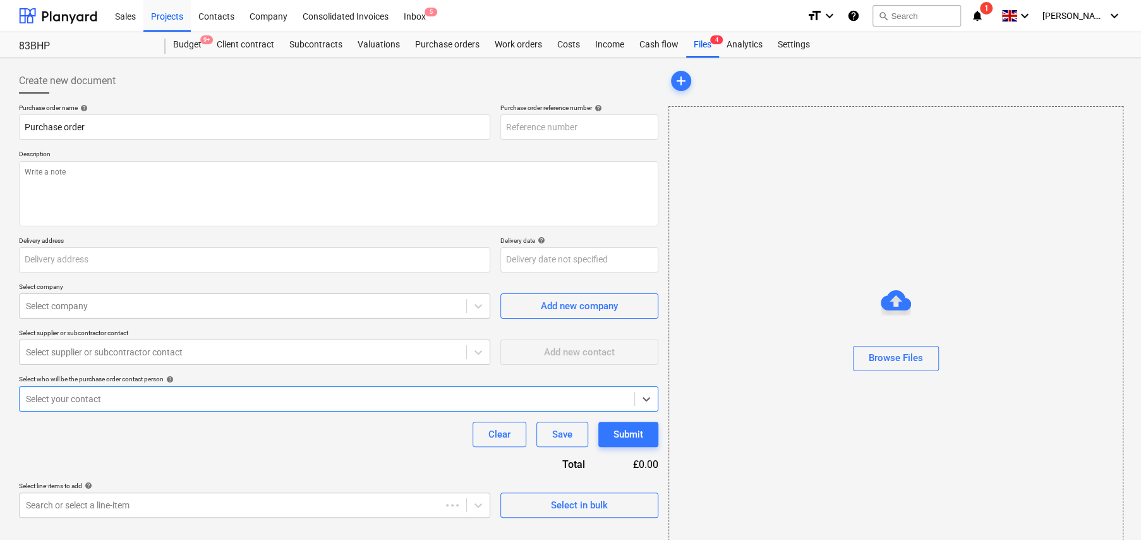
type textarea "x"
type input "TP - Cement board x 4 - Collect from [PERSON_NAME]"
type input "KAR-2501-PO-079"
type textarea "For site - Blackheath Being collected from Lee Green. Site contact ; Perry 0792…"
type input "[STREET_ADDRESS]"
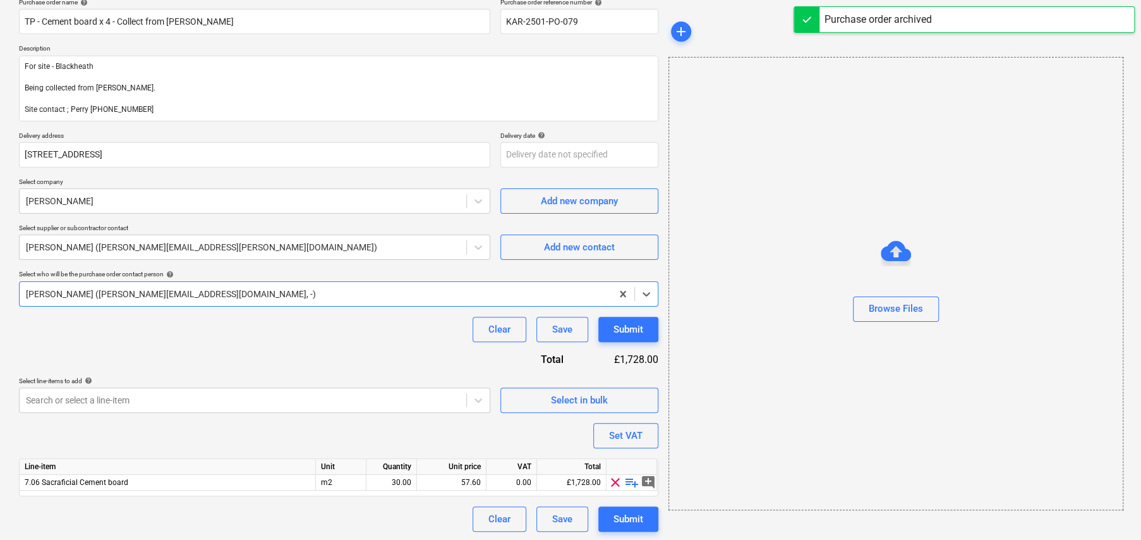
scroll to position [107, 0]
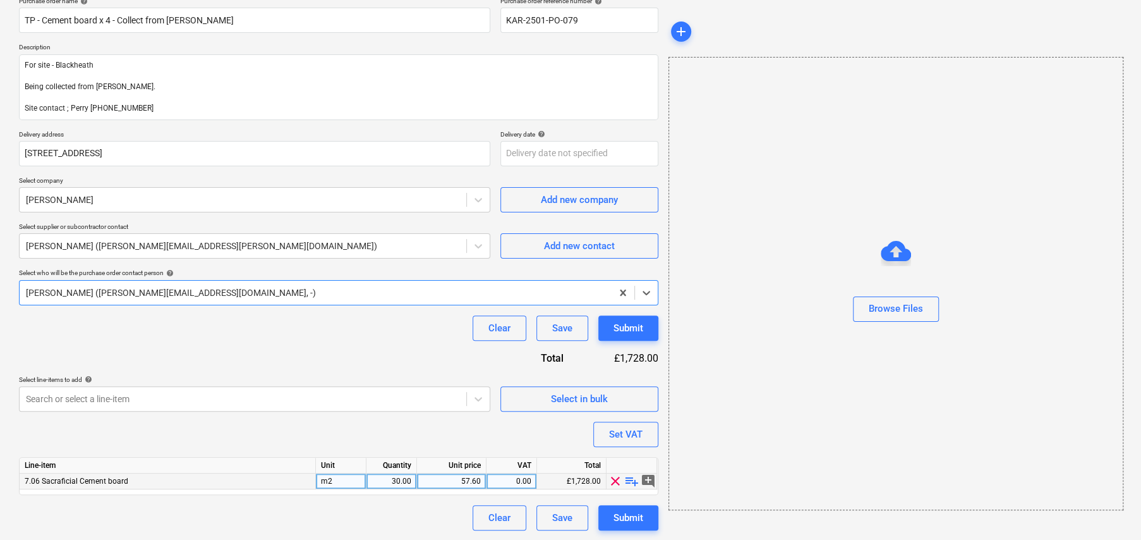
click at [631, 482] on span "playlist_add" at bounding box center [631, 480] width 15 height 15
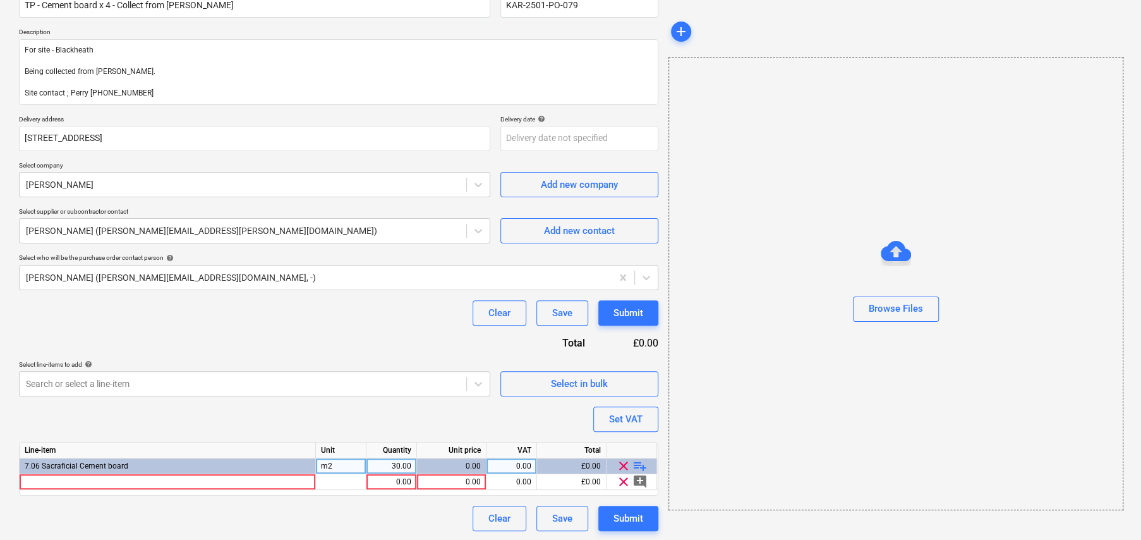
scroll to position [123, 0]
click at [181, 481] on div at bounding box center [168, 481] width 296 height 16
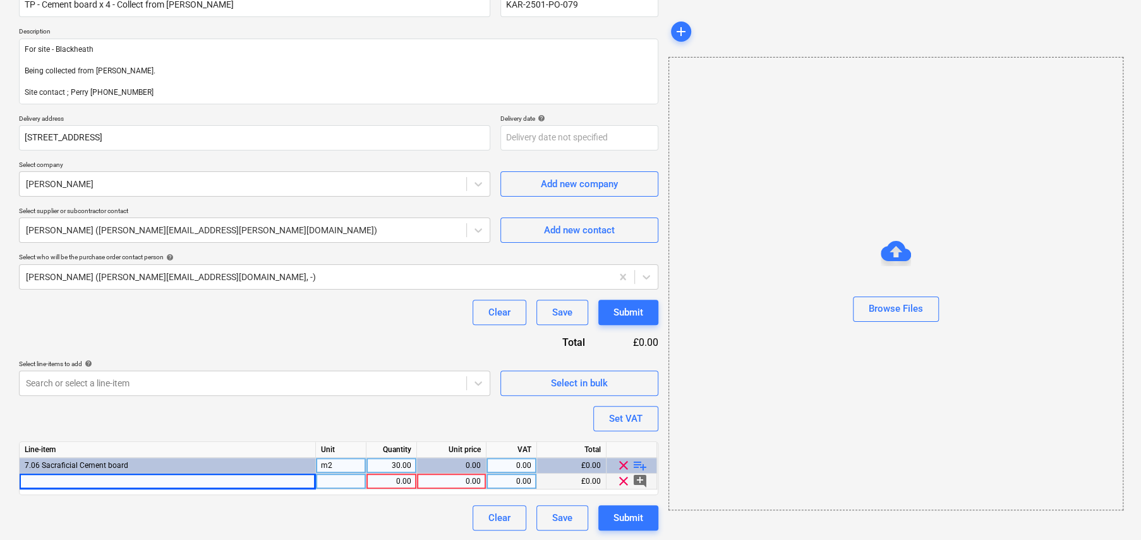
type textarea "x"
click at [169, 483] on div at bounding box center [168, 481] width 296 height 16
type input "411160 JAMES HARDIE HARDIEBACKER TILE BACKING BOARD 1200X800X6MM"
type textarea "x"
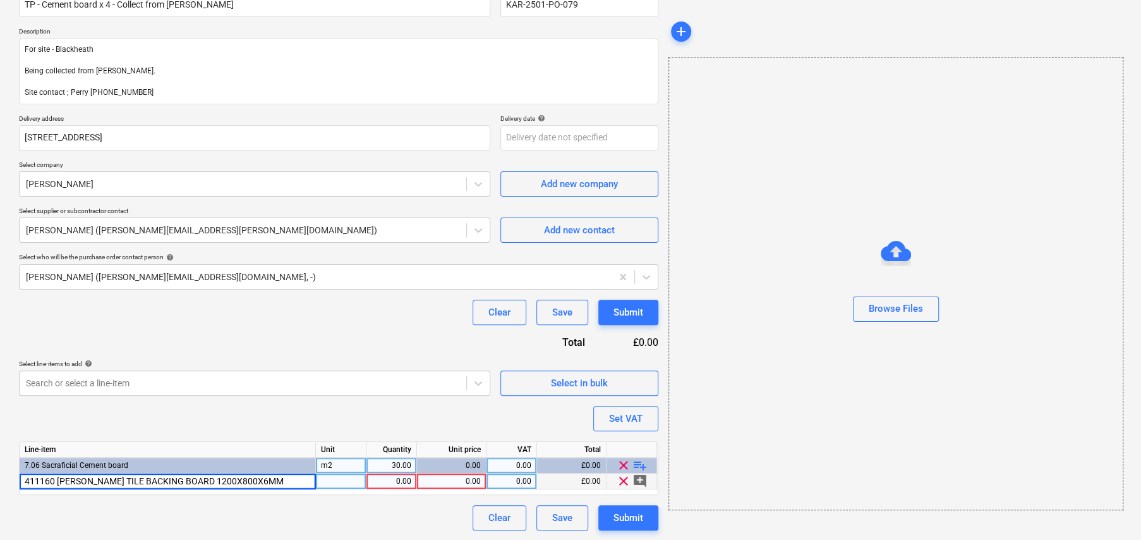
click at [348, 480] on div at bounding box center [341, 481] width 51 height 16
type input "SH"
type textarea "x"
click at [472, 480] on div "0.00" at bounding box center [451, 481] width 59 height 16
type input "12.5"
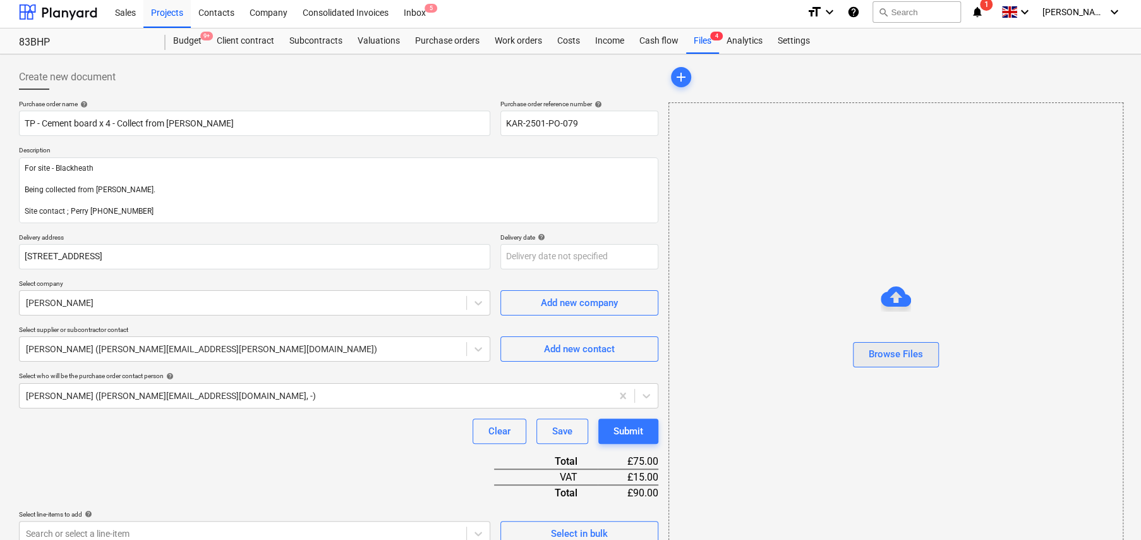
scroll to position [0, 0]
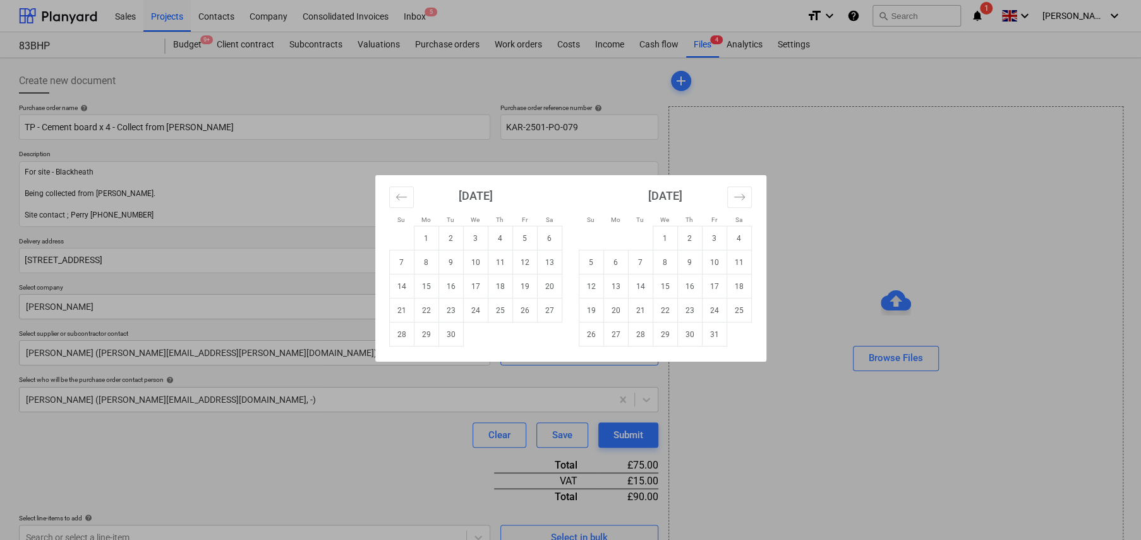
click at [550, 263] on body "Sales Projects Contacts Company Consolidated Invoices Inbox 5 format_size keybo…" at bounding box center [570, 270] width 1141 height 540
click at [480, 287] on td "17" at bounding box center [475, 286] width 25 height 24
type textarea "x"
type input "[DATE]"
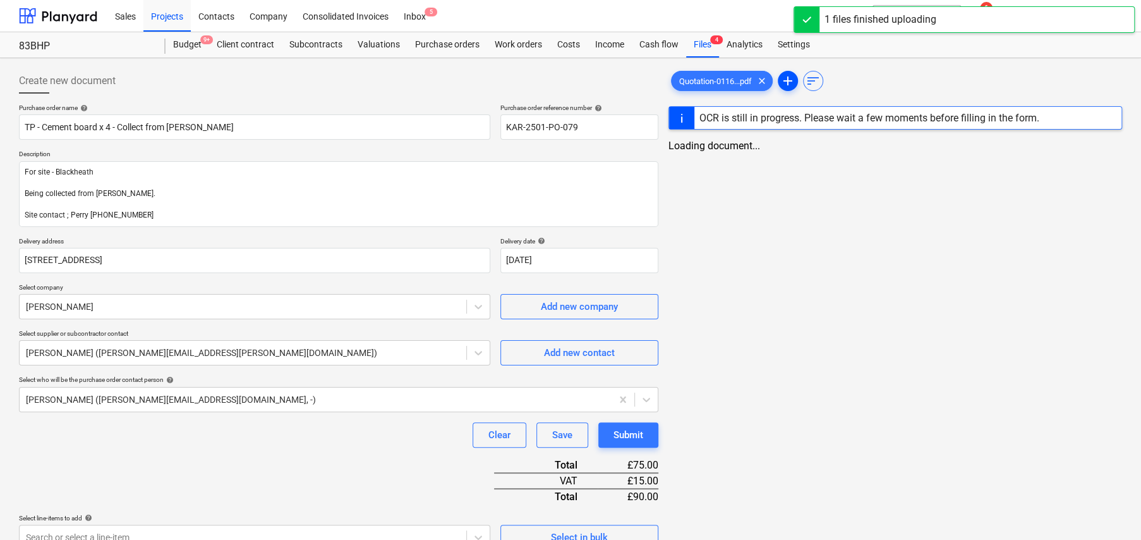
click at [790, 75] on span "add" at bounding box center [787, 80] width 15 height 15
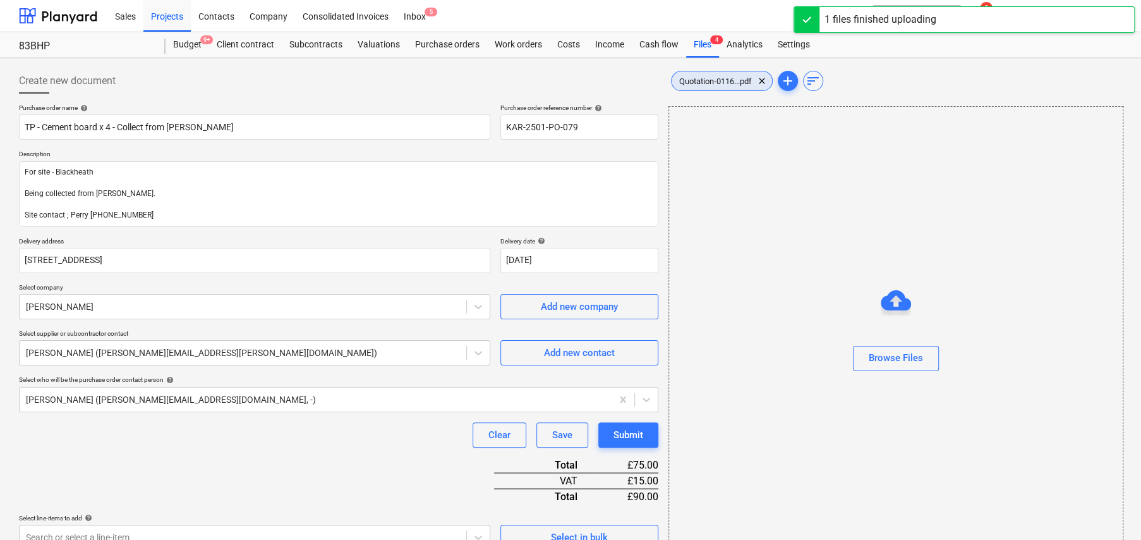
click at [696, 73] on div "Quotation-0116...pdf clear" at bounding box center [722, 81] width 102 height 20
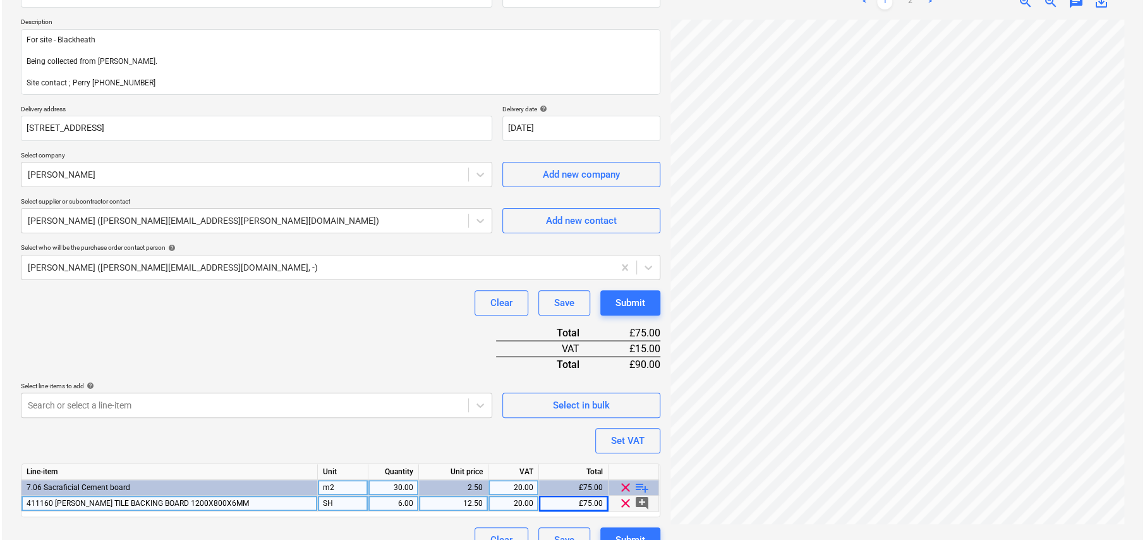
scroll to position [154, 0]
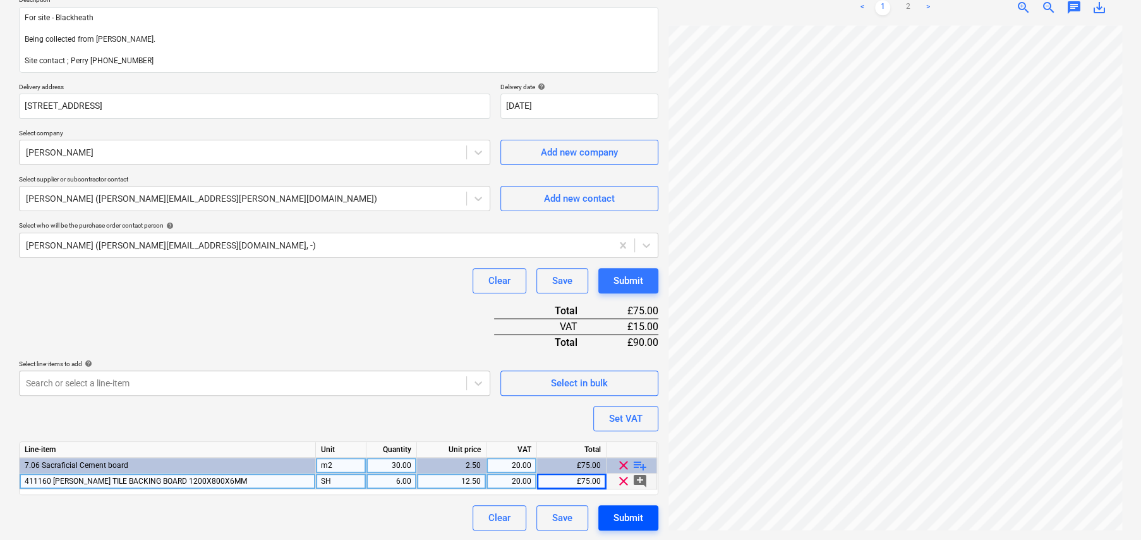
click at [622, 516] on div "Submit" at bounding box center [628, 517] width 30 height 16
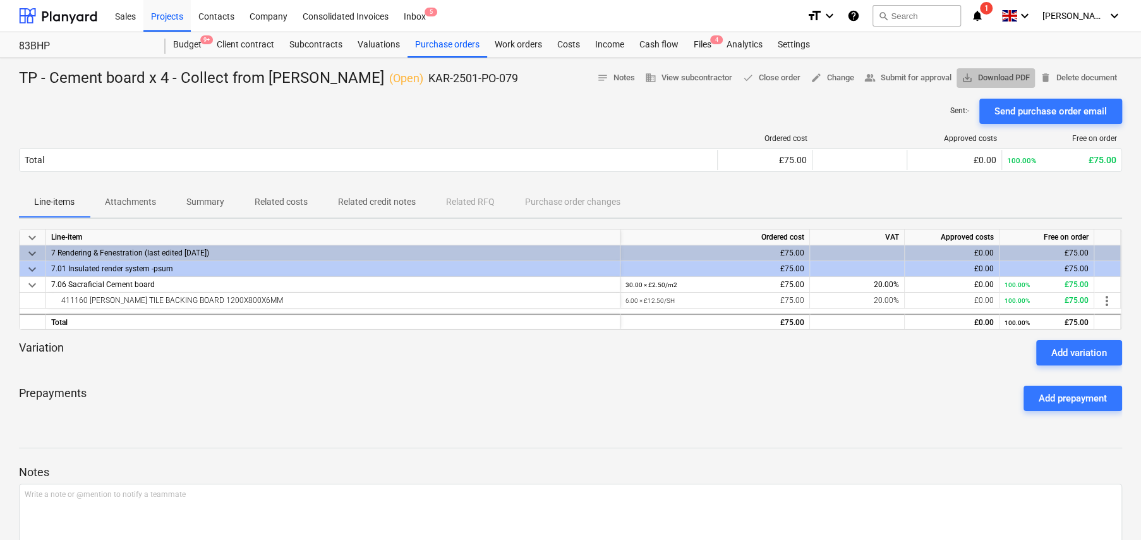
click at [974, 78] on span "save_alt Download PDF" at bounding box center [996, 78] width 68 height 15
drag, startPoint x: 317, startPoint y: 111, endPoint x: 326, endPoint y: 111, distance: 8.9
click at [317, 111] on div "Sent : - Send purchase order email" at bounding box center [570, 111] width 1103 height 25
click at [833, 82] on span "edit Change" at bounding box center [833, 78] width 44 height 15
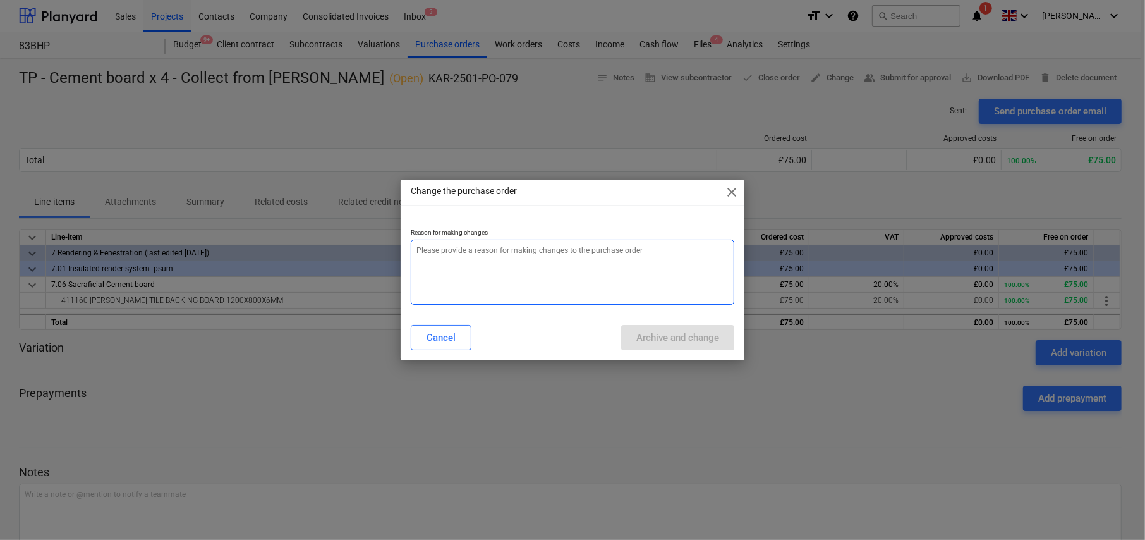
click at [541, 270] on textarea at bounding box center [572, 271] width 323 height 65
type textarea "x"
type textarea "A"
type textarea "x"
type textarea "Am"
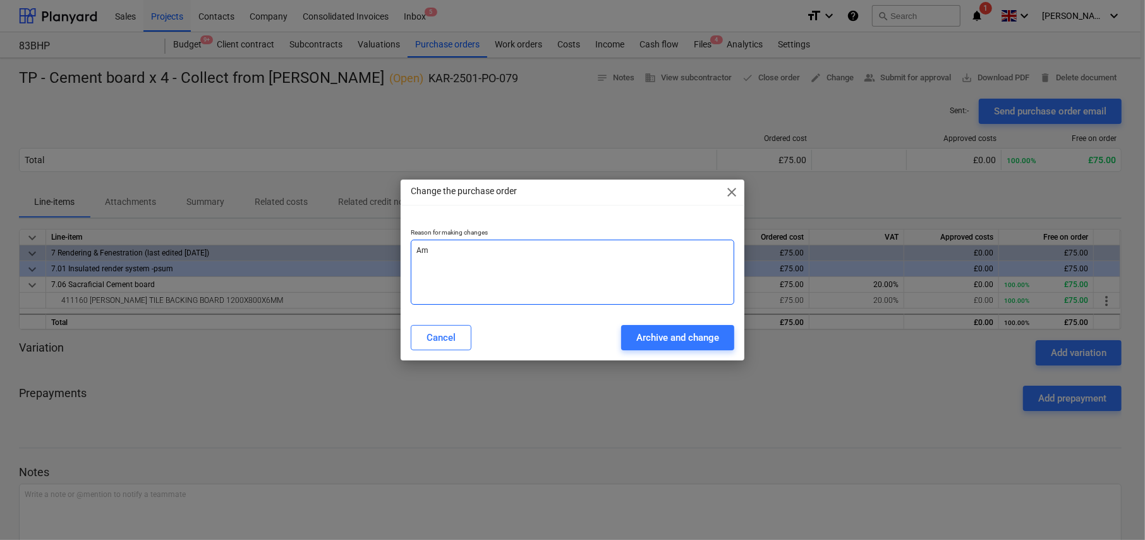
type textarea "x"
type textarea "Ame"
type textarea "x"
type textarea "Amen"
type textarea "x"
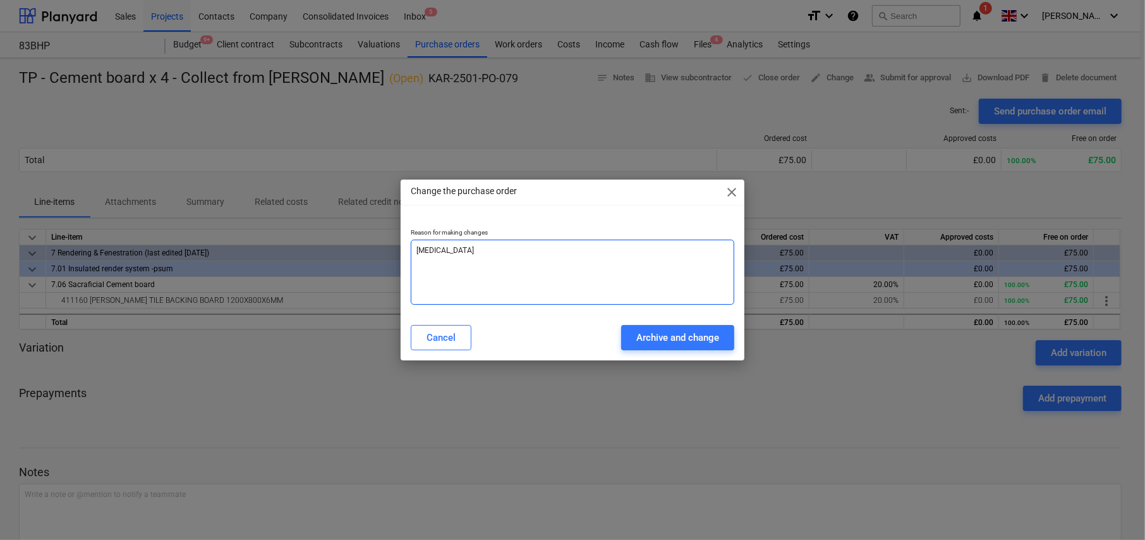
type textarea "Amend"
type textarea "x"
type textarea "Amende"
type textarea "x"
type textarea "Amended"
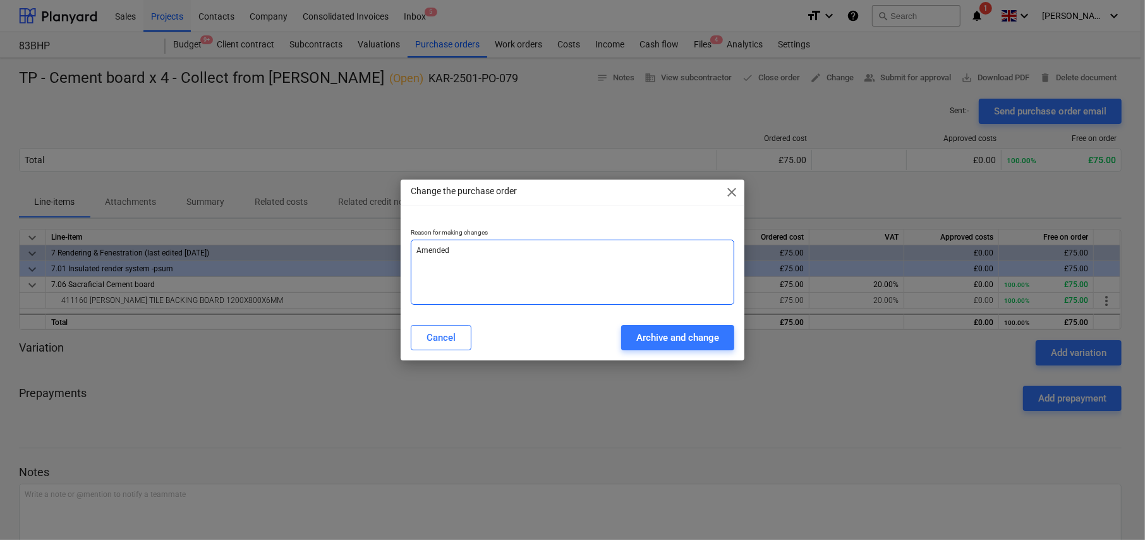
type textarea "x"
type textarea "Amended"
type textarea "x"
type textarea "Amended l"
type textarea "x"
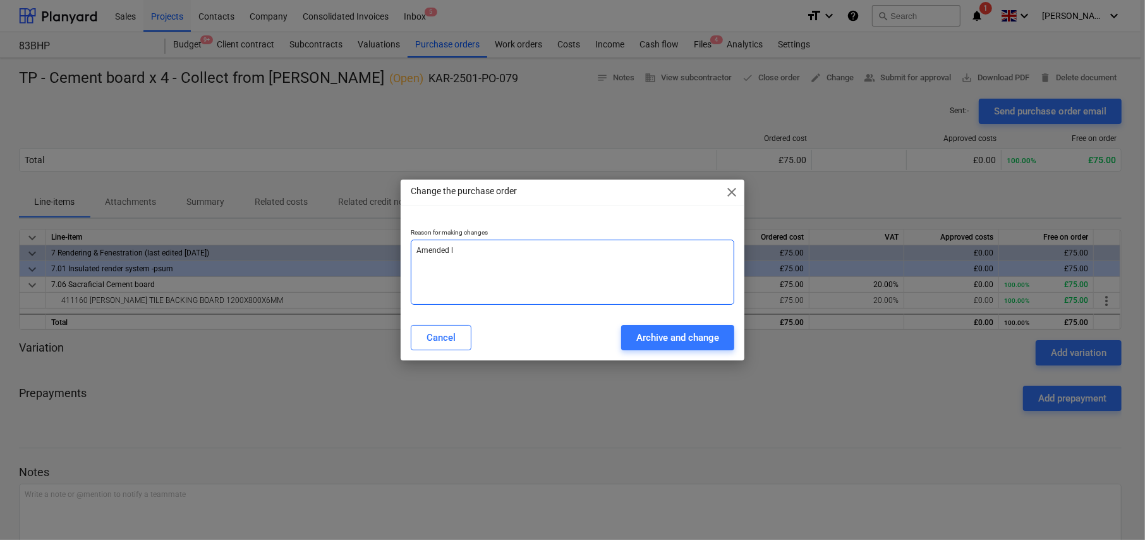
type textarea "Amended li"
type textarea "x"
type textarea "Amended lin"
type textarea "x"
type textarea "Amended line"
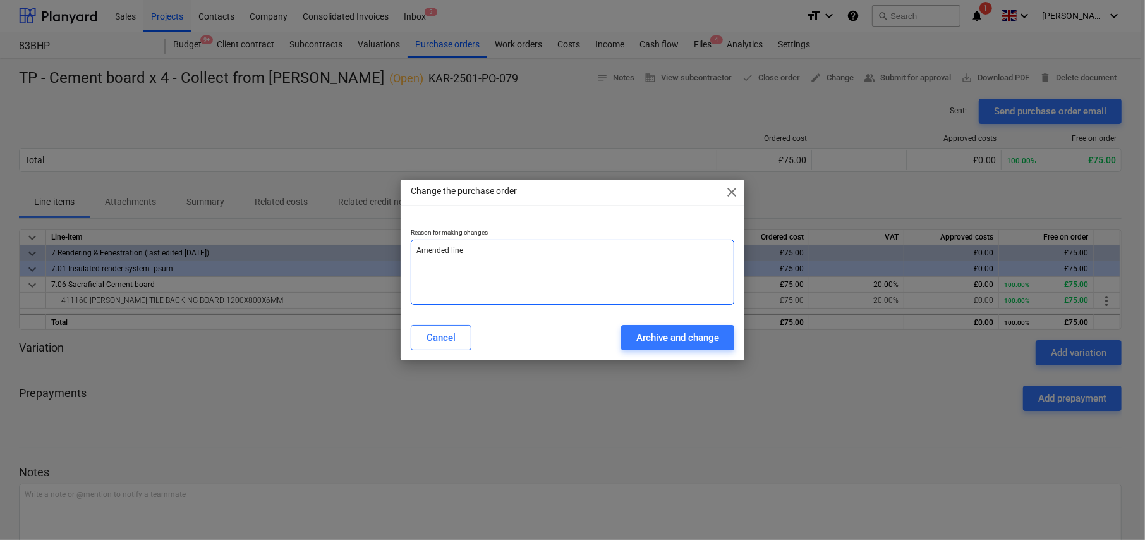
type textarea "x"
type textarea "Amended line"
type textarea "x"
type textarea "Amended line i"
type textarea "x"
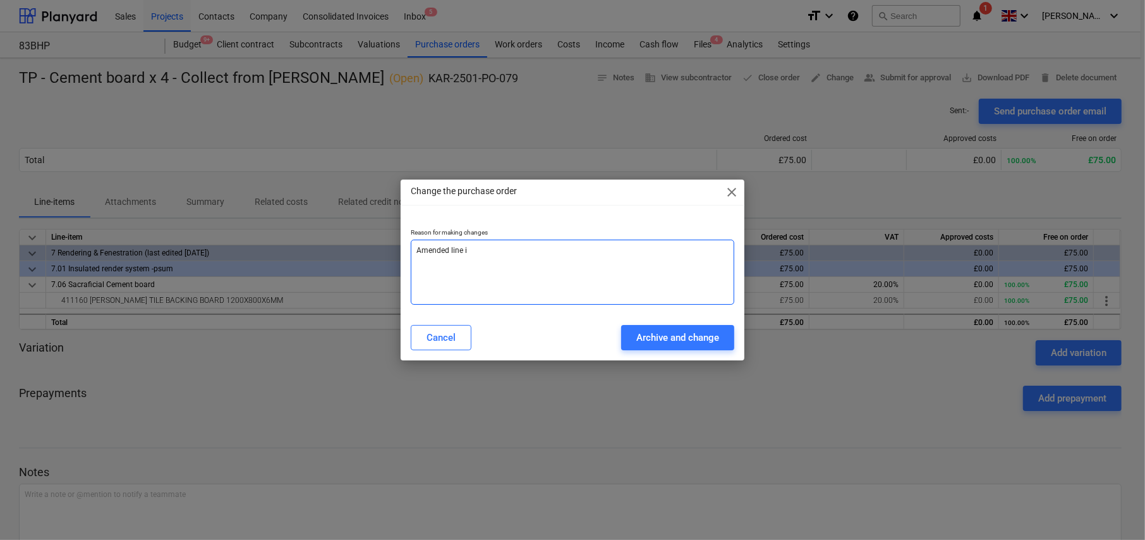
type textarea "Amended line it"
type textarea "x"
type textarea "Amended line ite"
type textarea "x"
type textarea "Amended line item"
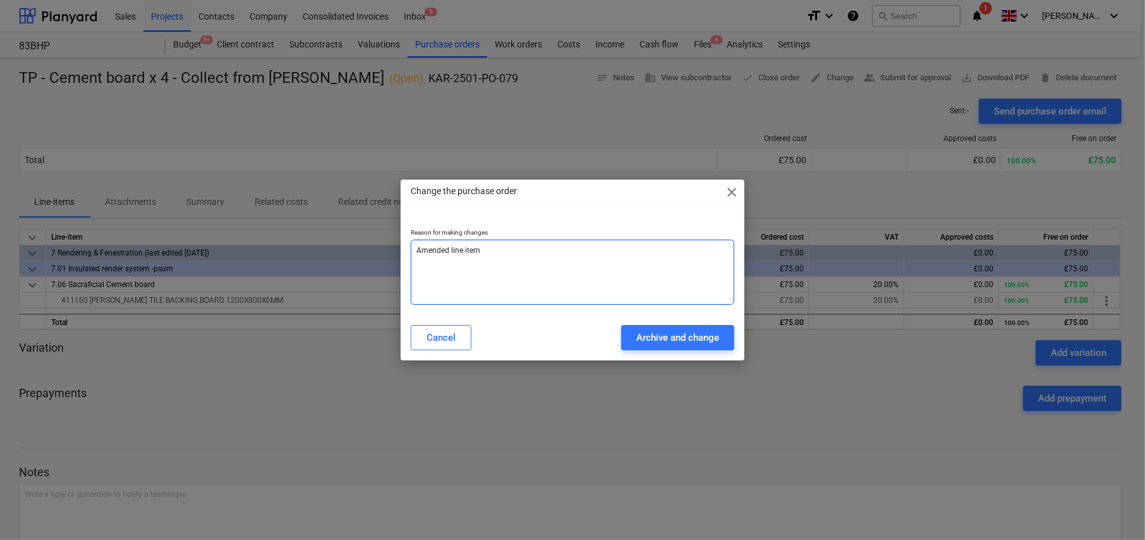
type textarea "x"
type textarea "Amended line items"
click at [682, 334] on div "Archive and change" at bounding box center [677, 337] width 83 height 16
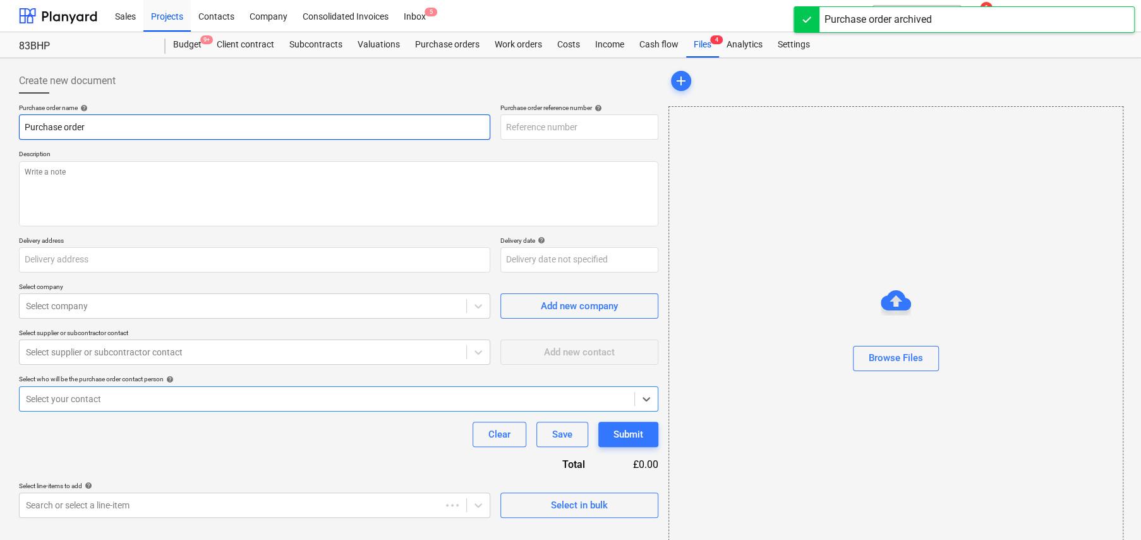
type textarea "x"
type input "TP - Cement board x 4 - Collect from [PERSON_NAME]"
type input "KAR-2501-PO-079"
type textarea "For site - Blackheath Being collected from Lee Green. Site contact ; Perry 0792…"
type input "[STREET_ADDRESS]"
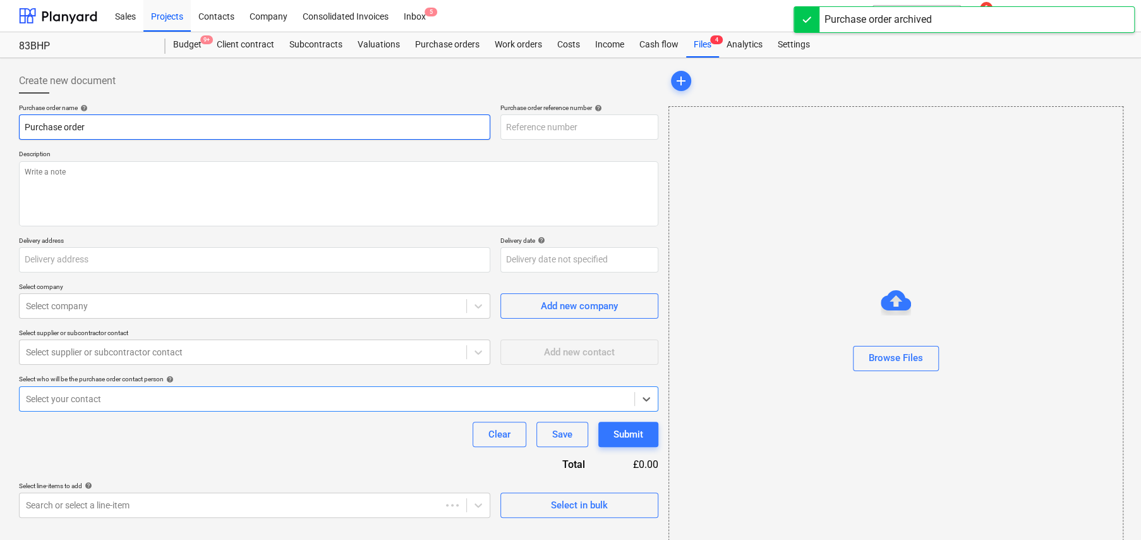
type input "[DATE]"
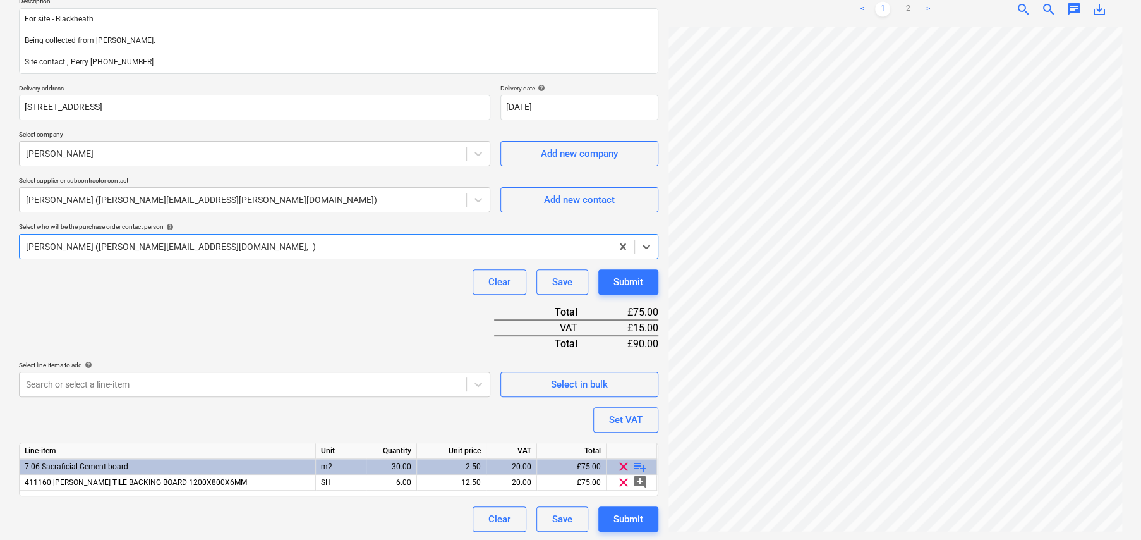
scroll to position [154, 0]
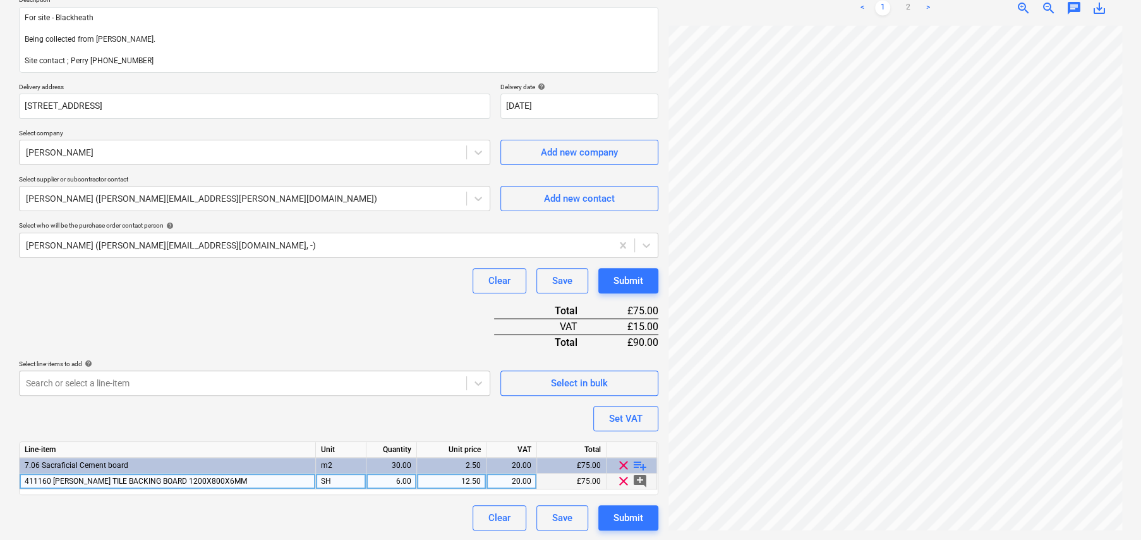
click at [230, 481] on span "411160 JAMES HARDIE HARDIEBACKER TILE BACKING BOARD 1200X800X6MM" at bounding box center [136, 480] width 222 height 9
click at [230, 481] on input "411160 JAMES HARDIE HARDIEBACKER TILE BACKING BOARD 1200X800X6MM" at bounding box center [168, 480] width 296 height 15
type textarea "x"
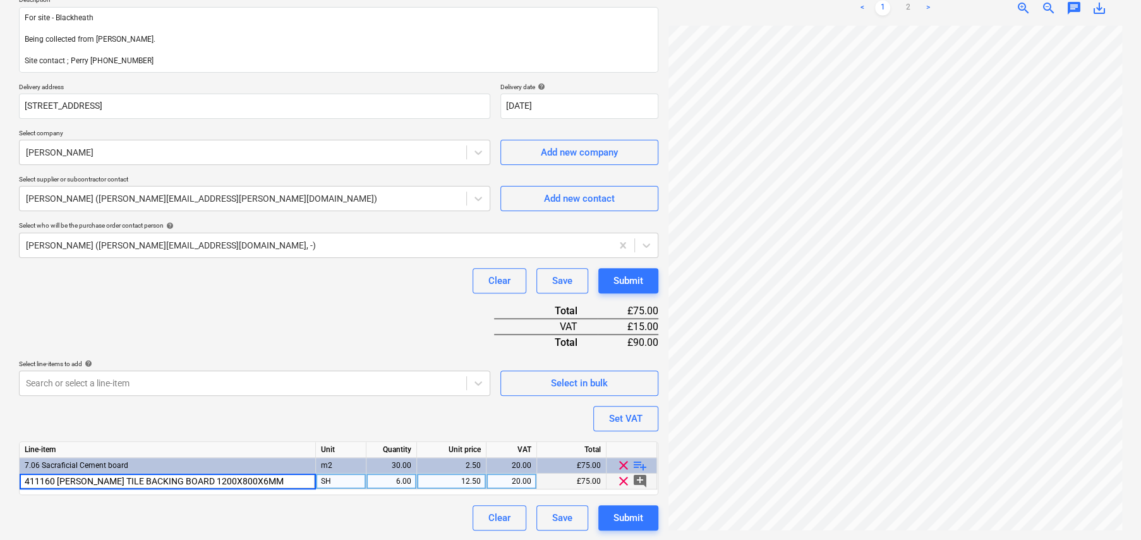
click at [242, 477] on input "411160 JAMES HARDIE HARDIEBACKER TILE BACKING BOARD 1200X800X6MM" at bounding box center [168, 480] width 296 height 15
type input "STS Insulation Board 1200X800X6MM"
type textarea "x"
type input "11.50"
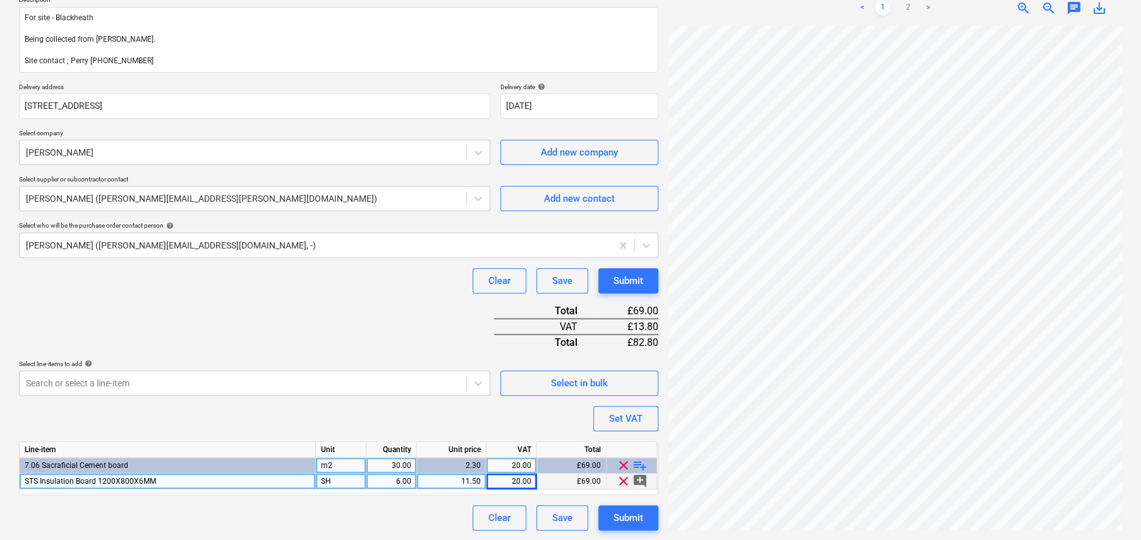
click at [639, 466] on span "playlist_add" at bounding box center [639, 464] width 15 height 15
type textarea "x"
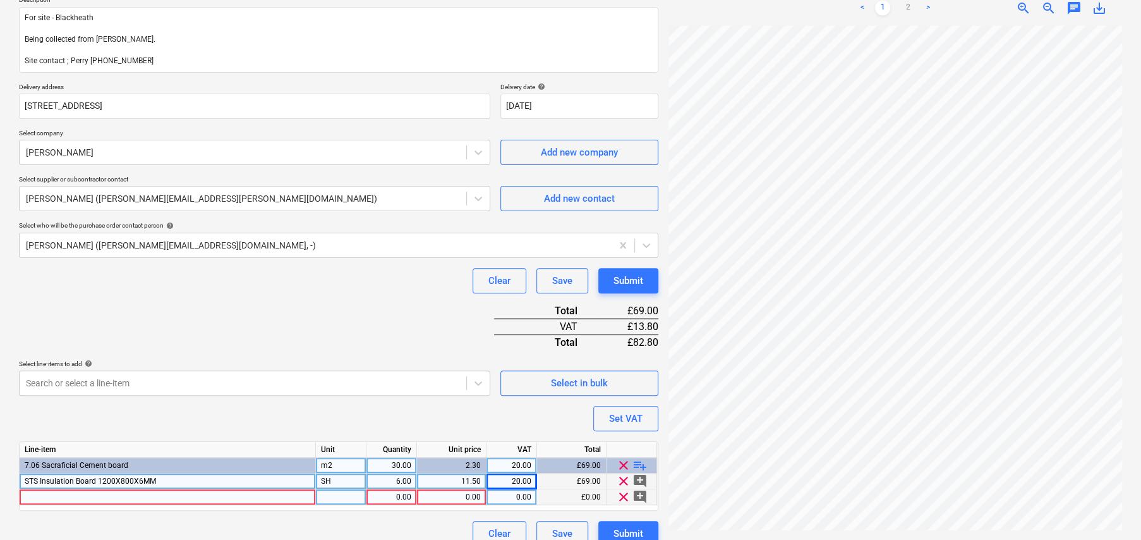
click at [253, 495] on div at bounding box center [168, 497] width 296 height 16
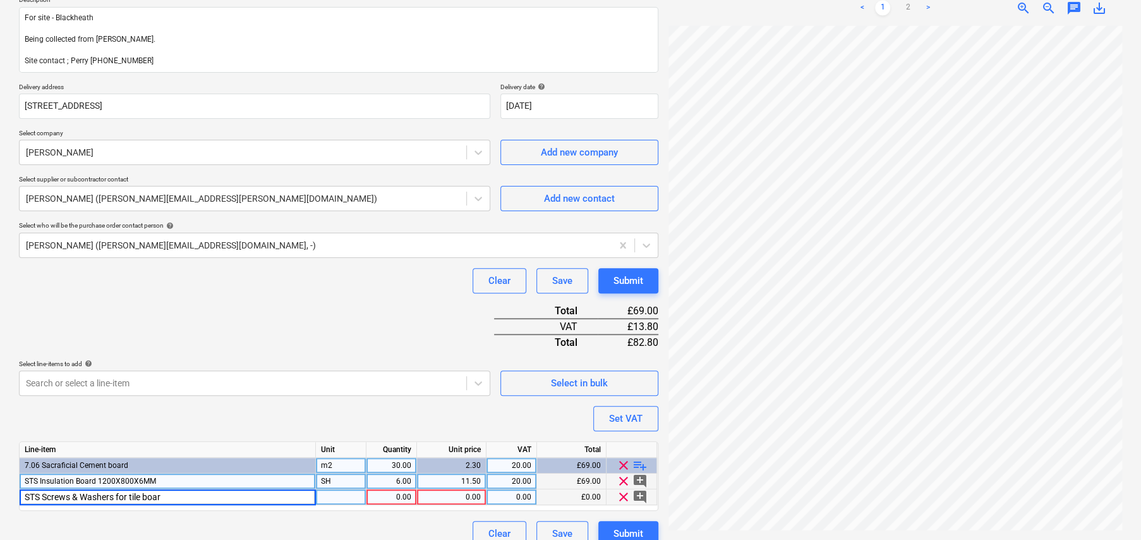
type input "STS Screws & Washers for tile board"
type textarea "x"
type input "11.68"
type textarea "x"
type input "20"
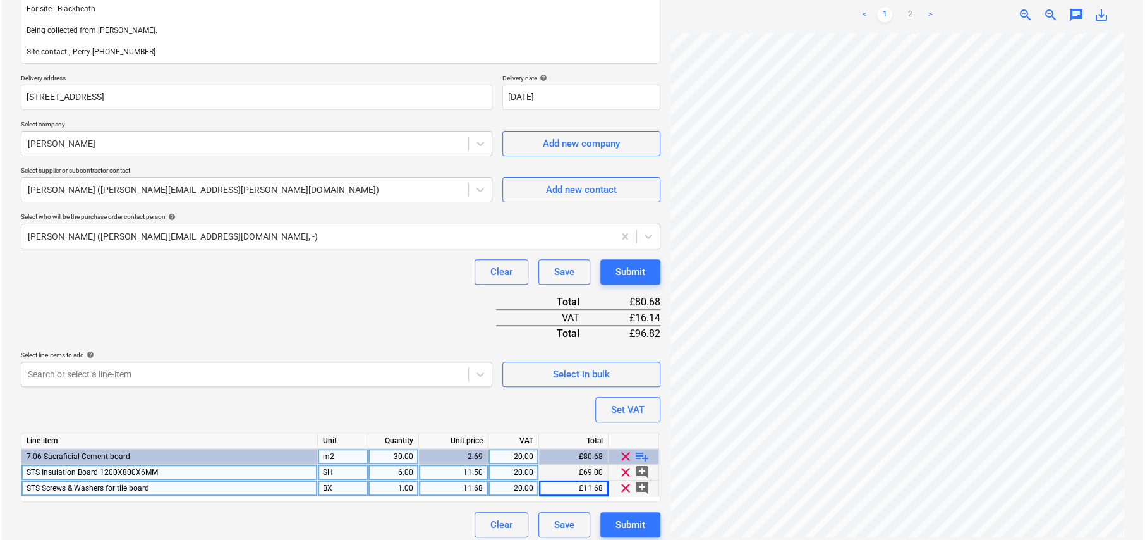
scroll to position [169, 0]
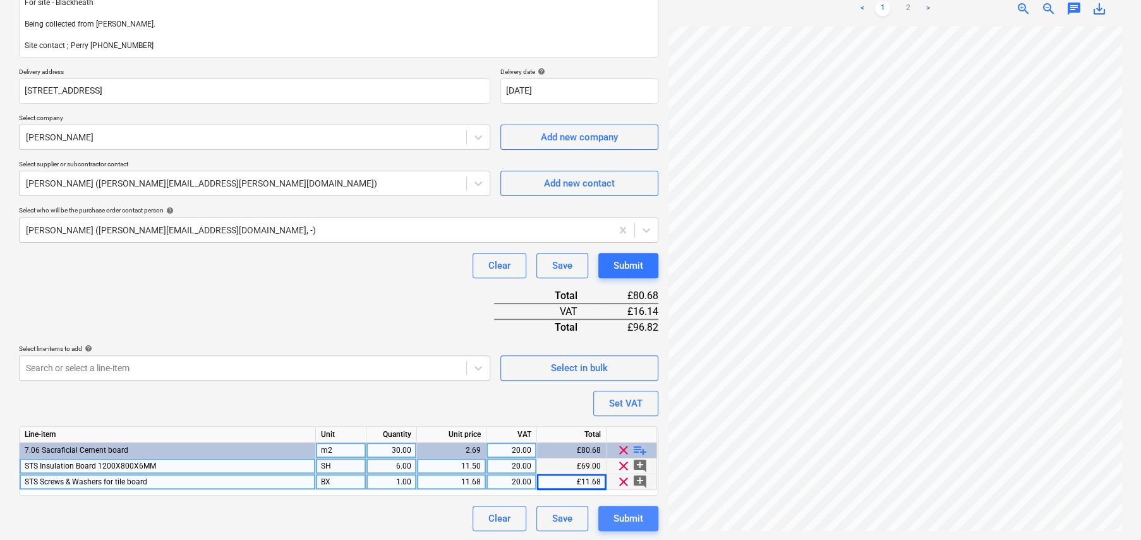
click at [631, 519] on div "Submit" at bounding box center [628, 518] width 30 height 16
type textarea "x"
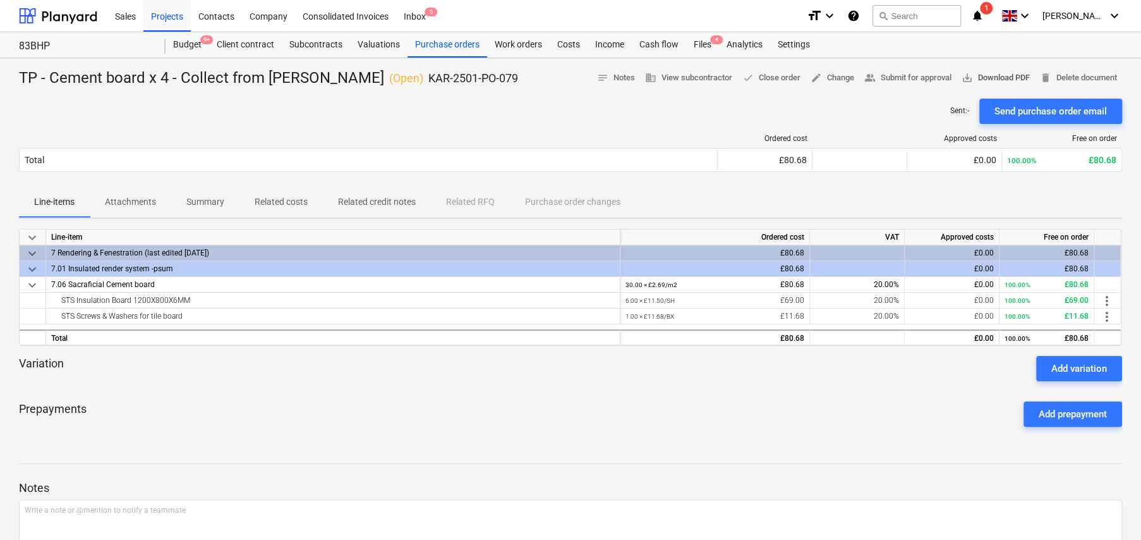
click at [967, 75] on span "save_alt" at bounding box center [967, 77] width 11 height 11
click at [314, 119] on div "Sent : - Send purchase order email" at bounding box center [570, 111] width 1103 height 25
